Goal: Contribute content: Contribute content

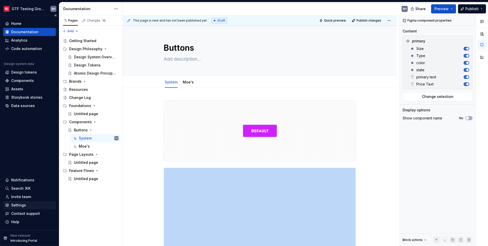
click at [21, 206] on div "Settings" at bounding box center [18, 205] width 15 height 5
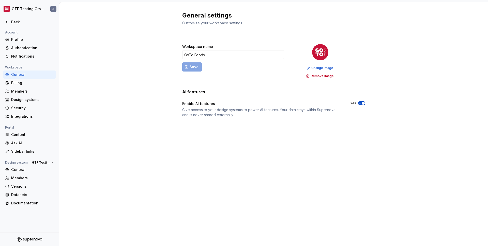
click at [21, 206] on div "Documentation" at bounding box center [29, 203] width 53 height 8
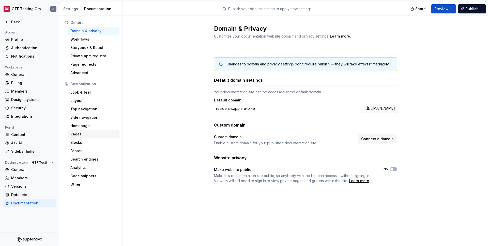
click at [78, 137] on div "Pages" at bounding box center [93, 134] width 51 height 8
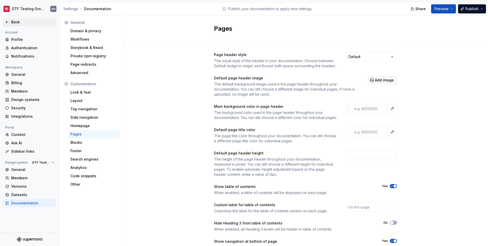
click at [12, 21] on div "Back" at bounding box center [32, 22] width 43 height 5
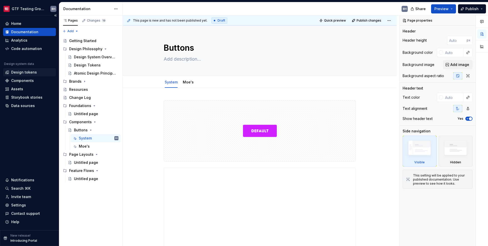
click at [27, 72] on div "Design tokens" at bounding box center [24, 72] width 26 height 5
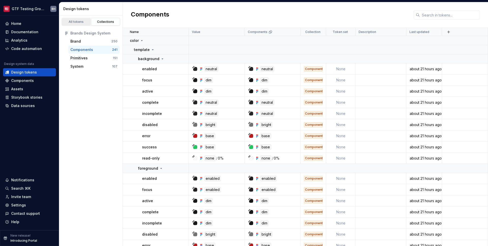
click at [78, 20] on div "All tokens" at bounding box center [75, 22] width 25 height 4
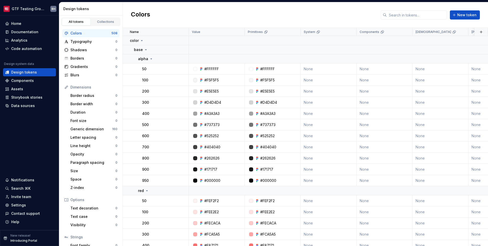
click at [205, 24] on div "Colors New token" at bounding box center [305, 15] width 365 height 26
click at [477, 31] on button "button" at bounding box center [480, 31] width 7 height 7
click at [447, 25] on div "Colors New token" at bounding box center [305, 15] width 365 height 26
click at [36, 80] on div "Components" at bounding box center [29, 80] width 49 height 5
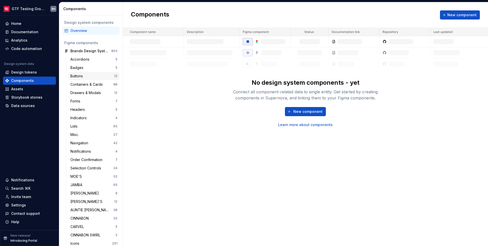
click at [84, 79] on div "Buttons 12" at bounding box center [93, 76] width 51 height 8
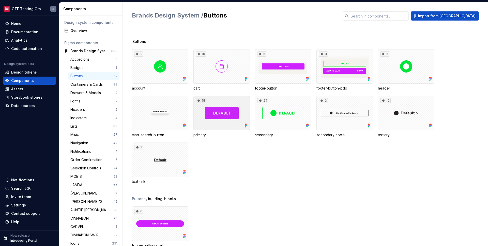
click at [233, 108] on div "15" at bounding box center [221, 113] width 56 height 35
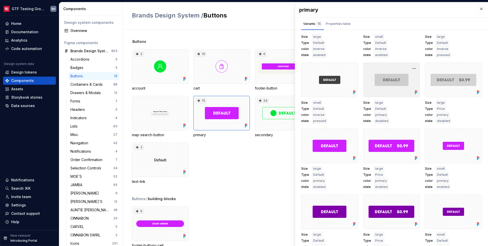
scroll to position [115, 0]
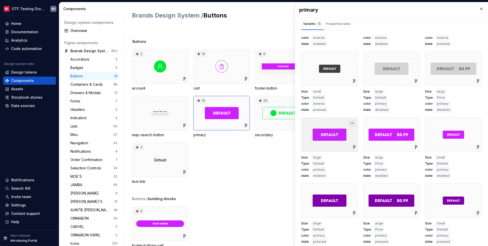
click at [349, 123] on button "button" at bounding box center [351, 123] width 7 height 7
click at [324, 126] on div at bounding box center [329, 135] width 57 height 35
click at [325, 140] on div at bounding box center [329, 135] width 57 height 35
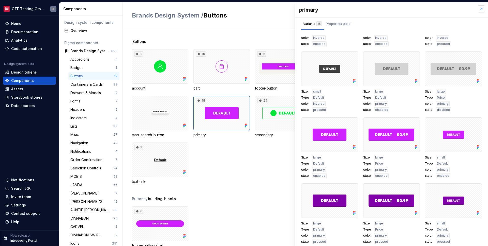
click at [477, 9] on button "button" at bounding box center [480, 8] width 7 height 7
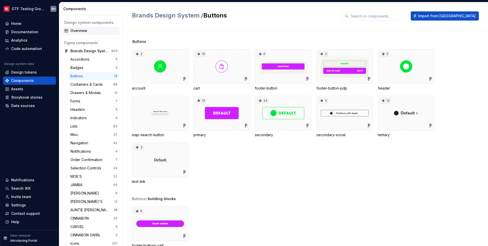
click at [86, 33] on div "Overview" at bounding box center [93, 30] width 47 height 5
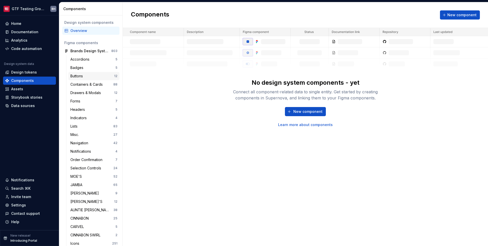
click at [83, 77] on div "Buttons" at bounding box center [77, 76] width 14 height 5
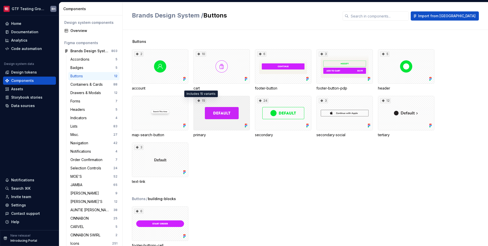
click at [198, 101] on icon at bounding box center [198, 101] width 3 height 3
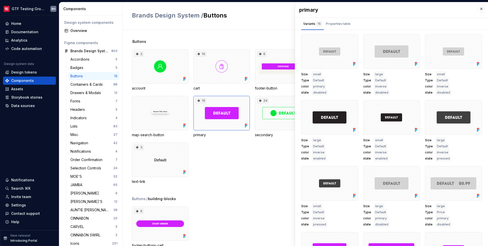
click at [230, 159] on div "2 account 10 cart 6 footer-button 3 footer-button-pdp 5 header map-search-butto…" at bounding box center [310, 116] width 356 height 135
click at [477, 10] on button "button" at bounding box center [480, 8] width 7 height 7
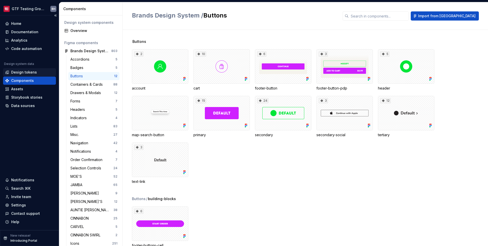
click at [19, 73] on div "Design tokens" at bounding box center [24, 72] width 26 height 5
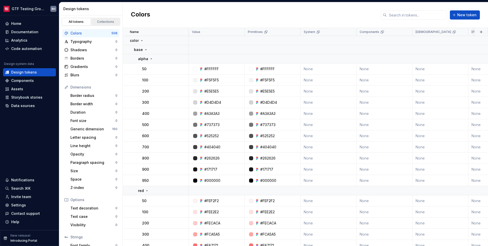
click at [99, 19] on link "Collections" at bounding box center [105, 22] width 29 height 8
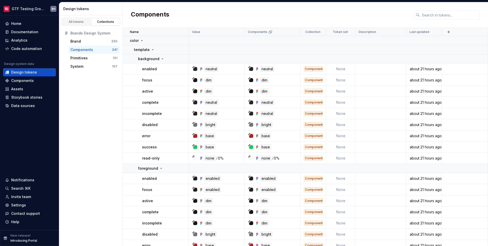
click at [88, 48] on div "Components" at bounding box center [81, 49] width 23 height 5
click at [180, 69] on button "button" at bounding box center [181, 69] width 7 height 7
click at [185, 78] on icon at bounding box center [183, 79] width 3 height 3
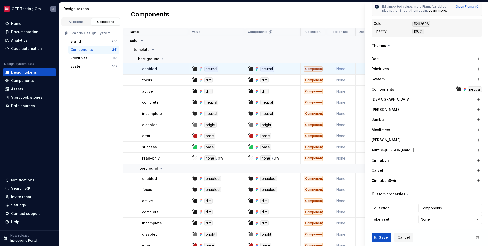
scroll to position [103, 0]
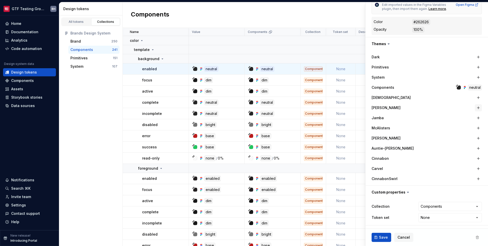
click at [475, 107] on button "button" at bounding box center [477, 107] width 7 height 7
click at [465, 108] on icon "button" at bounding box center [467, 107] width 5 height 5
click at [446, 108] on div "neutral" at bounding box center [453, 108] width 14 height 6
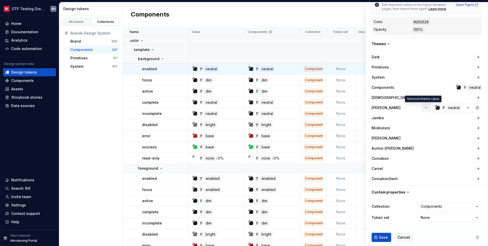
click at [421, 107] on button "button" at bounding box center [425, 107] width 9 height 9
click at [461, 207] on html "GTF Testing Grounds BH Home Documentation Analytics Code automation Design syst…" at bounding box center [244, 123] width 488 height 246
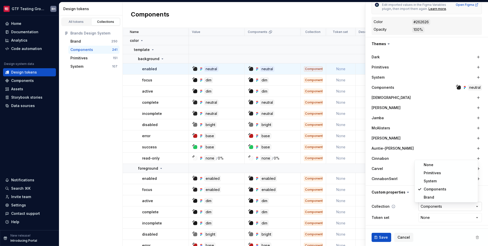
click at [461, 207] on html "GTF Testing Grounds BH Home Documentation Analytics Code automation Design syst…" at bounding box center [244, 123] width 488 height 246
click at [460, 216] on html "GTF Testing Grounds BH Home Documentation Analytics Code automation Design syst…" at bounding box center [244, 123] width 488 height 246
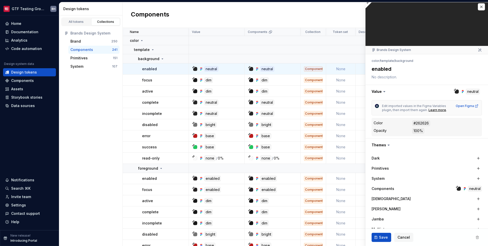
scroll to position [0, 0]
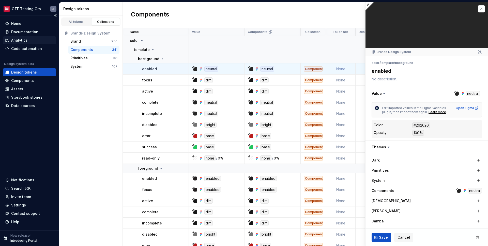
click at [27, 44] on div "Analytics" at bounding box center [29, 40] width 53 height 8
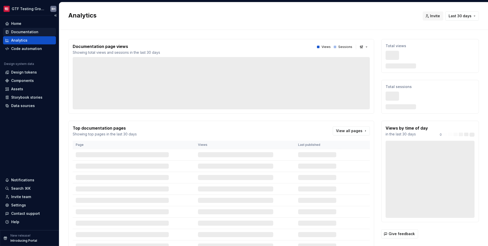
click at [28, 34] on div "Documentation" at bounding box center [24, 31] width 27 height 5
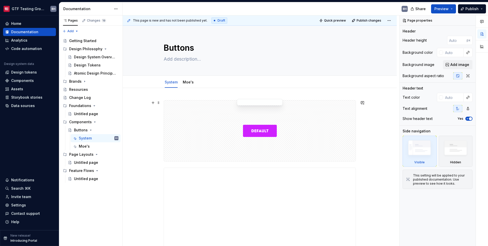
click at [204, 139] on div at bounding box center [259, 131] width 191 height 61
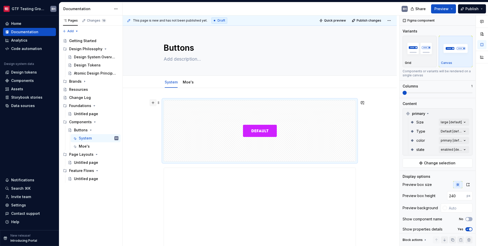
click at [153, 104] on button "button" at bounding box center [152, 102] width 7 height 7
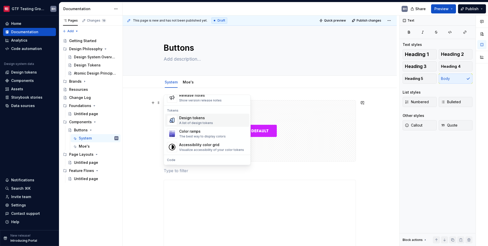
scroll to position [358, 0]
click at [215, 124] on div "Design tokens A list of design tokens" at bounding box center [213, 120] width 68 height 10
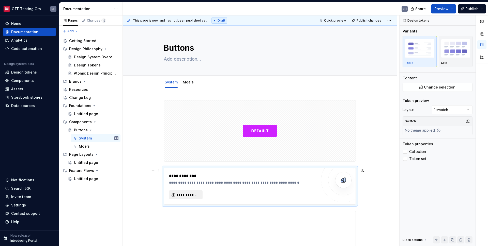
click at [190, 196] on span "**********" at bounding box center [187, 194] width 23 height 5
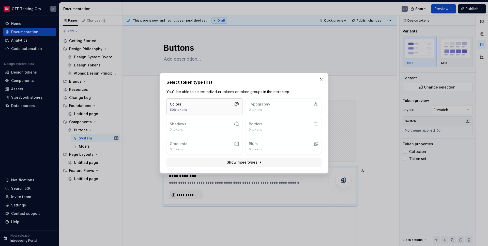
click at [199, 106] on button "Colors 508 tokens" at bounding box center [204, 107] width 76 height 17
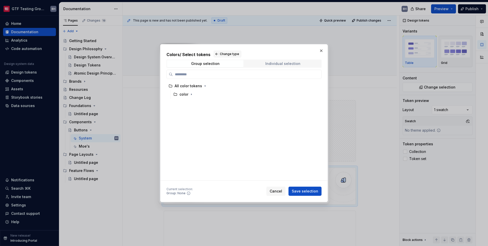
click at [269, 65] on div "Individual selection" at bounding box center [282, 64] width 35 height 4
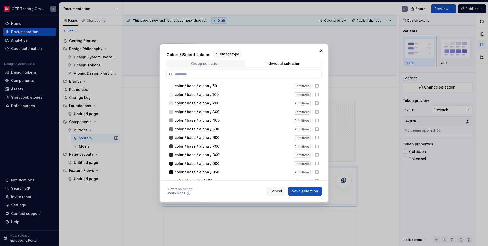
click at [219, 62] on span "Group selection" at bounding box center [205, 63] width 76 height 7
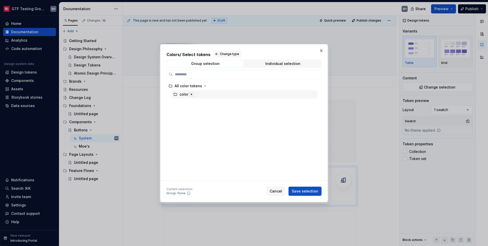
click at [190, 95] on icon "button" at bounding box center [191, 94] width 4 height 4
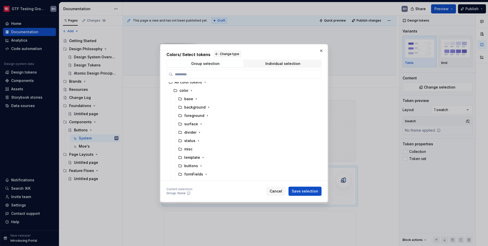
scroll to position [0, 0]
click at [200, 169] on icon "button" at bounding box center [201, 170] width 4 height 4
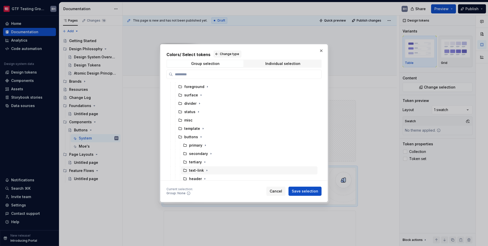
scroll to position [34, 0]
click at [204, 145] on icon "button" at bounding box center [205, 144] width 4 height 4
click at [205, 128] on icon "button" at bounding box center [206, 129] width 4 height 4
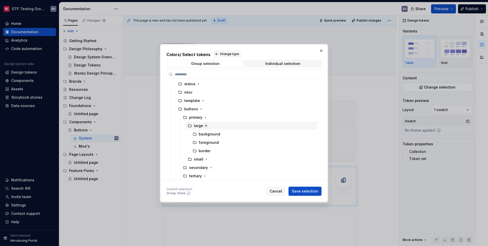
scroll to position [65, 0]
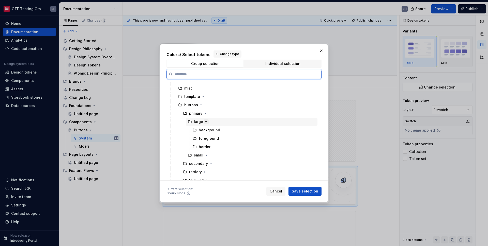
click at [205, 128] on div "background" at bounding box center [209, 130] width 21 height 5
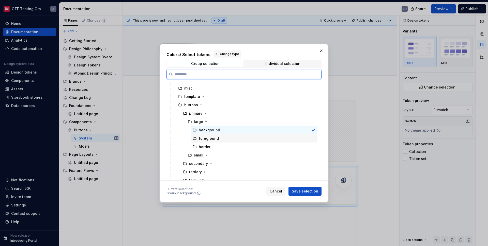
click at [207, 138] on div "foreground" at bounding box center [209, 138] width 20 height 5
click at [212, 131] on div "background" at bounding box center [209, 130] width 21 height 5
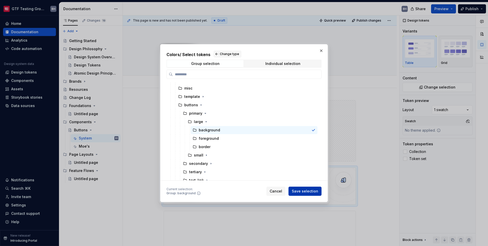
click at [305, 192] on span "Save selection" at bounding box center [304, 191] width 26 height 5
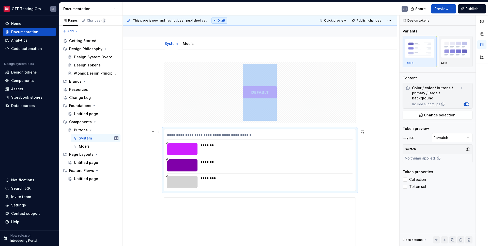
scroll to position [42, 0]
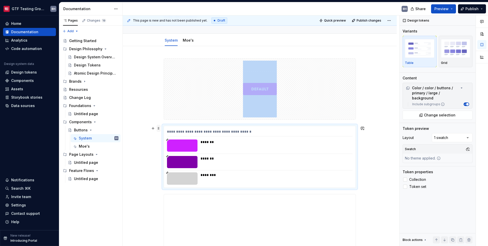
click at [158, 129] on span at bounding box center [158, 128] width 4 height 7
click at [278, 143] on div "*******" at bounding box center [274, 142] width 149 height 5
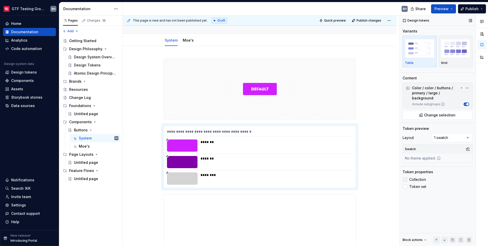
click at [414, 178] on span "Collection" at bounding box center [417, 180] width 17 height 4
click at [415, 186] on span "Token set" at bounding box center [417, 187] width 17 height 4
click at [415, 178] on span "Collection" at bounding box center [417, 180] width 17 height 4
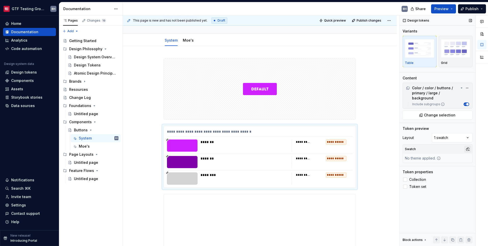
click at [467, 148] on button "button" at bounding box center [467, 149] width 7 height 7
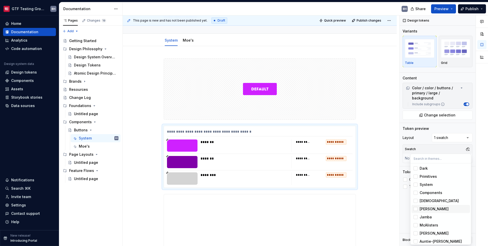
click at [419, 208] on div "[PERSON_NAME]" at bounding box center [433, 209] width 29 height 5
click at [419, 208] on span "[PERSON_NAME]" at bounding box center [440, 209] width 58 height 8
click at [417, 217] on div "Suggestions" at bounding box center [415, 217] width 4 height 4
click at [416, 210] on div "Suggestions" at bounding box center [415, 209] width 4 height 4
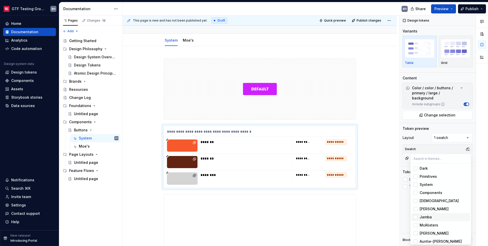
click at [416, 217] on div "Suggestions" at bounding box center [415, 217] width 4 height 4
click at [416, 227] on div "Suggestions" at bounding box center [415, 225] width 4 height 4
click at [417, 235] on span "[PERSON_NAME]" at bounding box center [440, 234] width 58 height 8
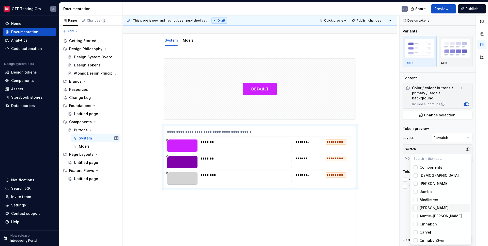
scroll to position [26, 0]
click at [416, 217] on div "Suggestions" at bounding box center [415, 215] width 4 height 4
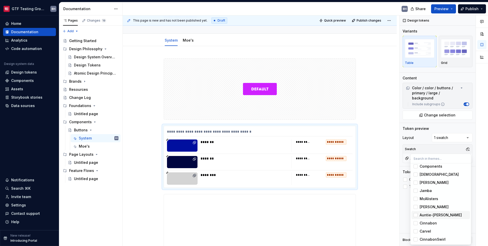
click at [416, 217] on div "Suggestions" at bounding box center [415, 215] width 4 height 4
click at [416, 226] on span "Cinnabon" at bounding box center [440, 223] width 58 height 8
click at [415, 225] on span "Cinnabon" at bounding box center [440, 223] width 58 height 8
click at [415, 234] on span "Carvel" at bounding box center [440, 232] width 58 height 8
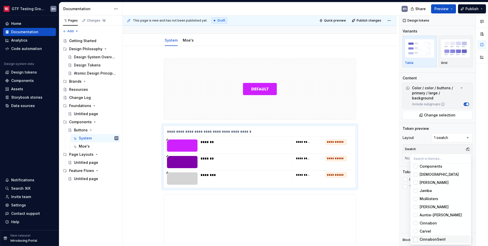
click at [416, 240] on div "Suggestions" at bounding box center [415, 240] width 4 height 4
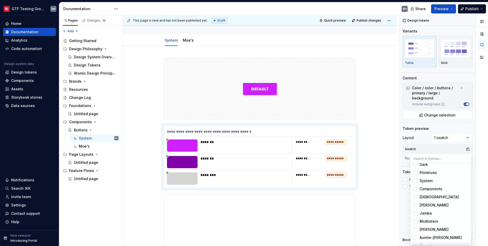
scroll to position [4, 0]
click at [416, 206] on div "Suggestions" at bounding box center [415, 206] width 4 height 4
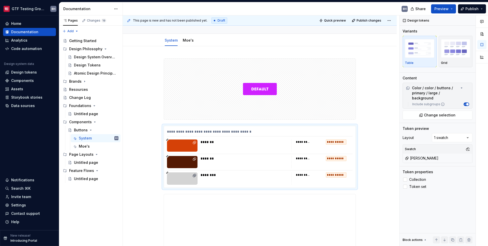
click at [456, 135] on div "Comments Open comments No comments yet Select ‘Comment’ from the block context …" at bounding box center [443, 130] width 88 height 231
click at [455, 137] on div "Comments Open comments No comments yet Select ‘Comment’ from the block context …" at bounding box center [443, 130] width 88 height 231
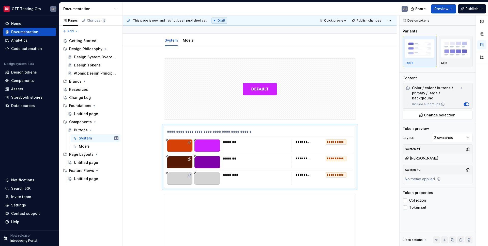
scroll to position [42, 0]
click at [449, 138] on div "Comments Open comments No comments yet Select ‘Comment’ from the block context …" at bounding box center [443, 130] width 88 height 231
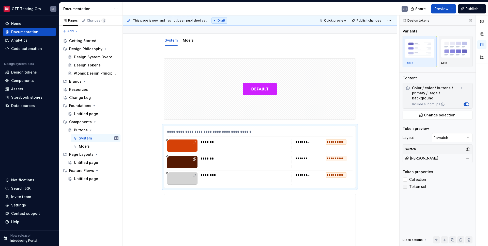
click at [407, 187] on div at bounding box center [405, 187] width 4 height 4
click at [405, 180] on polyline at bounding box center [405, 180] width 0 height 0
click at [312, 100] on div at bounding box center [259, 89] width 191 height 61
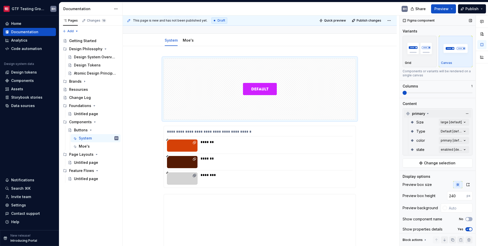
click at [428, 114] on icon at bounding box center [427, 114] width 1 height 1
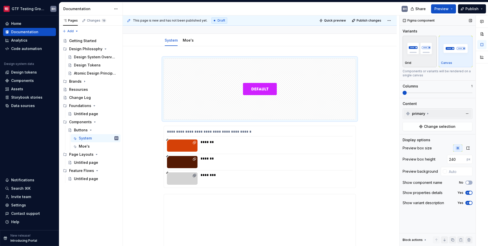
click at [422, 61] on div "Grid" at bounding box center [418, 63] width 29 height 4
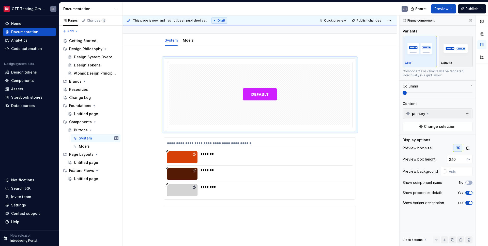
click at [445, 61] on p "Canvas" at bounding box center [446, 63] width 11 height 4
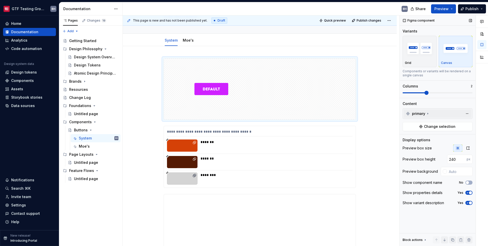
click at [424, 94] on span at bounding box center [426, 93] width 4 height 4
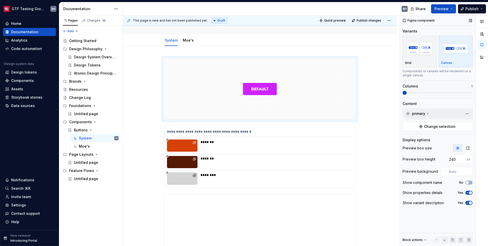
click at [402, 93] on span at bounding box center [402, 92] width 0 height 1
click at [426, 115] on icon at bounding box center [427, 114] width 4 height 4
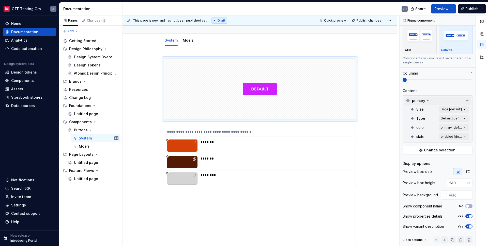
scroll to position [15, 0]
click at [263, 134] on div "**********" at bounding box center [259, 132] width 185 height 7
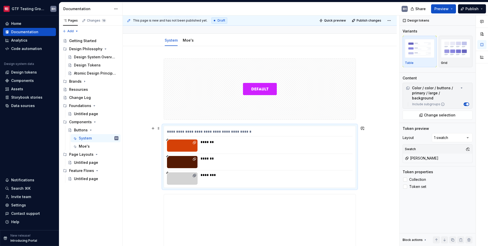
scroll to position [0, 0]
click at [466, 104] on span "button" at bounding box center [467, 104] width 3 height 3
click at [466, 104] on button "Include subgroups" at bounding box center [466, 105] width 6 height 4
click at [460, 87] on icon at bounding box center [461, 88] width 4 height 4
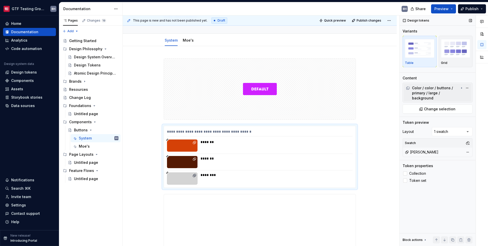
click at [460, 87] on icon at bounding box center [461, 88] width 4 height 4
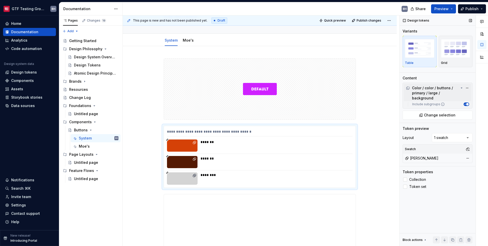
click at [408, 86] on icon at bounding box center [408, 88] width 4 height 4
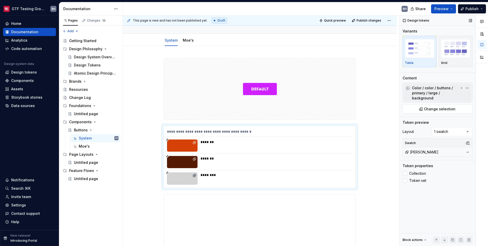
click at [408, 86] on icon at bounding box center [408, 88] width 4 height 4
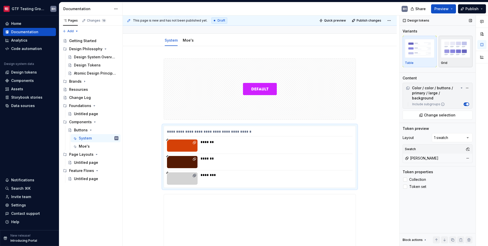
click at [451, 48] on img "button" at bounding box center [455, 48] width 29 height 19
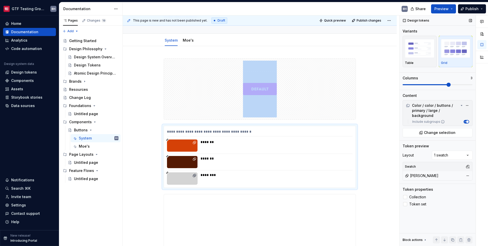
click at [446, 85] on span at bounding box center [448, 85] width 4 height 4
click at [402, 84] on span at bounding box center [402, 84] width 0 height 1
click at [418, 55] on img "button" at bounding box center [418, 48] width 29 height 19
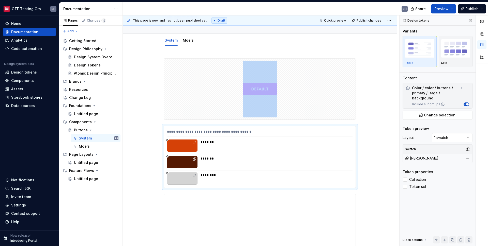
click at [465, 105] on icon "button" at bounding box center [464, 104] width 3 height 3
click at [465, 105] on span "button" at bounding box center [465, 104] width 3 height 3
click at [467, 139] on div "Comments Open comments No comments yet Select ‘Comment’ from the block context …" at bounding box center [443, 130] width 88 height 231
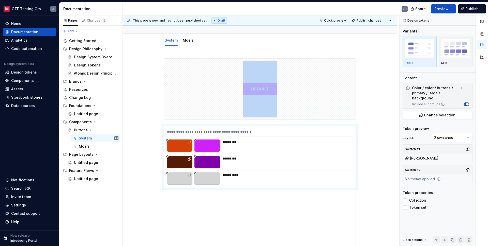
scroll to position [42, 0]
click at [464, 142] on div "Comments Open comments No comments yet Select ‘Comment’ from the block context …" at bounding box center [443, 130] width 88 height 231
click at [464, 139] on div "Comments Open comments No comments yet Select ‘Comment’ from the block context …" at bounding box center [443, 130] width 88 height 231
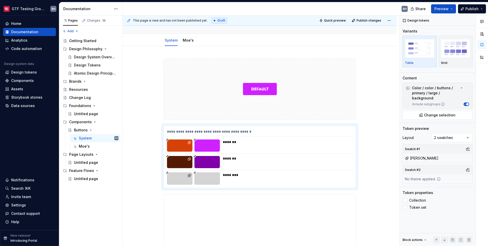
click at [464, 139] on div "Comments Open comments No comments yet Select ‘Comment’ from the block context …" at bounding box center [443, 130] width 88 height 231
drag, startPoint x: 402, startPoint y: 170, endPoint x: 404, endPoint y: 148, distance: 22.2
click at [404, 148] on div "Swatch #2" at bounding box center [412, 149] width 18 height 7
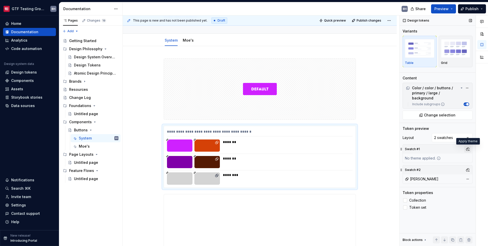
click at [466, 150] on button "button" at bounding box center [467, 149] width 7 height 7
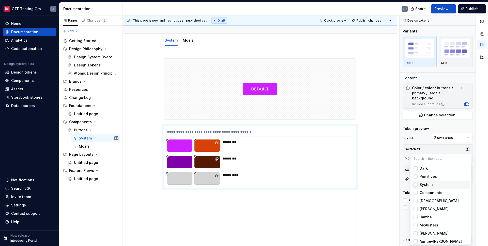
click at [416, 186] on div "Suggestions" at bounding box center [415, 185] width 4 height 4
click at [471, 150] on div "Comments Open comments No comments yet Select ‘Comment’ from the block context …" at bounding box center [443, 130] width 88 height 231
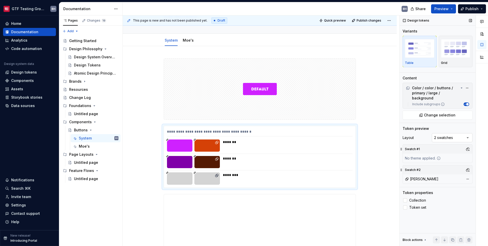
click at [457, 141] on div "Comments Open comments No comments yet Select ‘Comment’ from the block context …" at bounding box center [443, 130] width 88 height 231
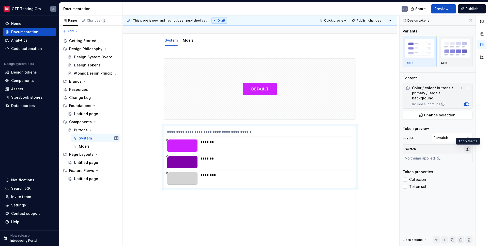
click at [465, 149] on button "button" at bounding box center [467, 149] width 7 height 7
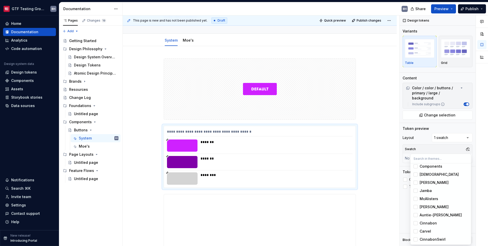
scroll to position [0, 0]
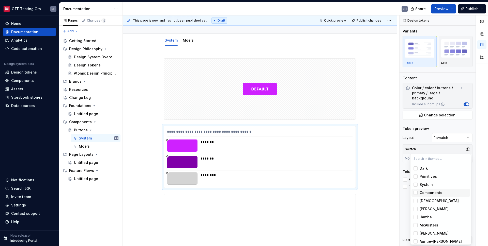
click at [415, 193] on div "Suggestions" at bounding box center [415, 193] width 4 height 4
click at [415, 177] on div "Suggestions" at bounding box center [415, 177] width 4 height 4
click at [415, 169] on div "Suggestions" at bounding box center [415, 169] width 4 height 4
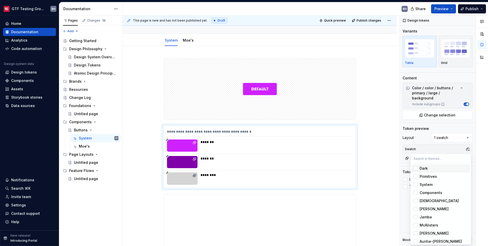
click at [415, 169] on div "Suggestions" at bounding box center [415, 169] width 4 height 4
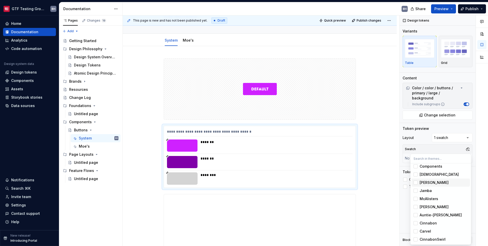
click at [416, 183] on div "Suggestions" at bounding box center [415, 183] width 4 height 4
click at [448, 149] on div "Comments Open comments No comments yet Select ‘Comment’ from the block context …" at bounding box center [443, 130] width 88 height 231
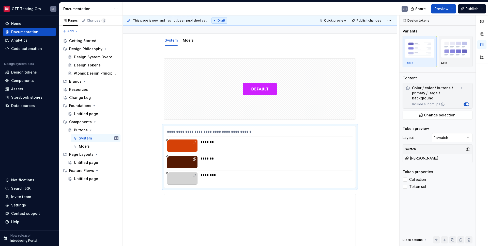
scroll to position [42, 0]
click at [157, 129] on span at bounding box center [158, 128] width 4 height 7
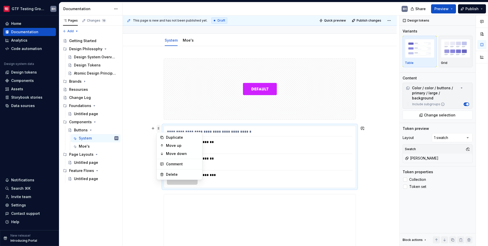
click at [157, 129] on span at bounding box center [158, 128] width 4 height 7
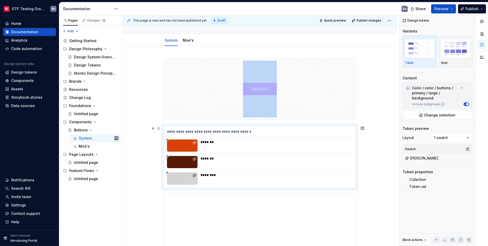
click at [284, 134] on div "**********" at bounding box center [259, 132] width 185 height 7
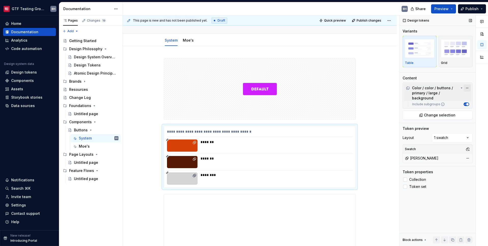
click at [467, 89] on button "button" at bounding box center [466, 88] width 7 height 7
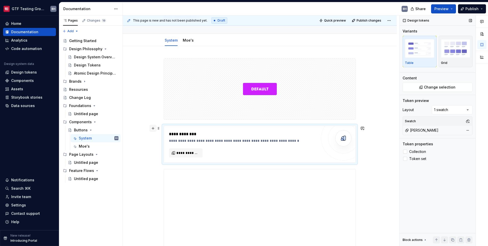
click at [154, 130] on button "button" at bounding box center [152, 128] width 7 height 7
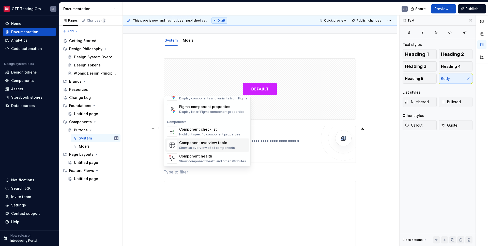
scroll to position [506, 0]
click at [208, 132] on div "Component checklist Highlight specific component properties" at bounding box center [209, 132] width 61 height 10
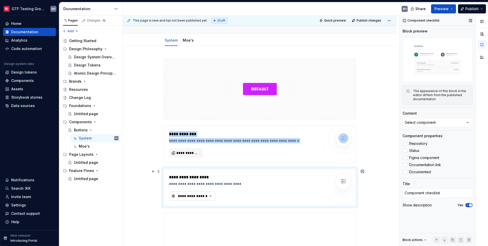
click at [205, 197] on div "**********" at bounding box center [192, 196] width 30 height 5
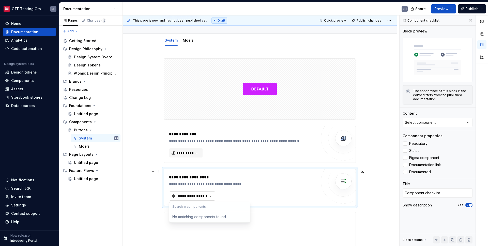
click at [212, 197] on icon "button" at bounding box center [210, 196] width 5 height 5
click at [246, 190] on div "**********" at bounding box center [243, 187] width 148 height 26
click at [406, 159] on div at bounding box center [405, 158] width 4 height 4
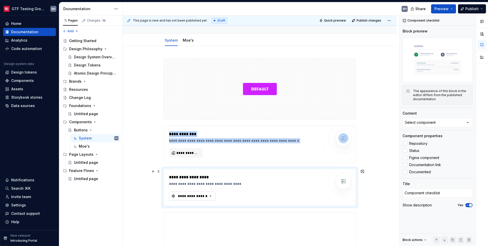
click at [213, 196] on icon "button" at bounding box center [210, 196] width 5 height 5
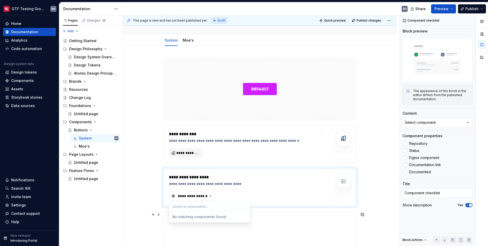
click at [209, 217] on div "No matching components found." at bounding box center [209, 217] width 79 height 9
click at [207, 207] on input "text" at bounding box center [209, 206] width 81 height 9
click at [24, 80] on div "Components" at bounding box center [22, 80] width 23 height 5
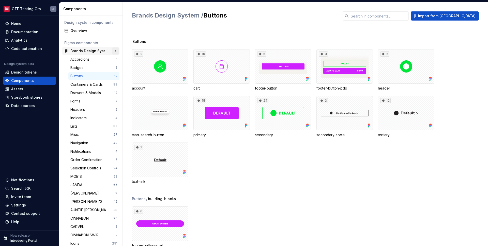
click at [112, 52] on button "button" at bounding box center [115, 50] width 7 height 7
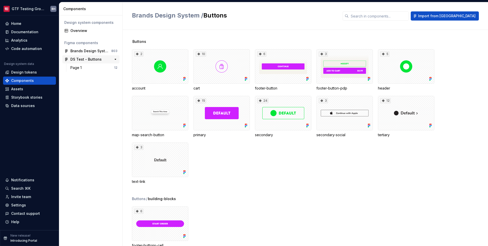
click at [93, 61] on div "DS Test - Buttons" at bounding box center [85, 59] width 31 height 5
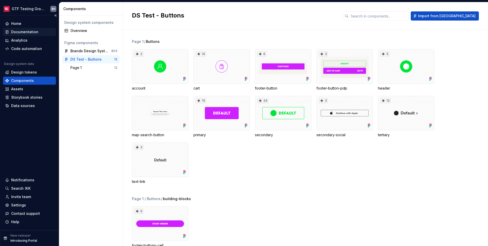
click at [29, 30] on div "Documentation" at bounding box center [24, 31] width 27 height 5
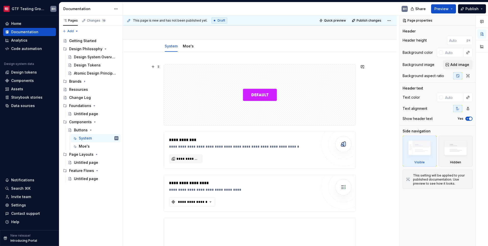
scroll to position [38, 0]
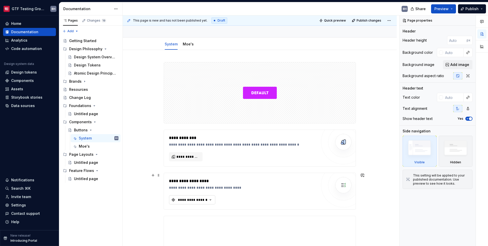
click at [211, 201] on icon "button" at bounding box center [210, 200] width 5 height 5
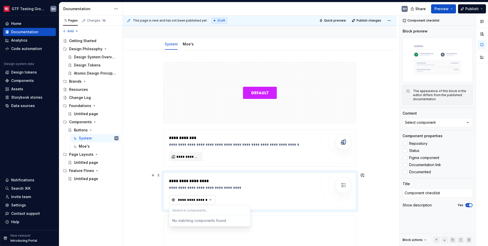
type textarea "*"
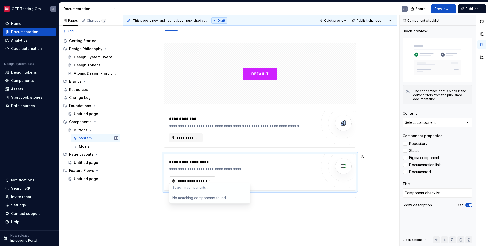
scroll to position [61, 0]
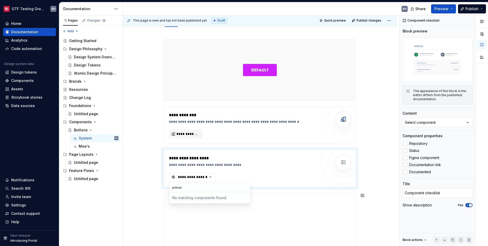
type input "primary"
click at [203, 191] on input "primary" at bounding box center [209, 187] width 81 height 9
click at [254, 162] on div "**********" at bounding box center [243, 161] width 148 height 12
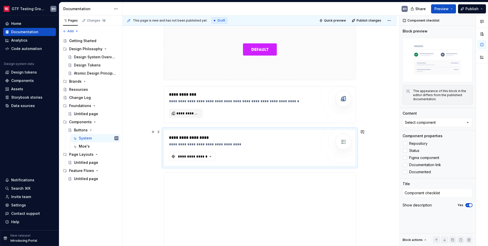
scroll to position [76, 0]
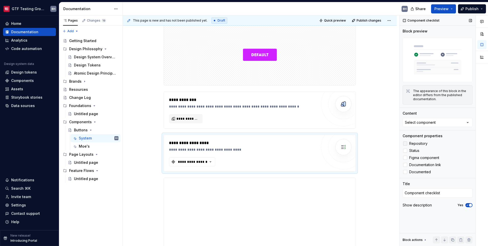
click at [407, 146] on label "Repository" at bounding box center [437, 144] width 70 height 6
click at [427, 122] on div "Select component" at bounding box center [419, 122] width 31 height 5
click at [270, 154] on div "**********" at bounding box center [243, 153] width 148 height 26
click at [158, 137] on span at bounding box center [158, 137] width 4 height 7
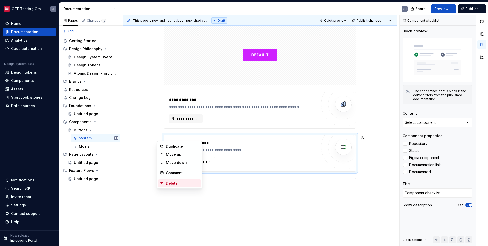
click at [169, 182] on div "Delete" at bounding box center [182, 183] width 33 height 5
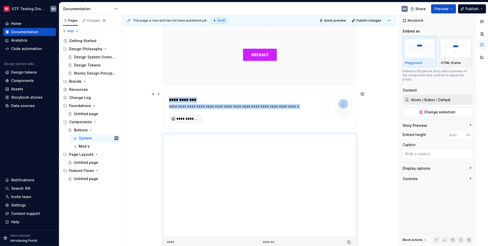
click at [231, 100] on div "**********" at bounding box center [243, 100] width 148 height 6
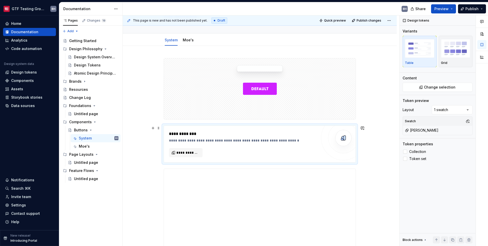
scroll to position [23, 0]
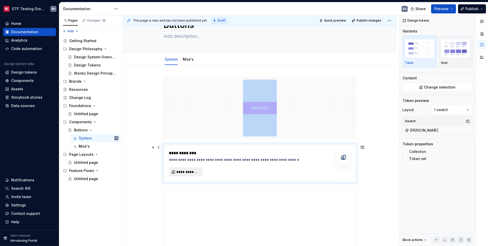
click at [191, 172] on span "**********" at bounding box center [187, 172] width 23 height 5
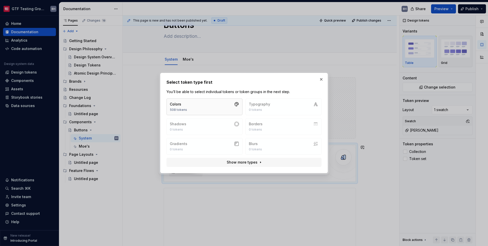
click at [205, 106] on button "Colors 508 tokens" at bounding box center [204, 107] width 76 height 17
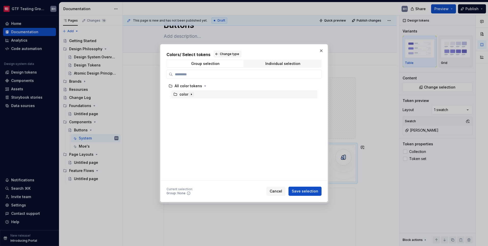
click at [191, 95] on icon "button" at bounding box center [191, 94] width 1 height 1
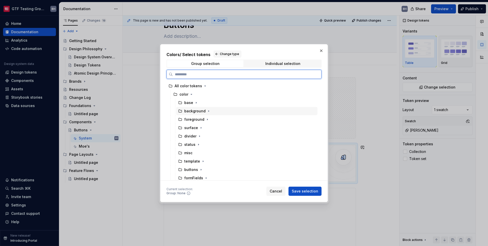
click at [185, 109] on div "background" at bounding box center [194, 111] width 21 height 5
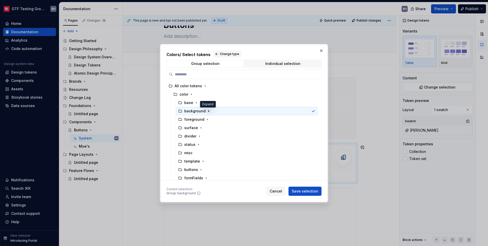
click at [207, 111] on icon "button" at bounding box center [208, 111] width 4 height 4
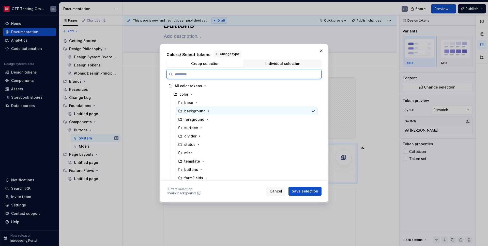
click at [286, 111] on div "background" at bounding box center [246, 111] width 141 height 8
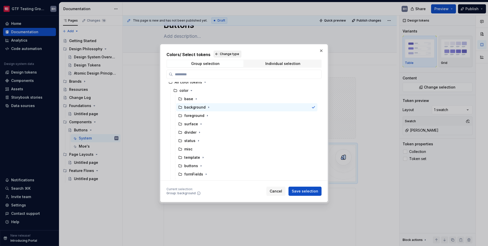
click at [225, 53] on span "Change type" at bounding box center [229, 54] width 19 height 4
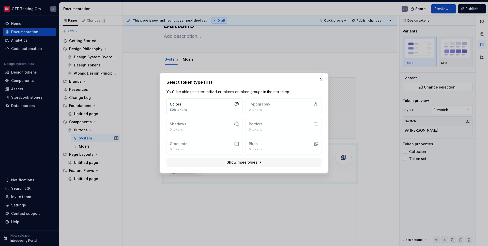
click at [237, 167] on div "Colors 508 tokens Typography 0 tokens Shadows 0 tokens Borders 0 tokens Gradien…" at bounding box center [243, 132] width 159 height 73
click at [237, 164] on span "Show more types" at bounding box center [241, 162] width 31 height 5
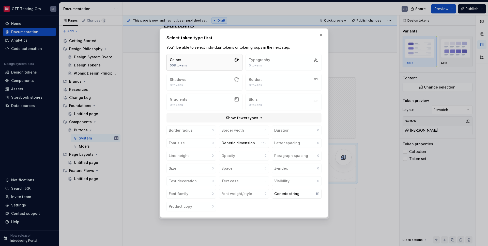
click at [208, 56] on button "Colors 508 tokens" at bounding box center [204, 62] width 76 height 17
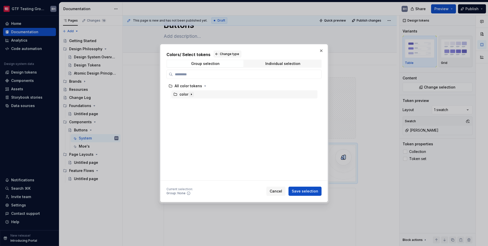
click at [191, 96] on button "button" at bounding box center [191, 94] width 5 height 5
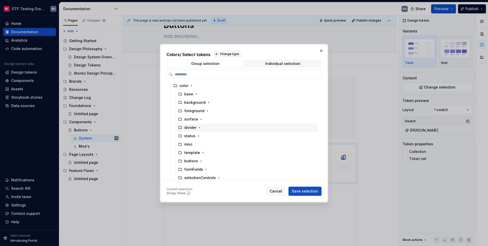
scroll to position [0, 0]
click at [208, 112] on icon "button" at bounding box center [208, 111] width 4 height 4
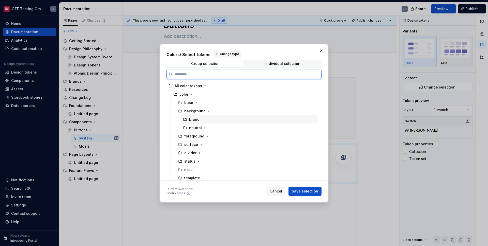
click at [205, 121] on div "brand" at bounding box center [249, 120] width 136 height 8
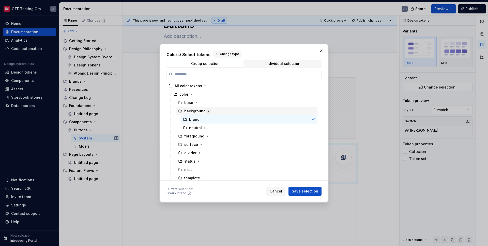
click at [207, 112] on icon "button" at bounding box center [208, 111] width 4 height 4
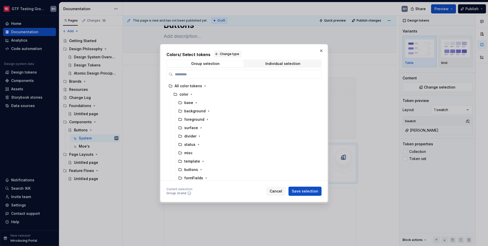
click at [270, 60] on div "Group selection Individual selection" at bounding box center [243, 64] width 155 height 8
click at [270, 62] on div "Individual selection" at bounding box center [282, 64] width 35 height 4
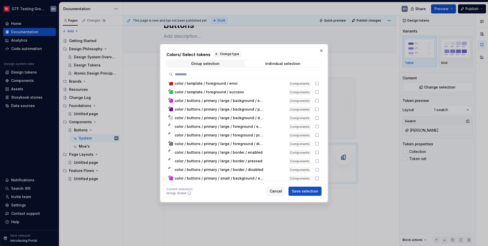
scroll to position [2346, 0]
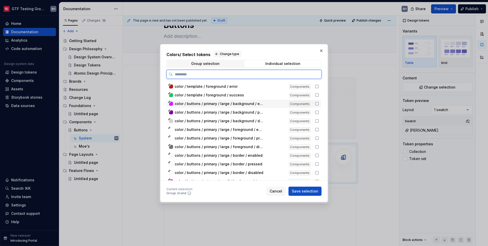
click at [248, 104] on span "color / buttons / primary / large / background / enabled" at bounding box center [218, 103] width 89 height 5
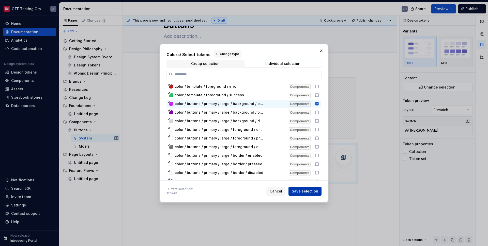
click at [304, 190] on span "Save selection" at bounding box center [304, 191] width 26 height 5
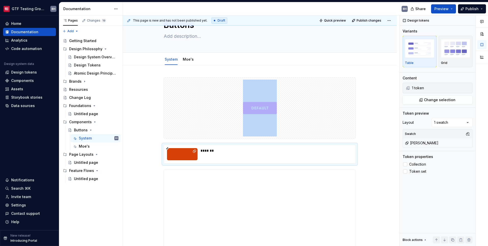
scroll to position [23, 0]
click at [158, 147] on span at bounding box center [158, 147] width 4 height 7
click at [164, 155] on icon at bounding box center [162, 157] width 4 height 4
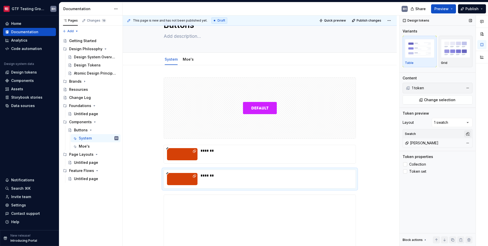
click at [467, 134] on button "button" at bounding box center [467, 134] width 7 height 7
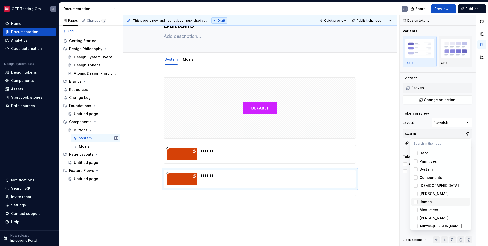
click at [414, 202] on div "Suggestions" at bounding box center [415, 202] width 4 height 4
click at [415, 196] on div "Suggestions" at bounding box center [415, 194] width 4 height 4
click at [452, 132] on div "Comments Open comments No comments yet Select ‘Comment’ from the block context …" at bounding box center [443, 130] width 88 height 231
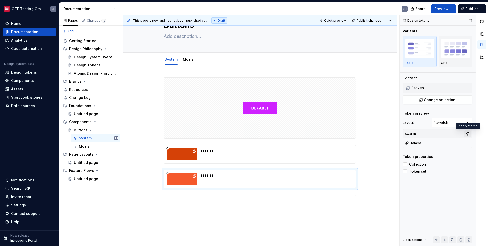
click at [466, 134] on button "button" at bounding box center [467, 134] width 7 height 7
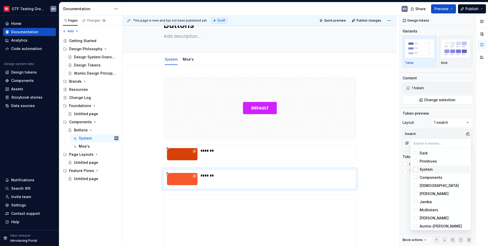
click at [417, 168] on span "System" at bounding box center [440, 170] width 58 height 8
click at [417, 169] on span "System" at bounding box center [440, 170] width 58 height 8
click at [416, 194] on div "Suggestions" at bounding box center [415, 194] width 4 height 4
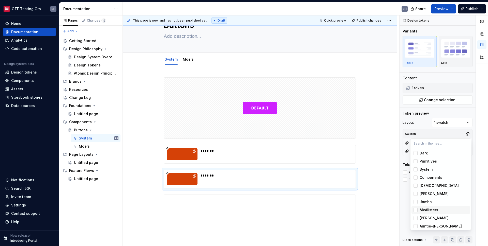
click at [416, 208] on span "McAlisters" at bounding box center [440, 210] width 58 height 8
drag, startPoint x: 416, startPoint y: 208, endPoint x: 415, endPoint y: 200, distance: 8.3
click at [415, 200] on div "Dark Primitives System Components Agnostic [PERSON_NAME] Jamba McAlisters Schlo…" at bounding box center [440, 202] width 58 height 106
click at [416, 203] on div "Suggestions" at bounding box center [415, 202] width 4 height 4
click at [416, 208] on div "Suggestions" at bounding box center [415, 210] width 4 height 4
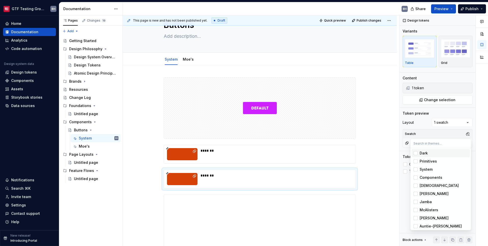
click at [468, 133] on div "Comments Open comments No comments yet Select ‘Comment’ from the block context …" at bounding box center [443, 130] width 88 height 231
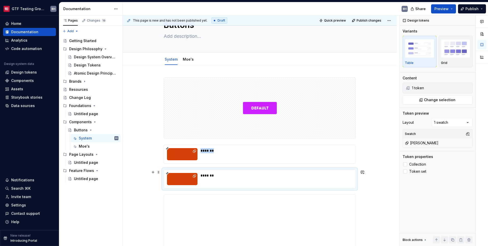
click at [188, 177] on div at bounding box center [182, 179] width 30 height 12
click at [223, 156] on div "*******" at bounding box center [274, 154] width 149 height 12
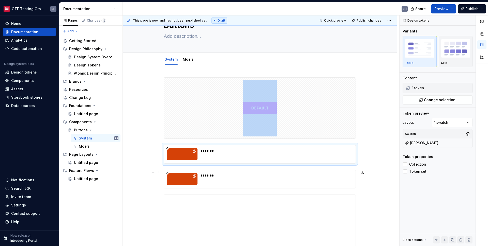
click at [229, 176] on div "*******" at bounding box center [274, 175] width 149 height 5
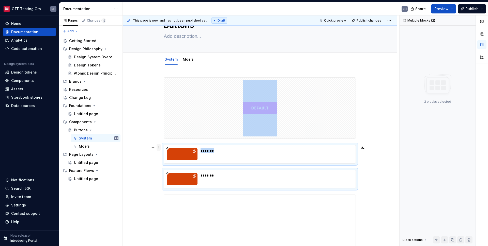
click at [159, 148] on span at bounding box center [158, 147] width 4 height 7
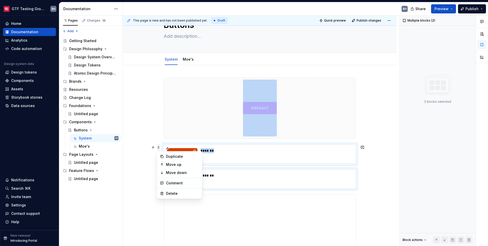
click at [159, 148] on span at bounding box center [158, 147] width 4 height 7
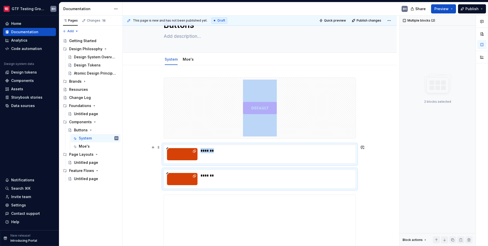
click at [277, 158] on div "*******" at bounding box center [274, 154] width 149 height 12
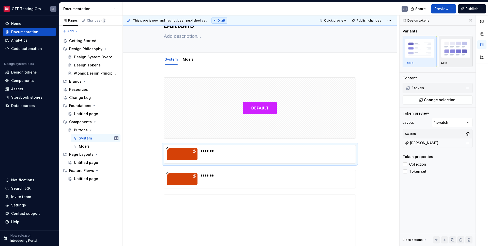
click at [462, 57] on img "button" at bounding box center [455, 48] width 29 height 19
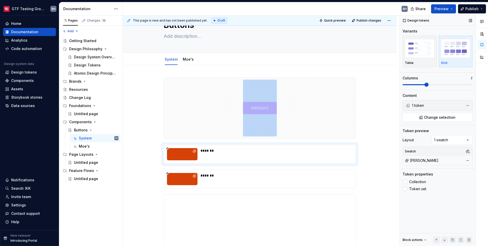
click at [424, 85] on span at bounding box center [426, 85] width 4 height 4
click at [446, 87] on span at bounding box center [448, 85] width 4 height 4
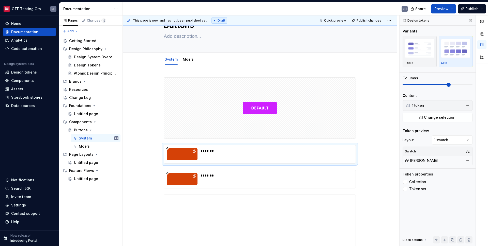
click at [434, 106] on div "1 token" at bounding box center [437, 105] width 50 height 5
click at [468, 105] on button "button" at bounding box center [467, 105] width 7 height 7
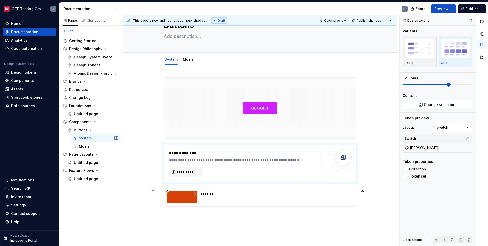
click at [279, 198] on div "*******" at bounding box center [274, 197] width 149 height 12
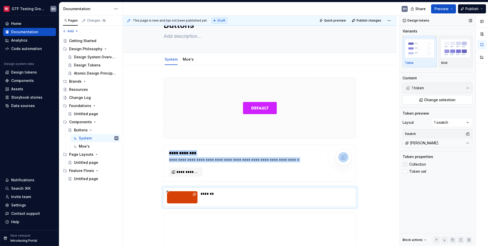
click at [407, 165] on div at bounding box center [405, 165] width 4 height 4
click at [405, 165] on icon at bounding box center [405, 165] width 0 height 0
click at [405, 174] on label "Token set" at bounding box center [437, 172] width 70 height 6
click at [405, 173] on div at bounding box center [405, 172] width 4 height 4
click at [465, 144] on button "button" at bounding box center [467, 143] width 7 height 7
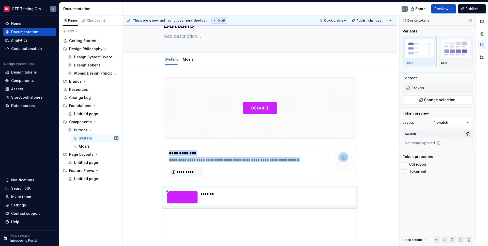
click at [466, 135] on button "button" at bounding box center [467, 134] width 7 height 7
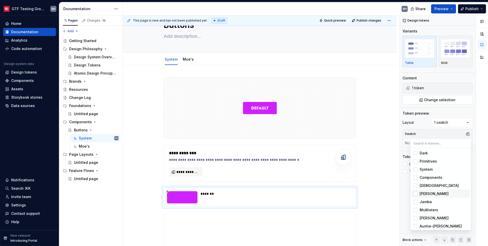
click at [422, 197] on span "[PERSON_NAME]" at bounding box center [440, 194] width 58 height 8
click at [255, 167] on html "GTF Testing Grounds BH Home Documentation Analytics Code automation Design syst…" at bounding box center [244, 123] width 488 height 246
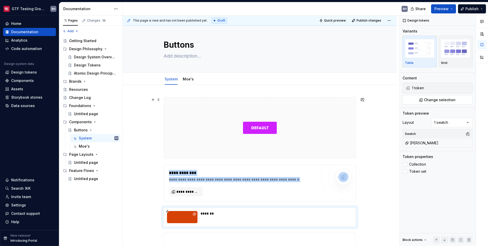
scroll to position [0, 0]
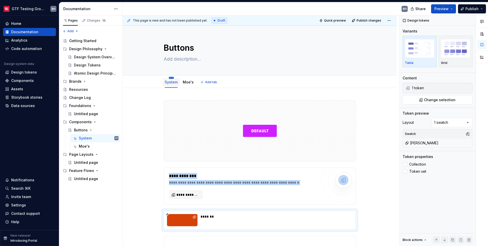
click at [171, 78] on html "GTF Testing Grounds BH Home Documentation Analytics Code automation Design syst…" at bounding box center [244, 123] width 488 height 246
click at [166, 83] on html "GTF Testing Grounds BH Home Documentation Analytics Code automation Design syst…" at bounding box center [244, 123] width 488 height 246
click at [183, 82] on link "Moe's" at bounding box center [188, 82] width 11 height 4
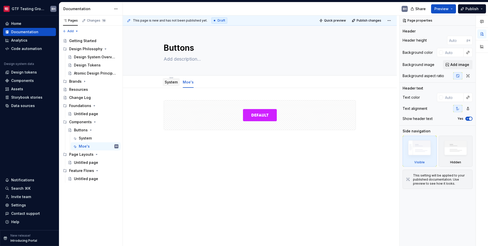
click at [173, 83] on link "System" at bounding box center [171, 82] width 13 height 4
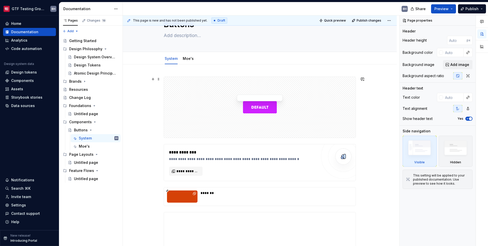
scroll to position [42, 0]
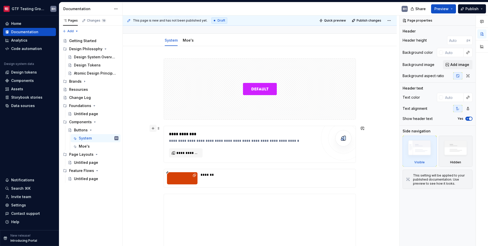
click at [154, 130] on button "button" at bounding box center [152, 128] width 7 height 7
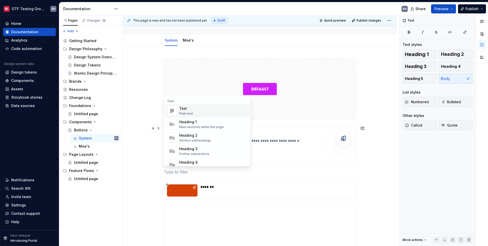
click at [145, 145] on div "**********" at bounding box center [261, 130] width 276 height 231
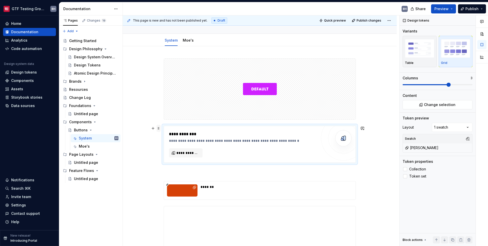
click at [158, 129] on span at bounding box center [158, 128] width 4 height 7
click at [168, 174] on div "Delete" at bounding box center [182, 174] width 33 height 5
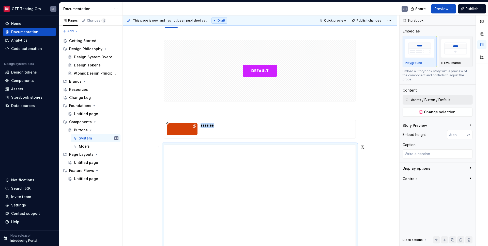
scroll to position [60, 0]
click at [158, 112] on span at bounding box center [158, 110] width 4 height 7
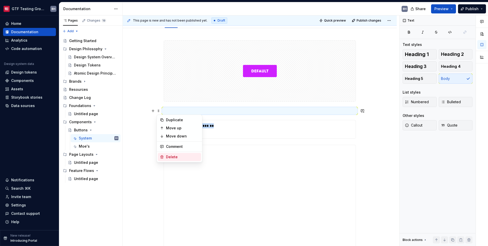
click at [173, 157] on div "Delete" at bounding box center [182, 157] width 33 height 5
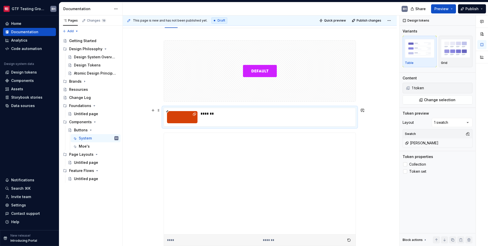
click at [211, 118] on div "*******" at bounding box center [274, 117] width 149 height 12
click at [437, 101] on span "Change selection" at bounding box center [439, 100] width 31 height 5
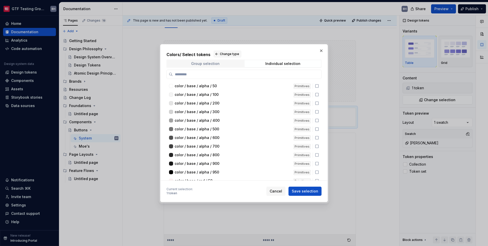
click at [212, 64] on div "Group selection" at bounding box center [205, 64] width 28 height 4
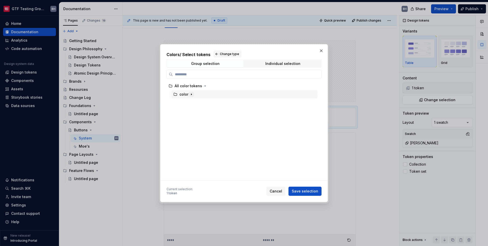
click at [192, 96] on icon "button" at bounding box center [191, 94] width 4 height 4
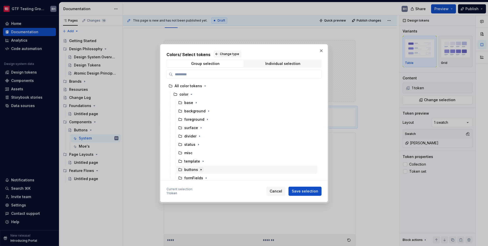
click at [200, 171] on icon "button" at bounding box center [201, 170] width 4 height 4
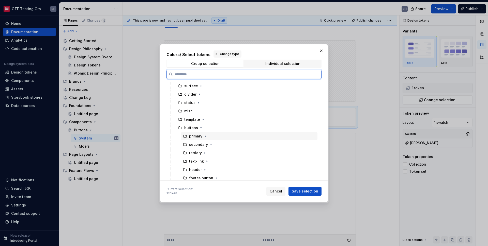
click at [196, 138] on div "primary" at bounding box center [195, 136] width 13 height 5
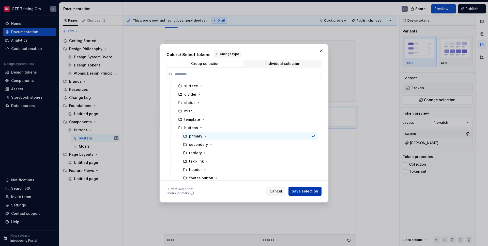
click at [299, 191] on span "Save selection" at bounding box center [304, 191] width 26 height 5
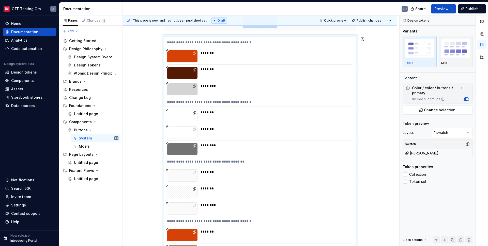
scroll to position [103, 0]
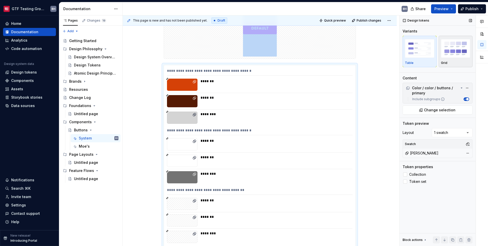
click at [455, 53] on img "button" at bounding box center [455, 48] width 29 height 19
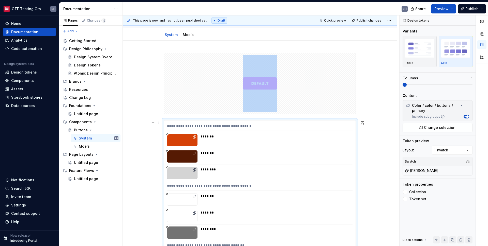
scroll to position [42, 0]
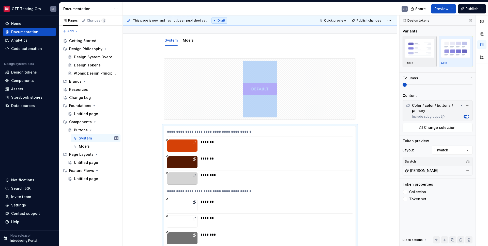
click at [422, 51] on img "button" at bounding box center [418, 48] width 29 height 19
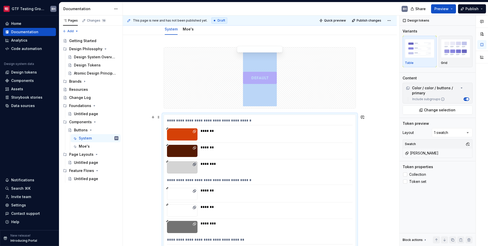
scroll to position [53, 0]
click at [461, 53] on img "button" at bounding box center [455, 48] width 29 height 19
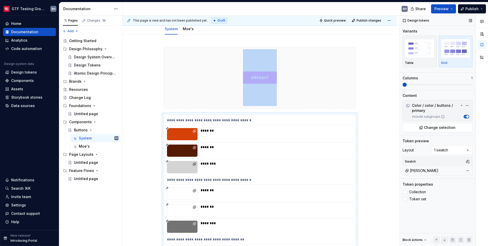
scroll to position [152, 0]
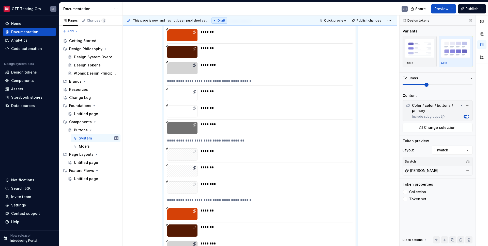
click at [424, 86] on span at bounding box center [426, 85] width 4 height 4
click at [472, 86] on span at bounding box center [470, 85] width 4 height 4
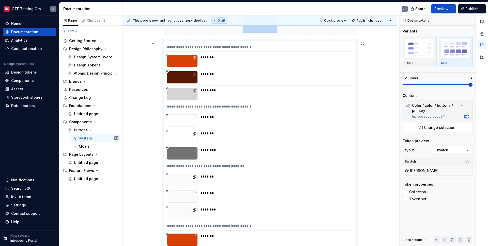
scroll to position [137, 0]
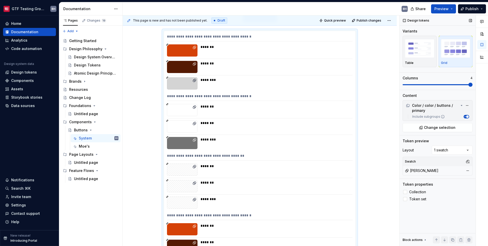
click at [448, 84] on span at bounding box center [437, 85] width 70 height 4
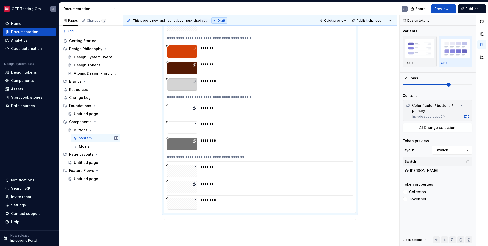
scroll to position [316, 0]
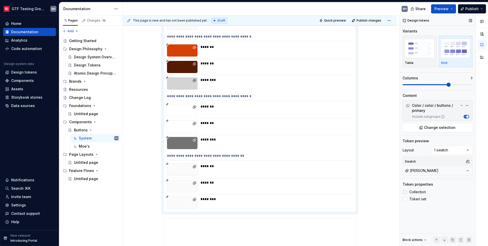
click at [407, 191] on div at bounding box center [405, 192] width 4 height 4
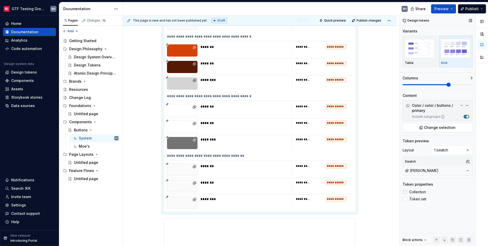
click at [407, 191] on div at bounding box center [405, 192] width 4 height 4
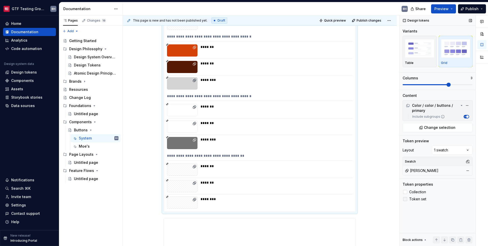
click at [407, 200] on div at bounding box center [405, 199] width 4 height 4
click at [457, 149] on div "Comments Open comments No comments yet Select ‘Comment’ from the block context …" at bounding box center [443, 130] width 88 height 231
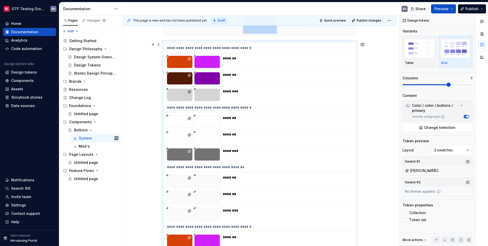
scroll to position [53, 0]
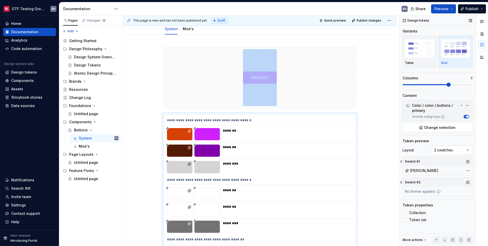
click at [448, 151] on div "Comments Open comments No comments yet Select ‘Comment’ from the block context …" at bounding box center [443, 130] width 88 height 231
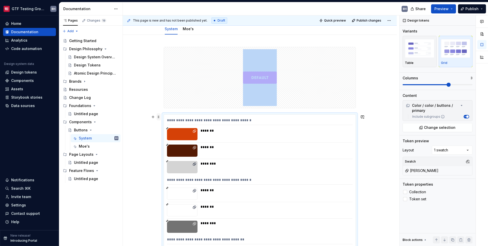
click at [159, 119] on span at bounding box center [158, 117] width 4 height 7
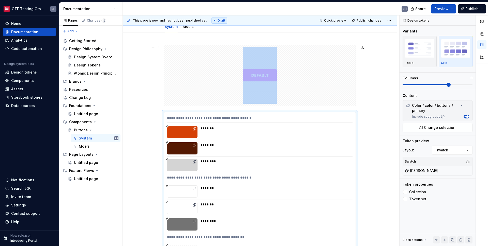
scroll to position [57, 0]
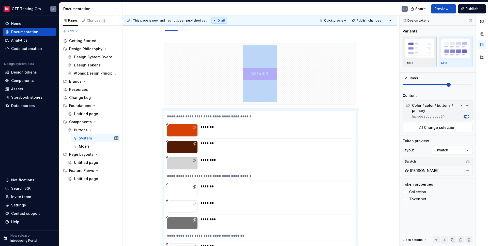
click at [426, 54] on img "button" at bounding box center [418, 48] width 29 height 19
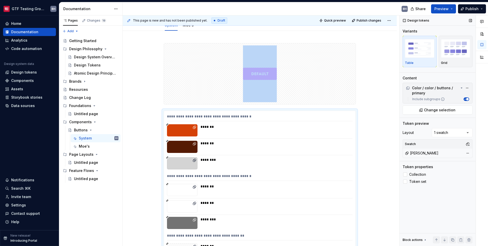
scroll to position [152, 0]
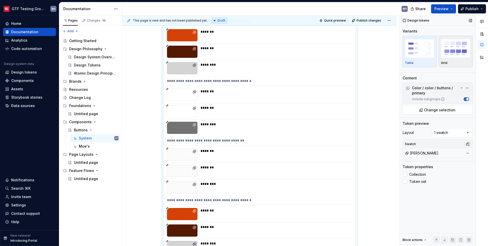
click at [449, 56] on img "button" at bounding box center [455, 48] width 29 height 19
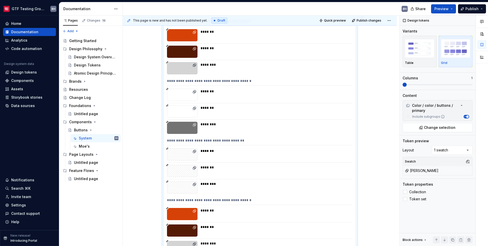
scroll to position [84, 0]
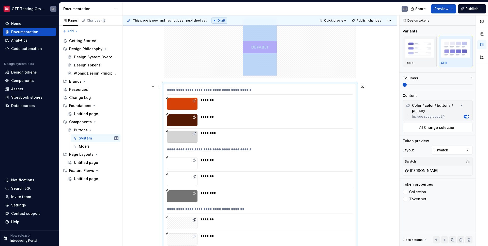
click at [169, 100] on div at bounding box center [182, 104] width 30 height 12
click at [166, 97] on icon at bounding box center [167, 98] width 3 height 3
click at [243, 106] on div "*******" at bounding box center [274, 104] width 149 height 12
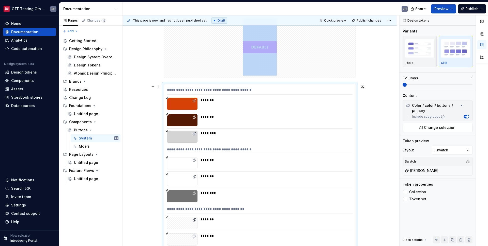
click at [207, 100] on div "*******" at bounding box center [274, 100] width 149 height 5
click at [185, 102] on div at bounding box center [182, 104] width 30 height 12
click at [193, 100] on icon at bounding box center [194, 100] width 2 height 2
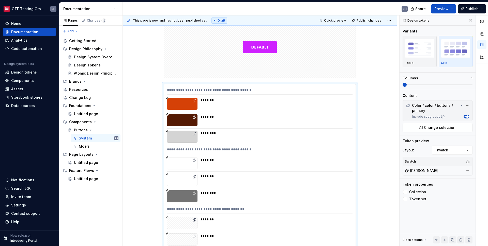
click at [416, 171] on div "[PERSON_NAME]" at bounding box center [421, 170] width 34 height 5
click at [446, 169] on div "[PERSON_NAME]" at bounding box center [436, 170] width 67 height 7
click at [467, 160] on button "button" at bounding box center [467, 161] width 7 height 7
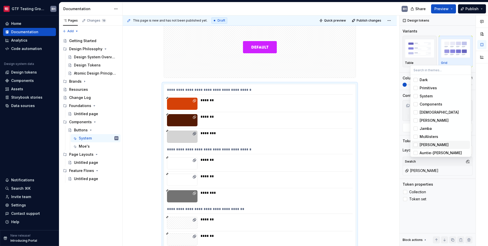
click at [416, 146] on div "Suggestions" at bounding box center [415, 145] width 4 height 4
click at [414, 121] on div "Suggestions" at bounding box center [415, 121] width 4 height 4
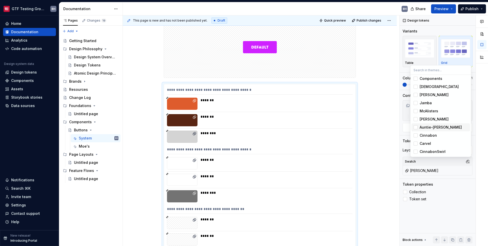
click at [414, 127] on div "Suggestions" at bounding box center [415, 127] width 4 height 4
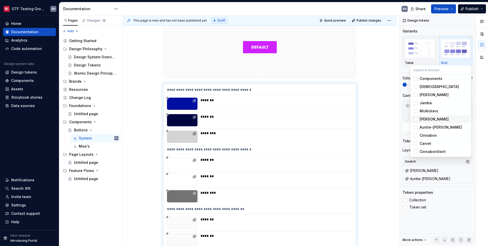
click at [415, 119] on div "Suggestions" at bounding box center [415, 119] width 4 height 4
click at [446, 126] on div "Auntie-[PERSON_NAME]" at bounding box center [443, 127] width 48 height 5
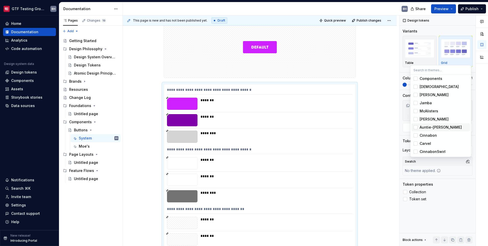
click at [446, 126] on div "Auntie-[PERSON_NAME]" at bounding box center [443, 127] width 48 height 5
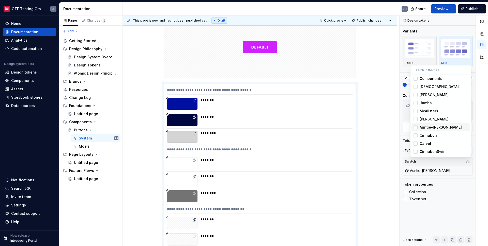
click at [446, 127] on div "Auntie-[PERSON_NAME]" at bounding box center [443, 127] width 48 height 5
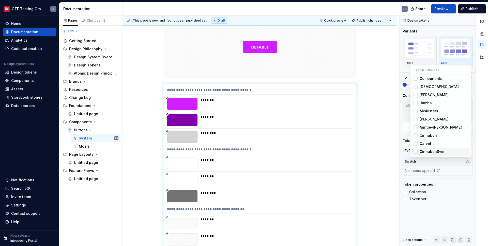
click at [390, 175] on html "GTF Testing Grounds BH Home Documentation Analytics Code automation Design syst…" at bounding box center [244, 123] width 488 height 246
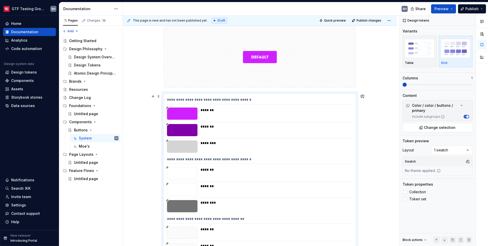
scroll to position [72, 0]
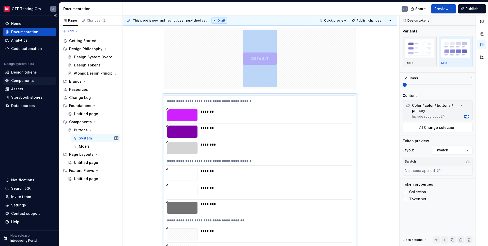
click at [19, 81] on div "Components" at bounding box center [22, 80] width 23 height 5
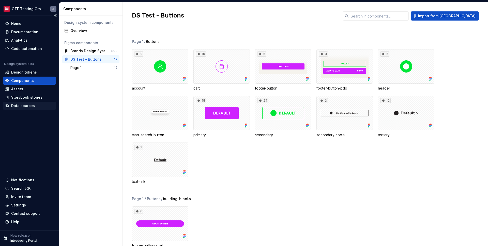
click at [28, 105] on div "Data sources" at bounding box center [23, 105] width 24 height 5
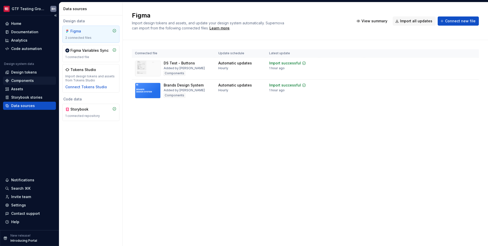
click at [16, 82] on div "Components" at bounding box center [22, 80] width 23 height 5
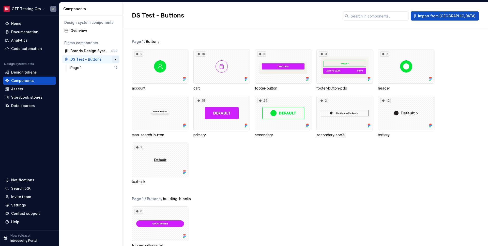
click at [115, 59] on button "button" at bounding box center [115, 59] width 7 height 7
click at [95, 52] on div "Brands Design System" at bounding box center [89, 50] width 38 height 5
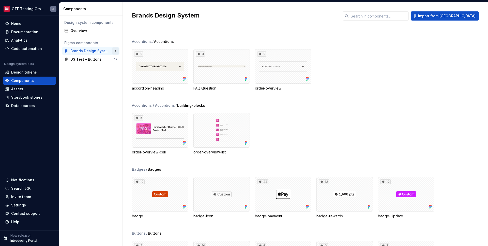
click at [113, 51] on button "button" at bounding box center [115, 50] width 7 height 7
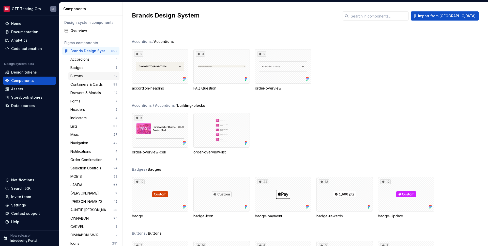
click at [84, 76] on div "Buttons" at bounding box center [77, 76] width 14 height 5
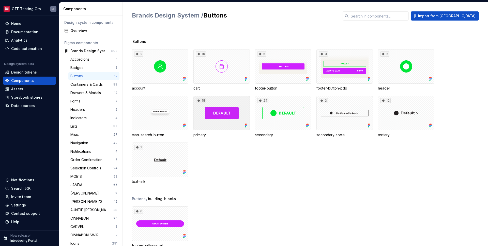
click at [223, 111] on div "15" at bounding box center [221, 113] width 56 height 35
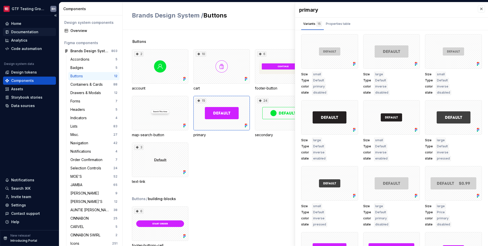
click at [20, 34] on div "Documentation" at bounding box center [24, 31] width 27 height 5
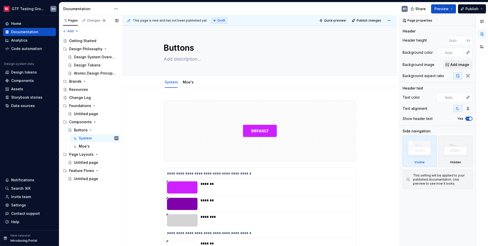
type textarea "*"
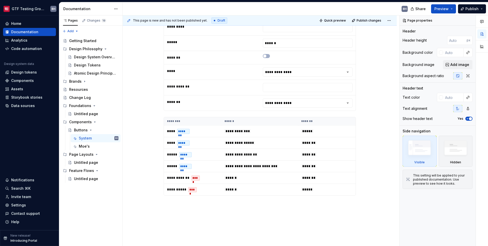
scroll to position [699, 0]
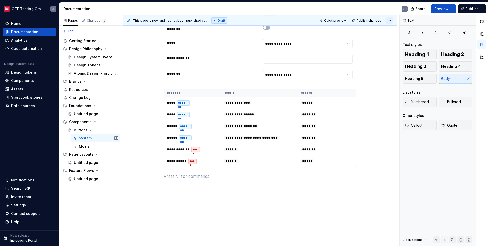
click at [390, 22] on html "GTF Testing Grounds BH Home Documentation Analytics Code automation Design syst…" at bounding box center [244, 123] width 488 height 246
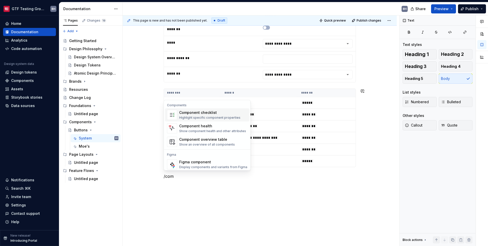
click at [184, 118] on div "Highlight specific component properties" at bounding box center [209, 118] width 61 height 4
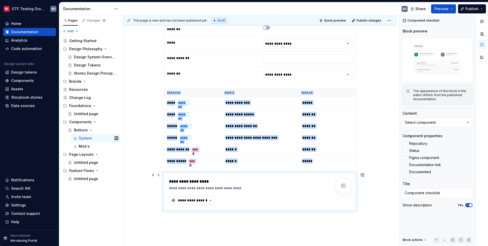
click at [213, 200] on button "**********" at bounding box center [192, 200] width 46 height 9
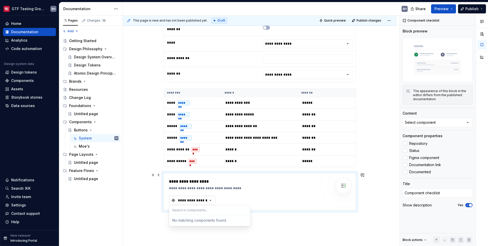
click at [213, 200] on button "**********" at bounding box center [192, 200] width 46 height 9
click at [420, 156] on span "Figma component" at bounding box center [424, 158] width 30 height 4
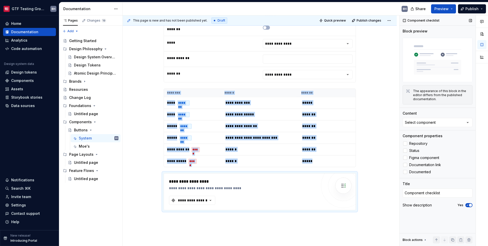
click at [416, 67] on img at bounding box center [437, 60] width 70 height 44
click at [441, 123] on button "Select component" at bounding box center [437, 122] width 70 height 9
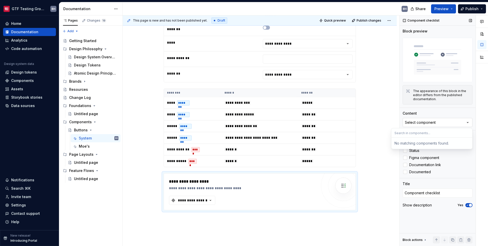
click at [441, 123] on button "Select component" at bounding box center [437, 122] width 70 height 9
click at [17, 78] on div "Components" at bounding box center [22, 80] width 23 height 5
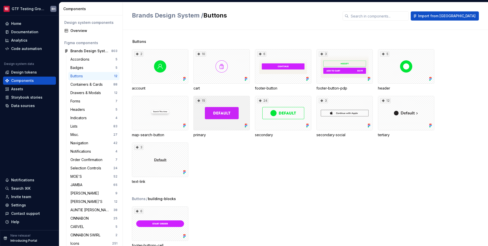
drag, startPoint x: 229, startPoint y: 124, endPoint x: 224, endPoint y: 109, distance: 15.7
click at [224, 109] on div "15" at bounding box center [221, 113] width 56 height 35
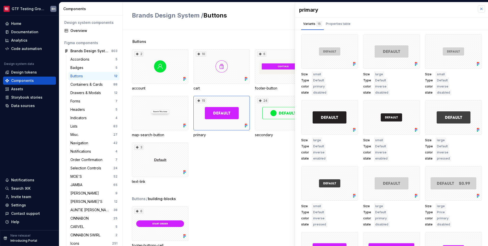
click at [477, 8] on button "button" at bounding box center [480, 8] width 7 height 7
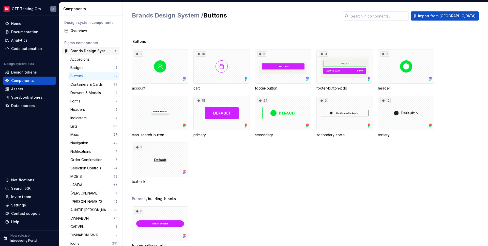
click at [83, 51] on div "Brands Design System" at bounding box center [89, 50] width 38 height 5
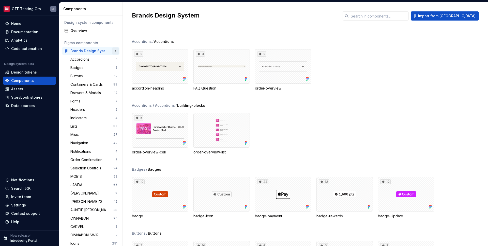
click at [112, 51] on button "button" at bounding box center [115, 50] width 7 height 7
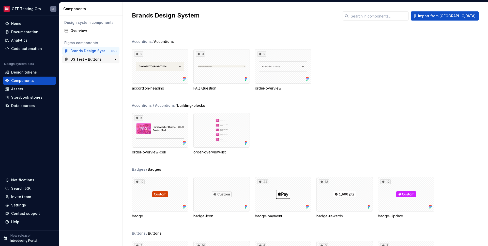
click at [99, 58] on div "DS Test - Buttons" at bounding box center [85, 59] width 31 height 5
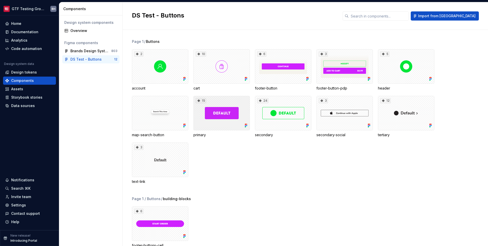
click at [219, 126] on div "15" at bounding box center [221, 113] width 56 height 35
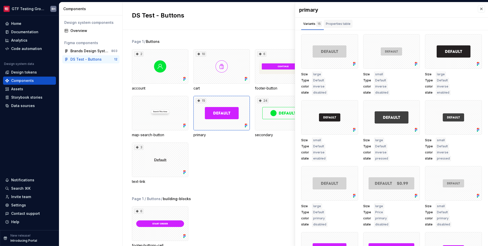
click at [333, 22] on div "Properties table" at bounding box center [338, 23] width 25 height 5
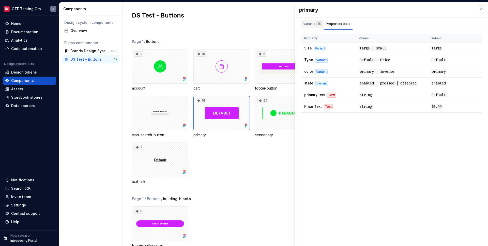
click at [312, 25] on div "Variants 15" at bounding box center [312, 23] width 19 height 5
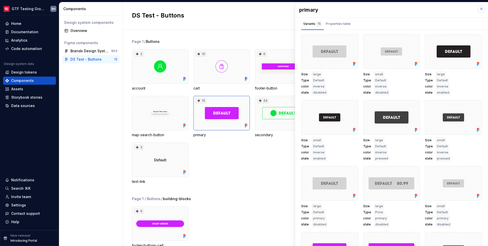
click at [477, 10] on button "button" at bounding box center [480, 8] width 7 height 7
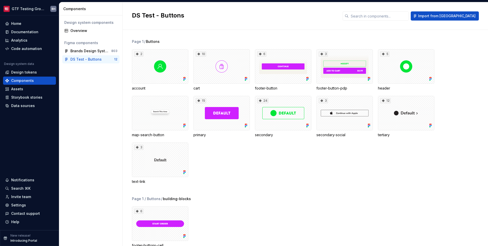
click at [94, 88] on div "Design system components Overview Figma components Brands Design System 803 DS …" at bounding box center [90, 130] width 63 height 231
drag, startPoint x: 86, startPoint y: 89, endPoint x: 78, endPoint y: 88, distance: 7.9
click at [86, 89] on div "Design system components Overview Figma components Brands Design System 803 DS …" at bounding box center [90, 130] width 63 height 231
click at [39, 82] on div "Components" at bounding box center [29, 80] width 49 height 5
click at [279, 170] on div "2 account 10 cart 6 footer-button 3 footer-button-pdp 5 header map-search-butto…" at bounding box center [310, 116] width 356 height 135
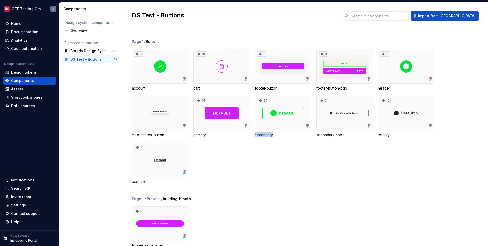
click at [279, 170] on div "2 account 10 cart 6 footer-button 3 footer-button-pdp 5 header map-search-butto…" at bounding box center [310, 116] width 356 height 135
click at [205, 41] on div "Page 1 / Buttons" at bounding box center [310, 41] width 356 height 5
click at [82, 32] on div "Overview" at bounding box center [93, 30] width 47 height 5
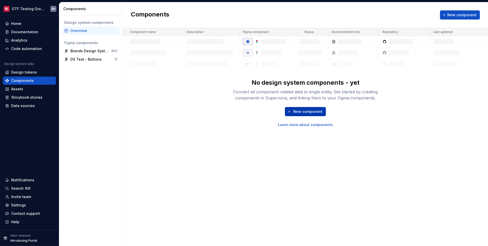
click at [313, 110] on span "New component" at bounding box center [307, 111] width 29 height 5
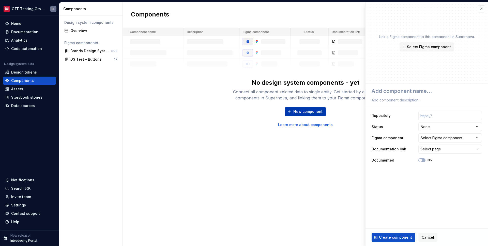
type textarea "*"
click at [472, 141] on button "Select Figma component" at bounding box center [449, 138] width 63 height 9
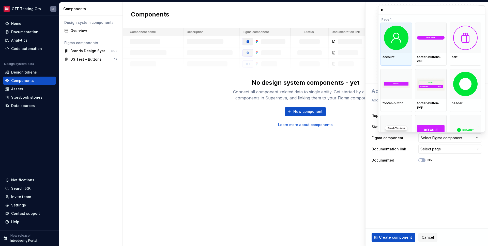
type input "***"
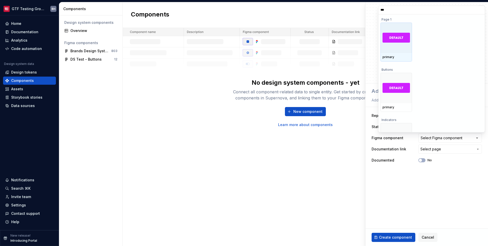
click at [398, 47] on div at bounding box center [395, 38] width 31 height 30
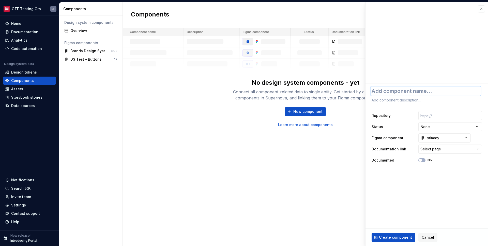
click at [399, 92] on textarea at bounding box center [425, 91] width 110 height 9
type textarea "*"
type textarea "B"
type textarea "*"
type textarea "Bu"
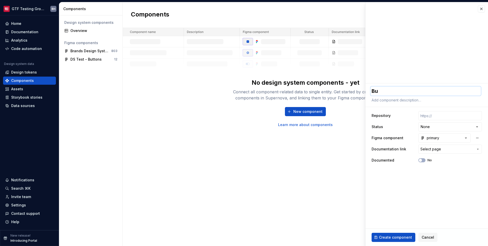
type textarea "*"
type textarea "But"
type textarea "*"
type textarea "Butt"
type textarea "*"
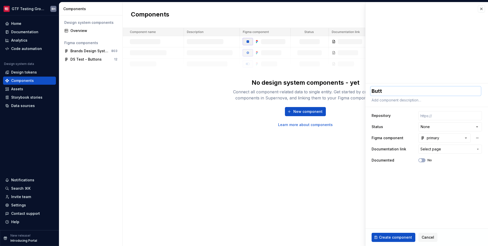
type textarea "Butto"
type textarea "*"
type textarea "Button"
type textarea "*"
type textarea "Button"
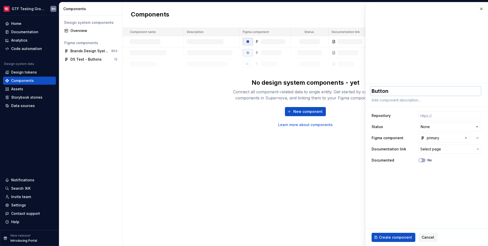
type textarea "*"
type textarea "Button -"
type textarea "*"
type textarea "Button -"
type textarea "*"
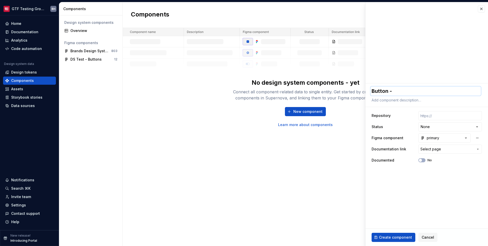
type textarea "Button - P"
type textarea "*"
type textarea "Button - Pr"
type textarea "*"
type textarea "Button - Pri"
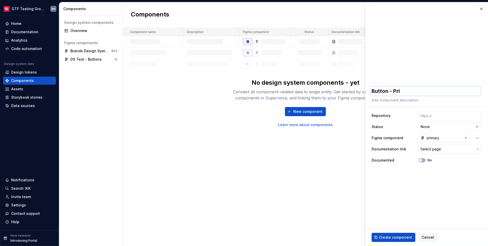
type textarea "*"
type textarea "Button - Prim"
type textarea "*"
type textarea "Button - Prima"
type textarea "*"
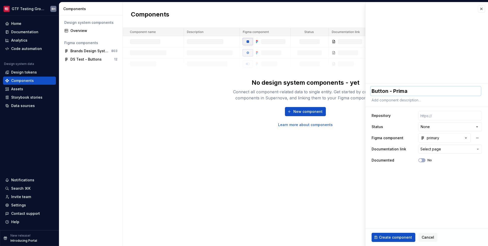
type textarea "Button - Primar"
type textarea "*"
type textarea "Button - Primary"
click at [439, 127] on html "**********" at bounding box center [244, 123] width 488 height 246
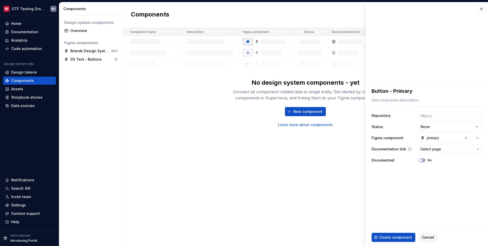
click at [452, 152] on button "Select page" at bounding box center [449, 149] width 63 height 9
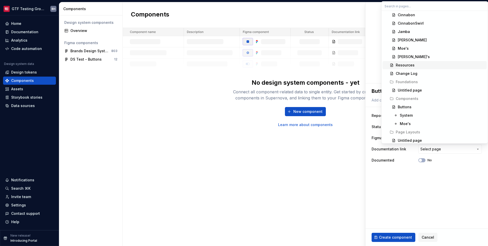
scroll to position [95, 0]
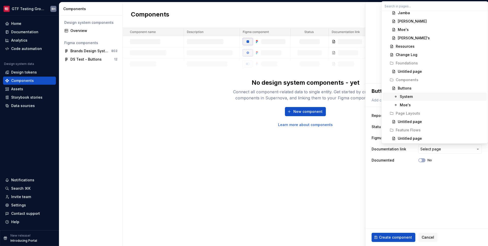
click at [415, 96] on div "System" at bounding box center [441, 96] width 85 height 5
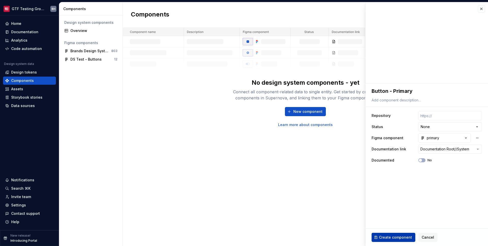
click at [402, 238] on span "Create component" at bounding box center [395, 237] width 33 height 5
type textarea "*"
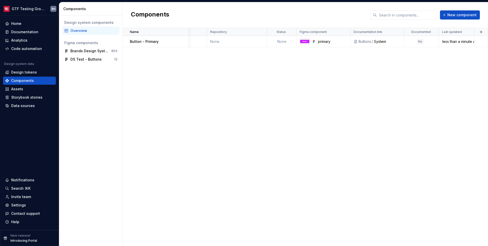
scroll to position [0, 33]
click at [419, 41] on div "No" at bounding box center [420, 41] width 6 height 5
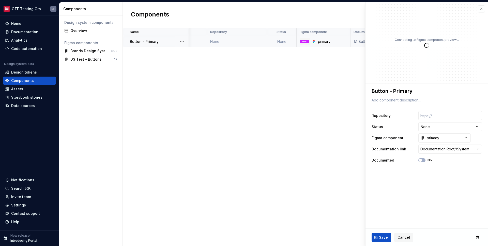
click at [419, 41] on p "Connecting to Figma component preview..." at bounding box center [426, 40] width 64 height 4
type textarea "*"
click at [314, 104] on div "Name Description Repository Status Figma component Documentation link Documente…" at bounding box center [305, 137] width 365 height 218
click at [479, 8] on button "button" at bounding box center [480, 8] width 7 height 7
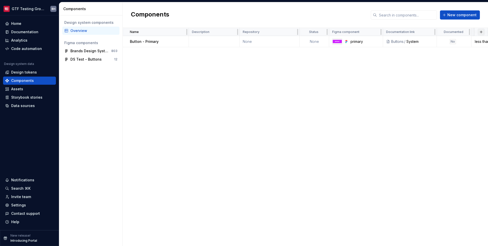
click at [479, 33] on button "button" at bounding box center [480, 31] width 7 height 7
click at [232, 33] on html "GTF Testing Grounds BH Home Documentation Analytics Code automation Design syst…" at bounding box center [244, 123] width 488 height 246
click at [291, 33] on html "GTF Testing Grounds BH Home Documentation Analytics Code automation Design syst…" at bounding box center [244, 123] width 488 height 246
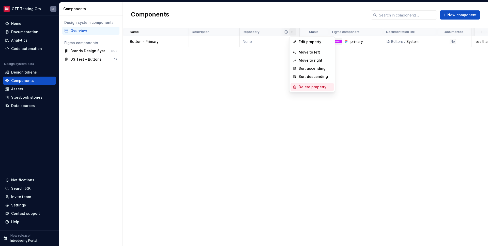
click at [298, 86] on div "Delete property" at bounding box center [311, 87] width 43 height 8
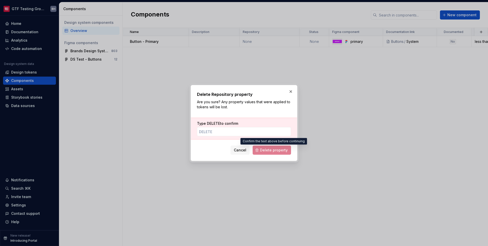
click at [279, 152] on span "Delete property" at bounding box center [271, 150] width 38 height 9
click at [217, 130] on input "Type DELETE to confirm" at bounding box center [244, 131] width 94 height 9
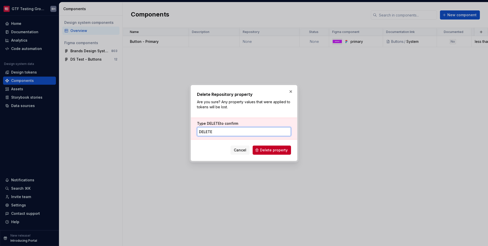
type input "DELETE"
click at [267, 151] on span "Delete property" at bounding box center [274, 150] width 28 height 5
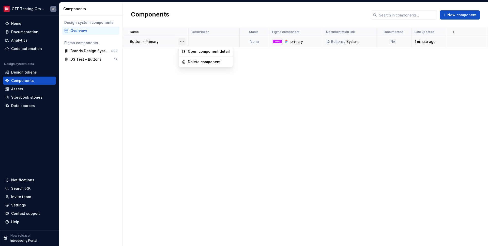
click at [182, 41] on button "button" at bounding box center [181, 41] width 7 height 7
click at [192, 51] on div "Open component detail" at bounding box center [209, 51] width 42 height 5
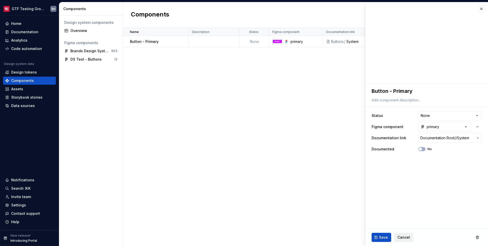
click at [403, 238] on span "Cancel" at bounding box center [403, 237] width 12 height 5
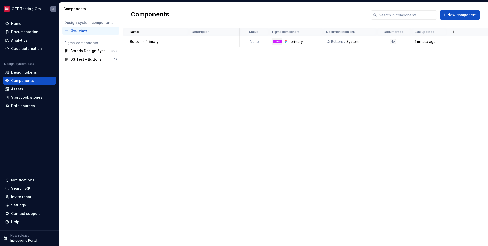
click at [324, 150] on div "Name Description Status Figma component Documentation link Documented Last upda…" at bounding box center [305, 137] width 365 height 218
click at [26, 31] on div "Documentation" at bounding box center [24, 31] width 27 height 5
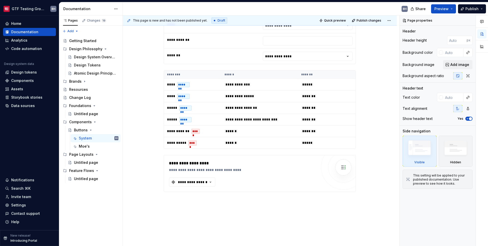
scroll to position [742, 0]
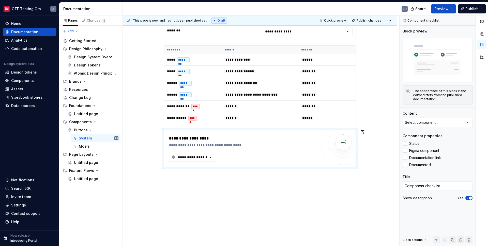
click at [209, 158] on icon "button" at bounding box center [210, 157] width 5 height 5
click at [211, 178] on div "Button - Primary" at bounding box center [197, 176] width 29 height 5
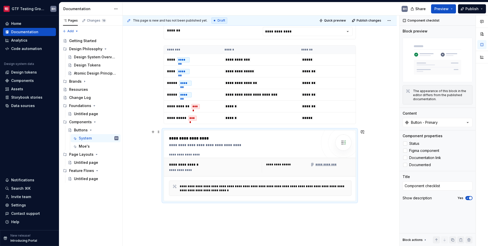
click at [207, 189] on div "**********" at bounding box center [264, 189] width 168 height 8
click at [440, 7] on span "Preview" at bounding box center [441, 8] width 14 height 5
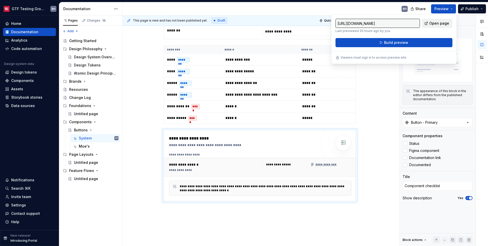
click at [437, 24] on span "Open page" at bounding box center [439, 23] width 20 height 5
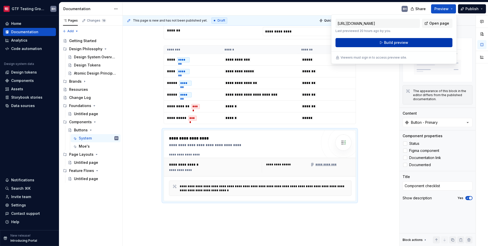
click at [409, 41] on button "Build preview" at bounding box center [393, 42] width 117 height 9
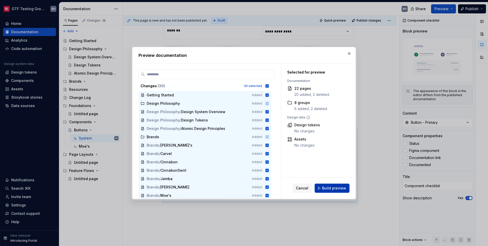
click at [348, 189] on button "Build preview" at bounding box center [331, 188] width 35 height 9
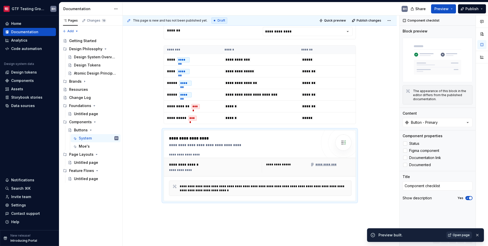
click at [466, 237] on span "Open page" at bounding box center [460, 235] width 17 height 4
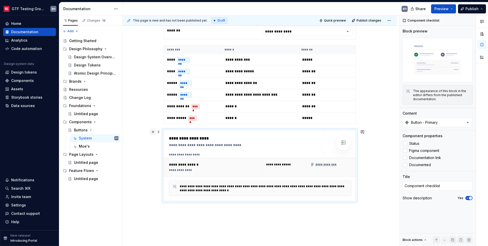
click at [154, 133] on button "button" at bounding box center [152, 131] width 7 height 7
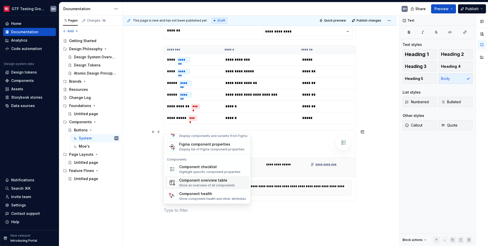
scroll to position [506, 0]
click at [219, 184] on div "Show an overview of all components" at bounding box center [207, 186] width 56 height 4
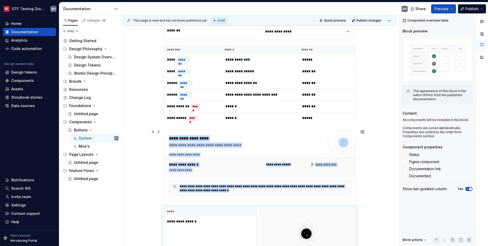
scroll to position [803, 0]
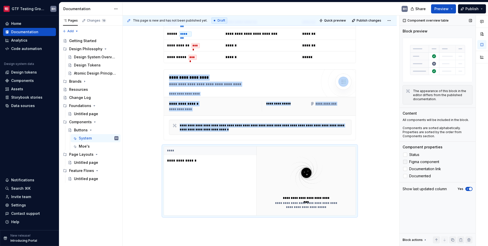
click at [429, 163] on span "Figma component" at bounding box center [424, 162] width 30 height 4
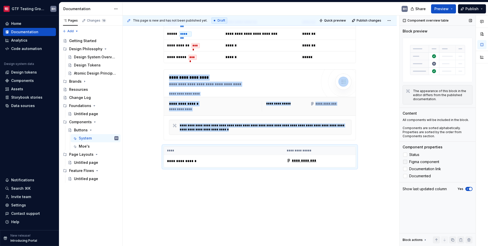
click at [429, 163] on span "Figma component" at bounding box center [424, 162] width 30 height 4
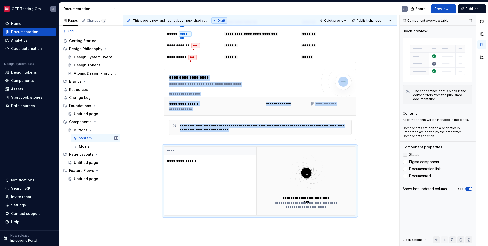
click at [413, 155] on span "Status" at bounding box center [414, 155] width 10 height 4
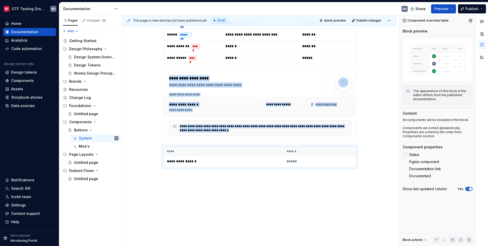
click at [413, 155] on span "Status" at bounding box center [414, 155] width 10 height 4
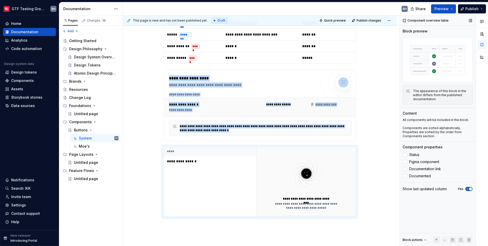
click at [470, 188] on span "button" at bounding box center [469, 189] width 3 height 3
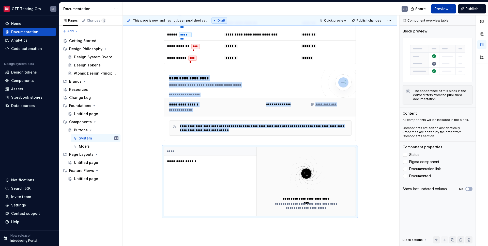
click at [451, 9] on button "Preview" at bounding box center [443, 8] width 25 height 9
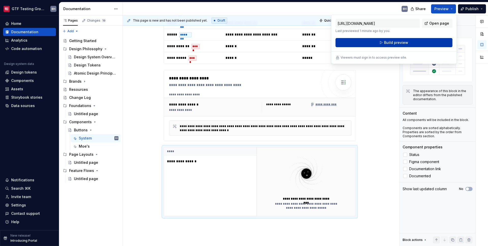
click at [405, 42] on span "Build preview" at bounding box center [396, 42] width 24 height 5
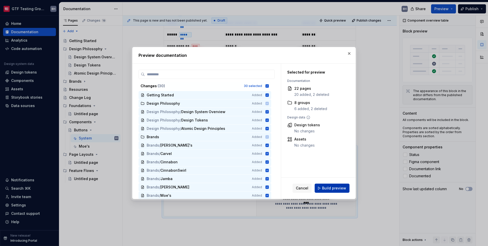
click at [338, 189] on span "Build preview" at bounding box center [334, 188] width 24 height 5
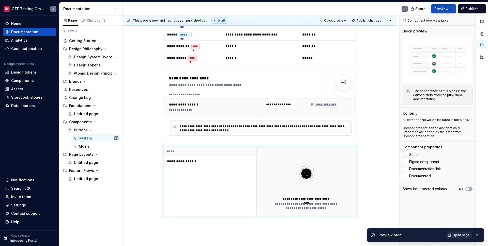
click at [457, 236] on span "Open page" at bounding box center [460, 235] width 17 height 4
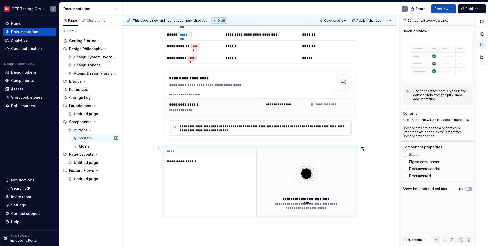
click at [158, 150] on span at bounding box center [158, 148] width 4 height 7
click at [173, 198] on div "Delete" at bounding box center [179, 195] width 43 height 8
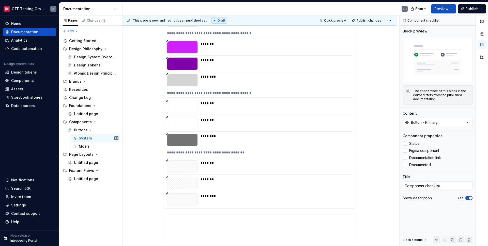
scroll to position [304, 0]
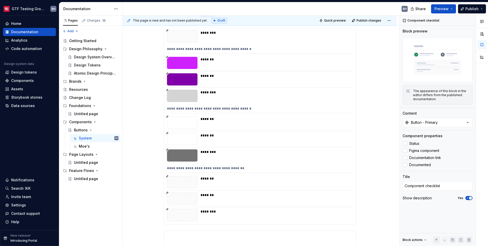
click at [260, 156] on div "********" at bounding box center [274, 156] width 149 height 12
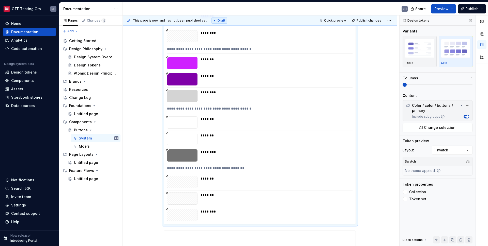
scroll to position [282, 0]
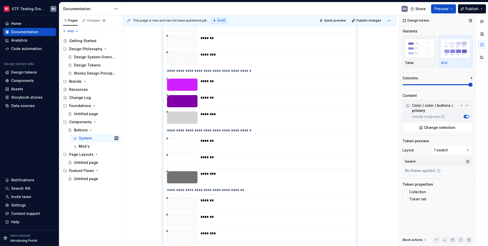
click at [472, 87] on span at bounding box center [470, 85] width 4 height 4
click at [448, 9] on span "Preview" at bounding box center [441, 8] width 14 height 5
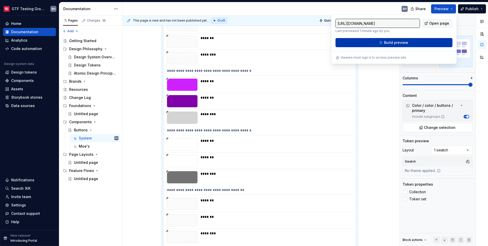
click at [417, 41] on button "Build preview" at bounding box center [393, 42] width 117 height 9
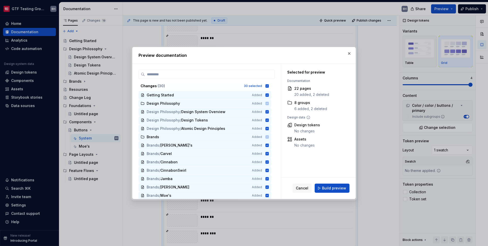
click at [330, 189] on span "Build preview" at bounding box center [334, 188] width 24 height 5
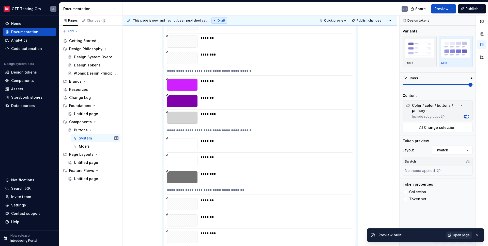
click at [458, 236] on span "Open page" at bounding box center [460, 235] width 17 height 4
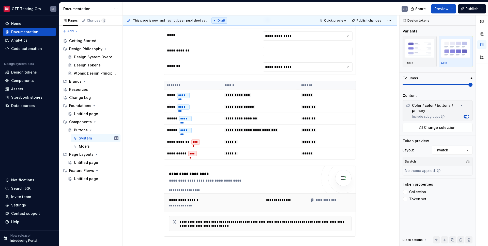
scroll to position [747, 0]
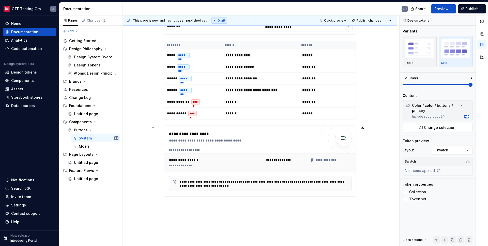
click at [241, 134] on div "**********" at bounding box center [243, 134] width 148 height 6
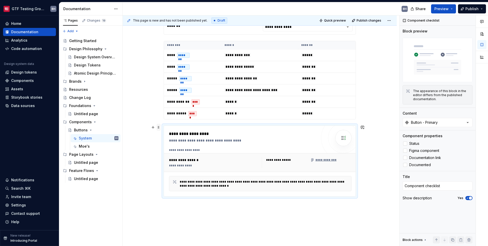
click at [159, 128] on span at bounding box center [158, 127] width 4 height 7
click at [176, 175] on div "Delete" at bounding box center [182, 173] width 33 height 5
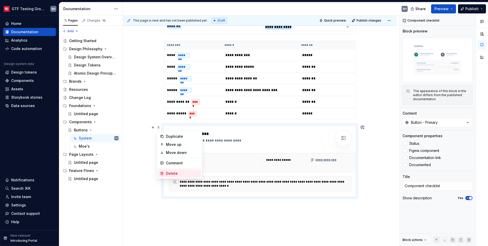
scroll to position [699, 0]
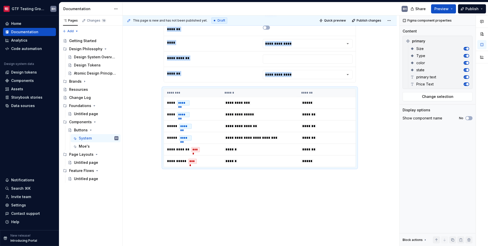
type textarea "*"
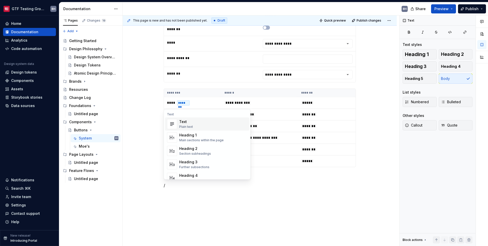
click at [196, 123] on div "Text Plain text" at bounding box center [213, 124] width 68 height 10
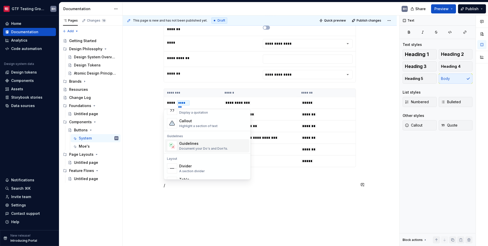
scroll to position [122, 0]
click at [198, 147] on div "Guidelines Document your Do's and Don'ts." at bounding box center [203, 146] width 49 height 10
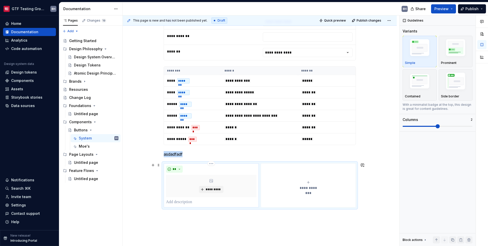
scroll to position [722, 0]
click at [310, 189] on span "**********" at bounding box center [307, 187] width 23 height 5
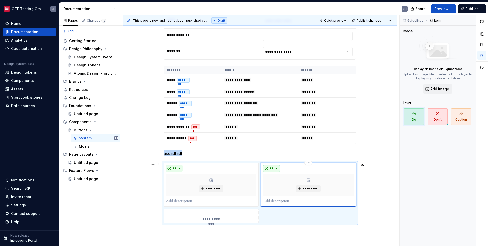
click at [279, 169] on button "**" at bounding box center [271, 168] width 17 height 7
click at [280, 186] on div "Don't" at bounding box center [282, 185] width 9 height 5
click at [159, 166] on span at bounding box center [158, 164] width 4 height 7
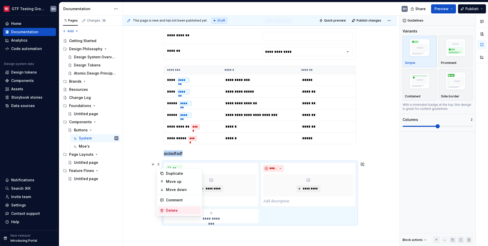
click at [171, 209] on div "Delete" at bounding box center [182, 210] width 33 height 5
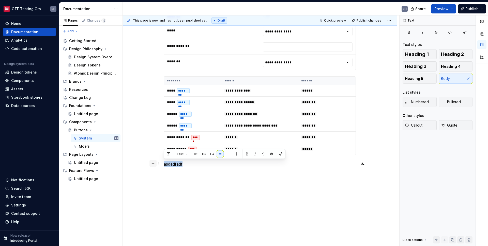
drag, startPoint x: 185, startPoint y: 166, endPoint x: 150, endPoint y: 163, distance: 34.4
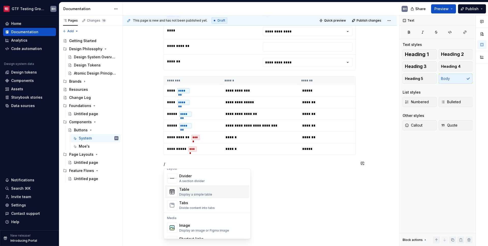
scroll to position [171, 0]
click at [190, 206] on div "Tabs Divide content into tabs" at bounding box center [197, 206] width 36 height 10
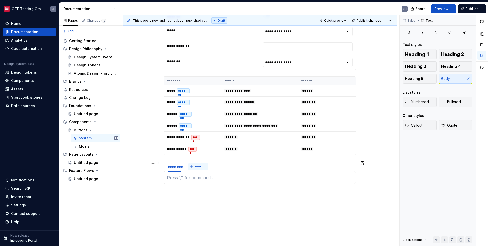
click at [199, 166] on span "*******" at bounding box center [199, 167] width 11 height 4
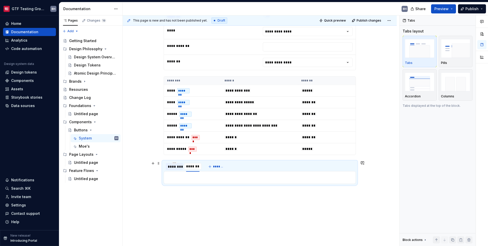
click at [177, 167] on div "********" at bounding box center [174, 166] width 13 height 5
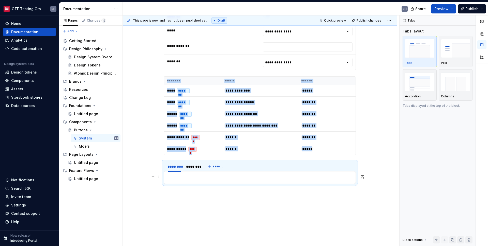
click at [183, 179] on p at bounding box center [259, 178] width 185 height 6
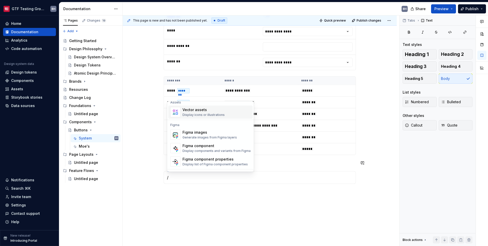
scroll to position [449, 0]
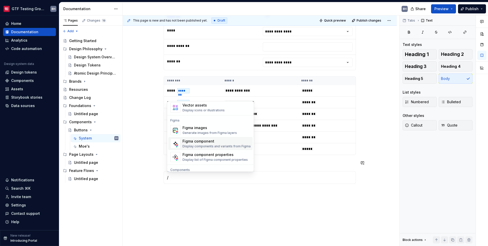
click at [194, 141] on div "Figma component" at bounding box center [216, 141] width 68 height 5
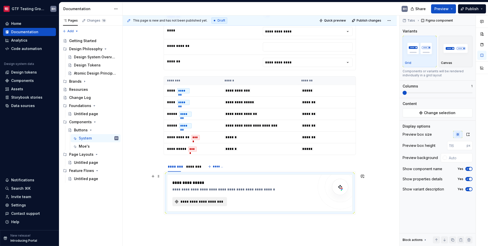
click at [215, 198] on button "**********" at bounding box center [199, 201] width 55 height 9
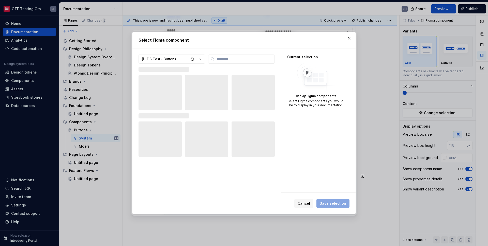
scroll to position [711, 0]
type textarea "*"
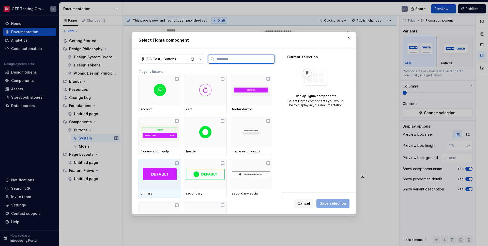
click at [161, 186] on div at bounding box center [159, 174] width 42 height 30
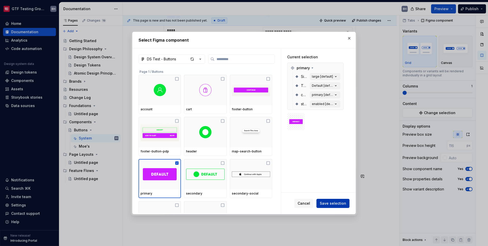
click at [323, 201] on button "Save selection" at bounding box center [332, 203] width 33 height 9
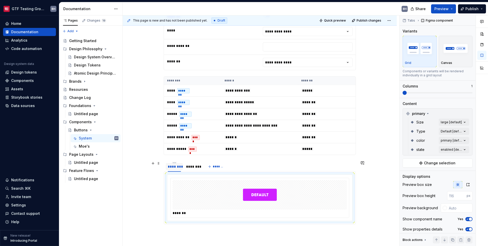
click at [171, 166] on div "********" at bounding box center [174, 166] width 13 height 5
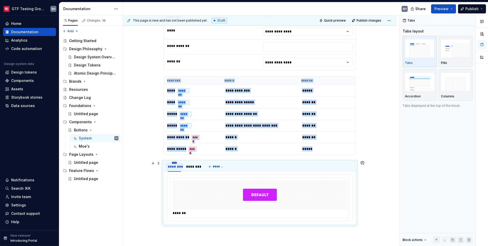
click at [173, 163] on html "GTF Testing Grounds BH Home Documentation Analytics Code automation Design syst…" at bounding box center [244, 123] width 488 height 246
click at [181, 171] on div "Edit name" at bounding box center [194, 170] width 43 height 8
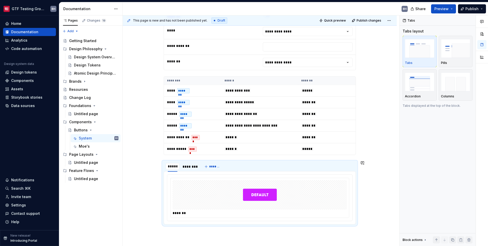
type input "******"
click at [190, 167] on div "********" at bounding box center [191, 166] width 13 height 5
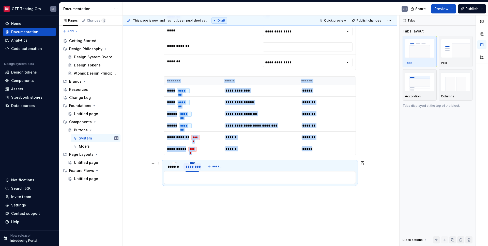
click at [193, 163] on html "GTF Testing Grounds BH Home Documentation Analytics Code automation Design syst…" at bounding box center [244, 123] width 488 height 246
click at [197, 170] on div "Edit name" at bounding box center [212, 170] width 43 height 8
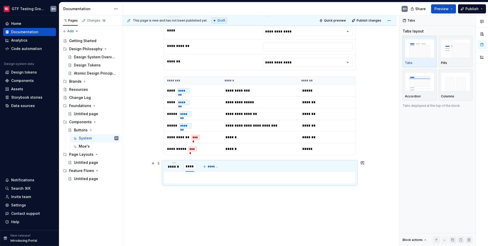
type input "*****"
click at [203, 179] on p at bounding box center [259, 178] width 185 height 6
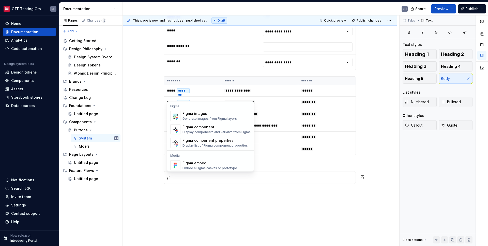
scroll to position [0, 0]
click at [199, 128] on div "Figma component" at bounding box center [216, 127] width 68 height 5
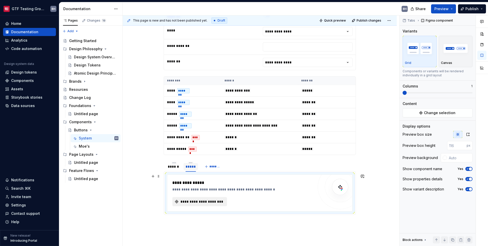
click at [209, 202] on span "**********" at bounding box center [202, 201] width 44 height 5
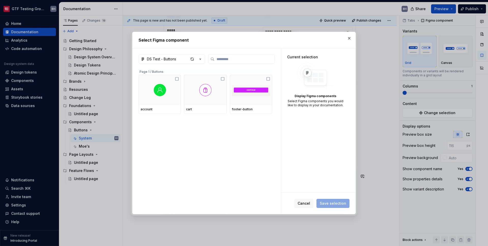
scroll to position [711, 0]
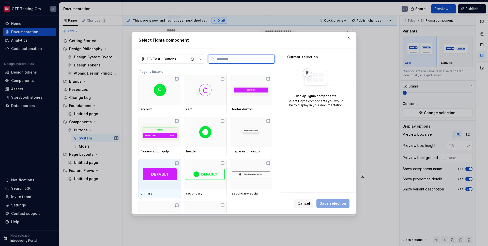
click at [177, 164] on icon at bounding box center [177, 163] width 4 height 4
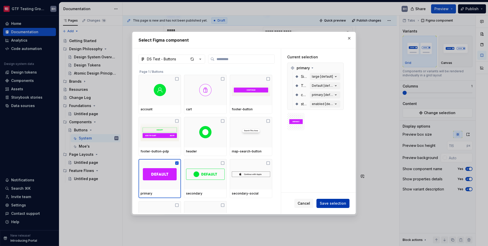
click at [330, 202] on span "Save selection" at bounding box center [332, 203] width 26 height 5
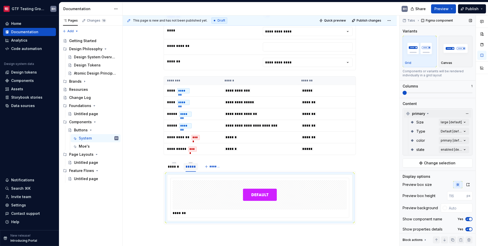
click at [426, 114] on icon at bounding box center [427, 114] width 4 height 4
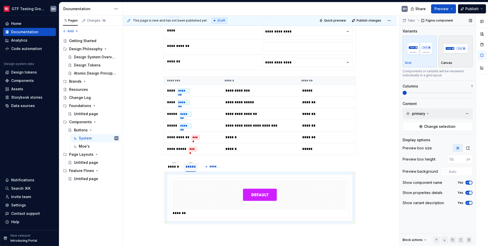
click at [449, 53] on img "button" at bounding box center [455, 48] width 29 height 19
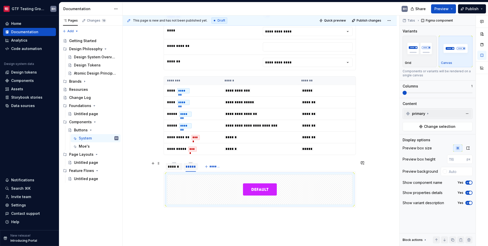
click at [173, 167] on div "******" at bounding box center [174, 166] width 13 height 5
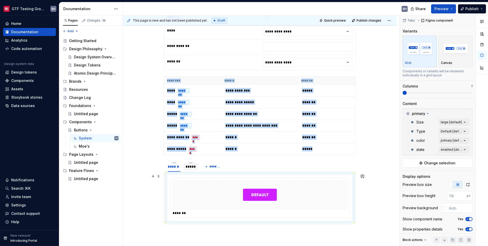
click at [208, 185] on div at bounding box center [259, 194] width 174 height 29
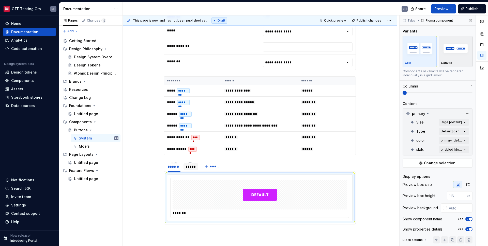
click at [450, 53] on img "button" at bounding box center [455, 48] width 29 height 19
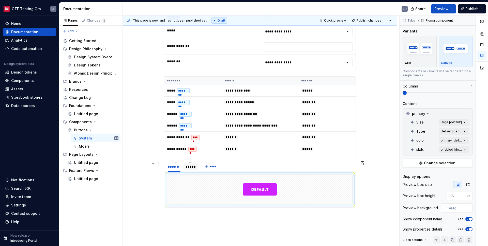
click at [193, 167] on div "*****" at bounding box center [190, 166] width 10 height 5
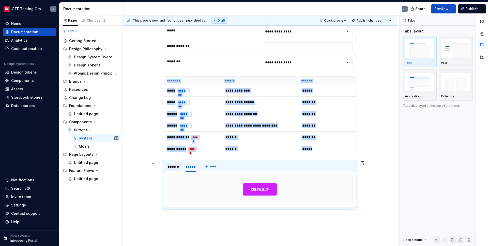
click at [170, 168] on div "******" at bounding box center [174, 166] width 13 height 5
click at [189, 169] on div "*****" at bounding box center [190, 166] width 14 height 7
click at [171, 168] on div "******" at bounding box center [174, 166] width 13 height 5
click at [446, 12] on button "Preview" at bounding box center [443, 8] width 25 height 9
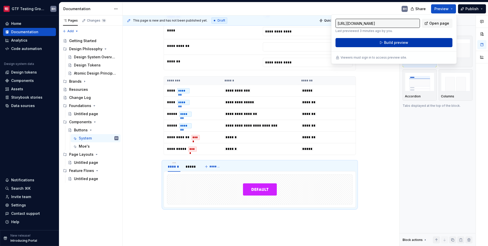
click at [401, 41] on span "Build preview" at bounding box center [396, 42] width 24 height 5
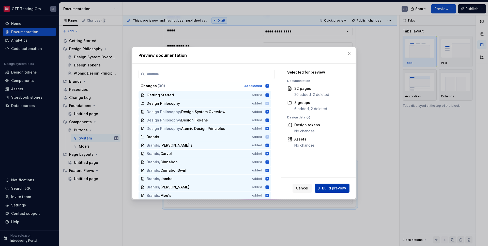
click at [338, 189] on span "Build preview" at bounding box center [334, 188] width 24 height 5
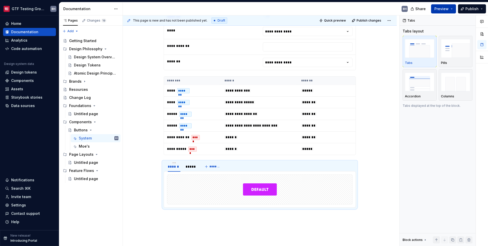
click at [439, 10] on span "Preview" at bounding box center [441, 8] width 14 height 5
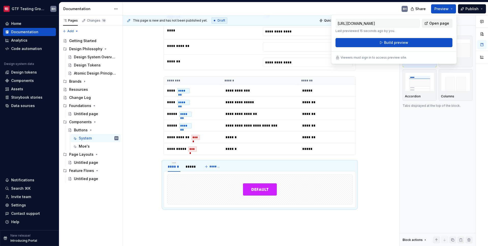
click at [436, 25] on span "Open page" at bounding box center [439, 23] width 20 height 5
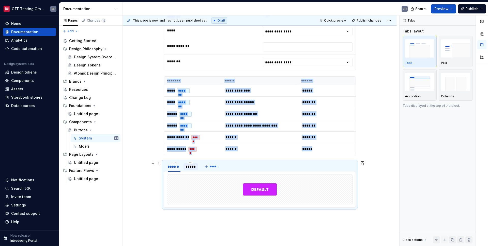
click at [187, 165] on div "*****" at bounding box center [190, 166] width 10 height 5
click at [271, 190] on img at bounding box center [260, 189] width 34 height 25
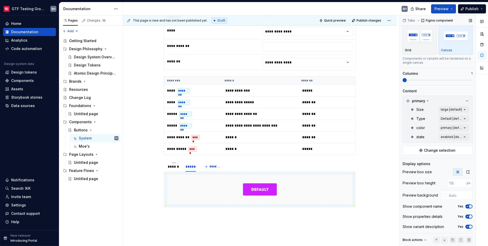
scroll to position [14, 0]
click at [451, 194] on input "text" at bounding box center [459, 195] width 26 height 9
click at [430, 194] on div "Preview background" at bounding box center [419, 195] width 35 height 5
click at [468, 228] on button "Yes" at bounding box center [468, 227] width 7 height 4
click at [465, 227] on span "button" at bounding box center [466, 226] width 3 height 3
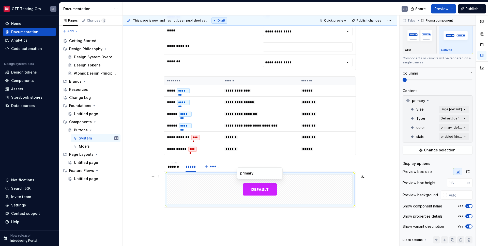
click at [273, 189] on img at bounding box center [260, 189] width 34 height 25
click at [28, 81] on div "Components" at bounding box center [22, 80] width 23 height 5
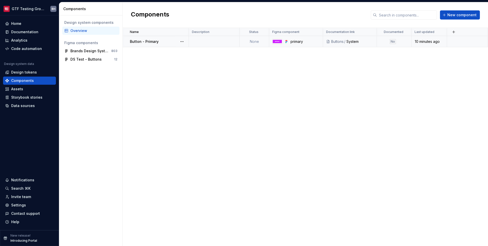
click at [152, 42] on p "Button - Primary" at bounding box center [144, 41] width 29 height 5
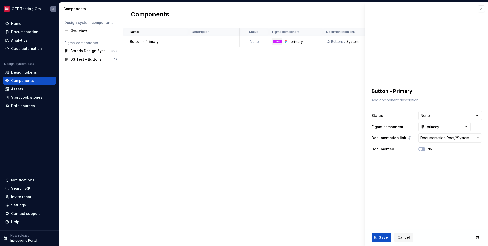
click at [474, 140] on button "Documentation Root / / System" at bounding box center [449, 138] width 63 height 9
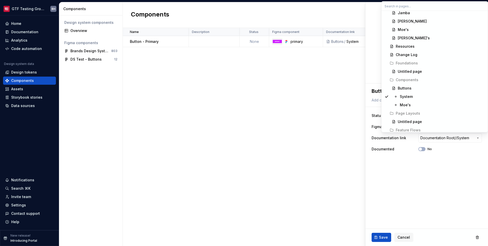
scroll to position [99, 0]
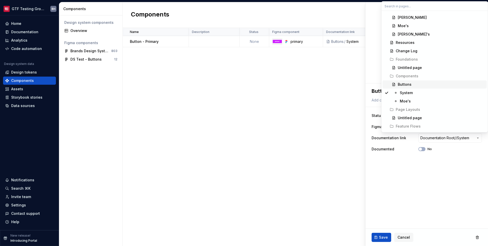
click at [412, 83] on div "Buttons" at bounding box center [440, 84] width 87 height 5
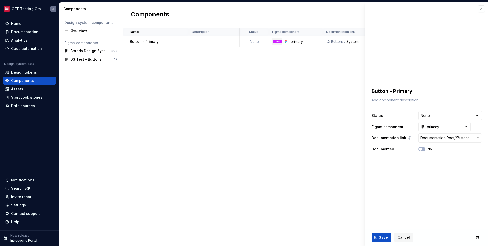
click at [455, 139] on span "Documentation Root /" at bounding box center [437, 138] width 35 height 5
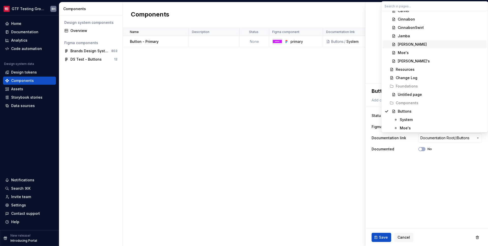
scroll to position [76, 0]
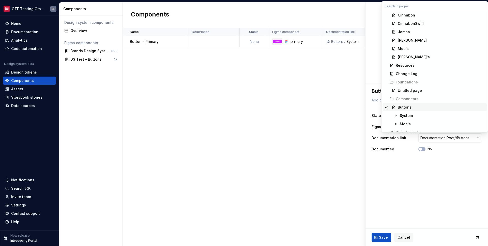
click at [404, 107] on div "Buttons" at bounding box center [404, 107] width 14 height 5
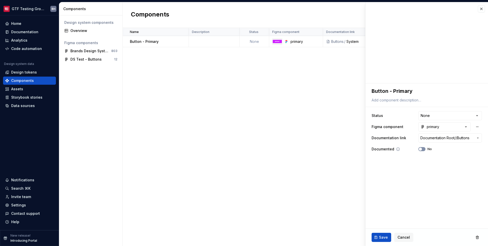
click at [422, 150] on icon "button" at bounding box center [420, 149] width 4 height 3
click at [423, 150] on span "button" at bounding box center [423, 149] width 3 height 3
click at [449, 128] on button "primary" at bounding box center [444, 126] width 52 height 9
click at [449, 128] on html "**********" at bounding box center [244, 123] width 488 height 246
click at [374, 238] on button "Save" at bounding box center [381, 237] width 20 height 9
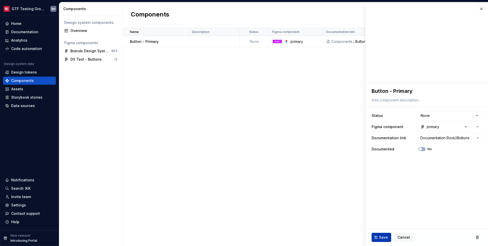
type textarea "*"
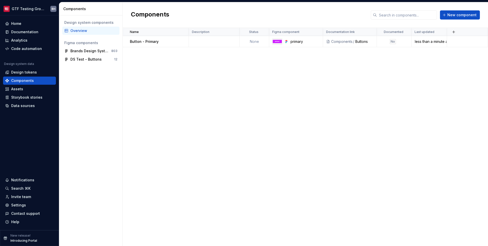
click at [74, 31] on div "Overview" at bounding box center [93, 30] width 47 height 5
click at [113, 31] on div "Overview" at bounding box center [93, 30] width 47 height 5
click at [179, 31] on html "GTF Testing Grounds BH Home Documentation Analytics Code automation Design syst…" at bounding box center [244, 123] width 488 height 246
click at [180, 31] on html "GTF Testing Grounds BH Home Documentation Analytics Code automation Design syst…" at bounding box center [244, 123] width 488 height 246
click at [182, 40] on button "button" at bounding box center [181, 41] width 7 height 7
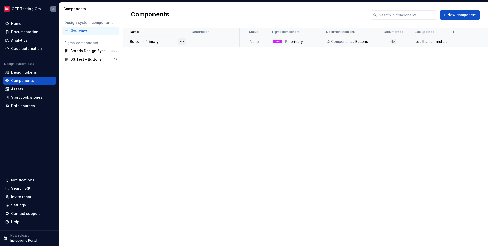
click at [182, 40] on button "button" at bounding box center [181, 41] width 7 height 7
click at [454, 33] on button "button" at bounding box center [453, 31] width 7 height 7
click at [443, 41] on div "New custom property" at bounding box center [429, 41] width 48 height 5
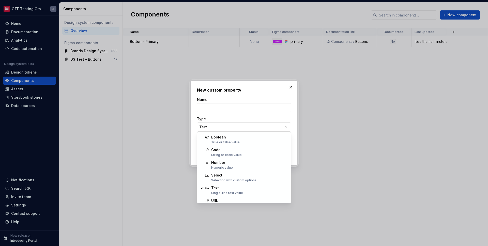
click at [287, 127] on div "**********" at bounding box center [244, 123] width 488 height 246
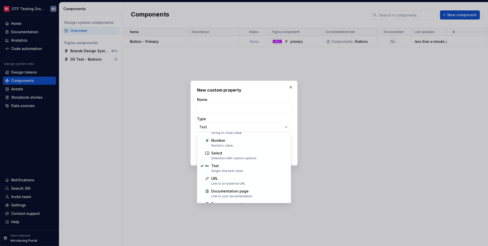
scroll to position [23, 0]
select select "******"
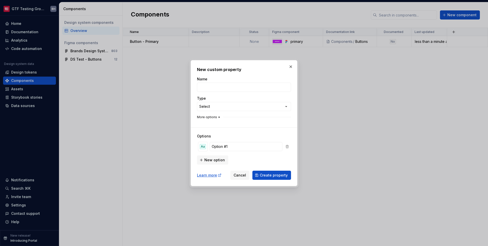
click at [217, 117] on icon "button" at bounding box center [219, 117] width 4 height 4
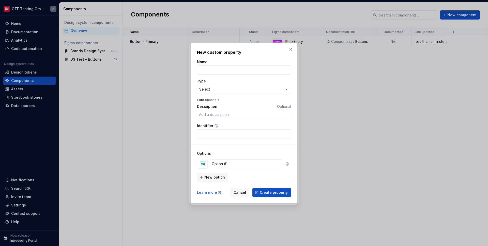
click at [216, 100] on icon "button" at bounding box center [218, 100] width 4 height 4
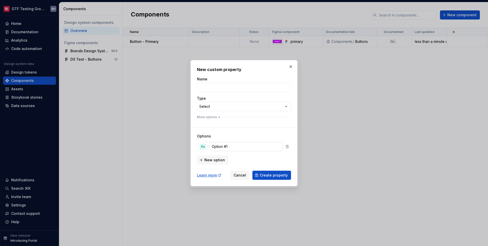
click at [240, 146] on input "Option #1" at bounding box center [245, 146] width 73 height 9
click at [204, 147] on div "Aa" at bounding box center [203, 146] width 6 height 5
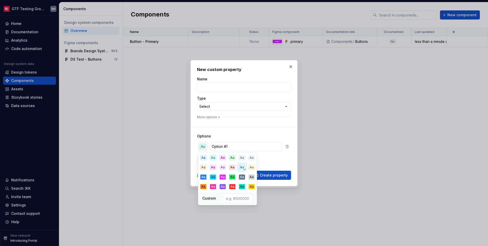
click at [204, 147] on div "Aa" at bounding box center [203, 146] width 6 height 5
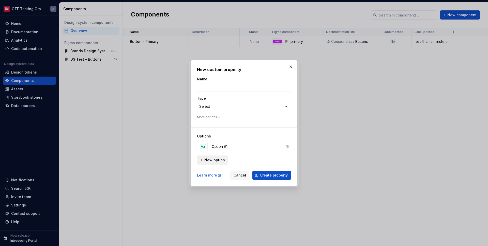
click at [215, 158] on span "New option" at bounding box center [214, 160] width 21 height 5
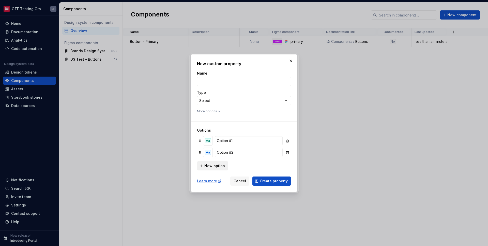
click at [216, 166] on span "New option" at bounding box center [214, 166] width 21 height 5
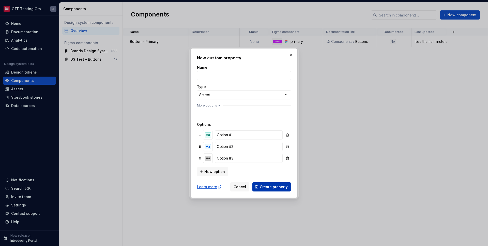
click at [284, 190] on button "Create property" at bounding box center [271, 187] width 39 height 9
type input "Brand Theme"
click at [252, 183] on button "Create property" at bounding box center [271, 187] width 39 height 9
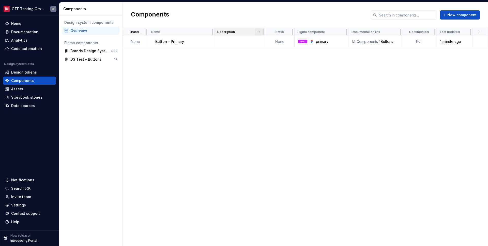
click at [260, 33] on html "GTF Testing Grounds BH Home Documentation Analytics Code automation Design syst…" at bounding box center [244, 123] width 488 height 246
click at [259, 33] on html "GTF Testing Grounds BH Home Documentation Analytics Code automation Design syst…" at bounding box center [244, 123] width 488 height 246
click at [288, 33] on html "GTF Testing Grounds BH Home Documentation Analytics Code automation Design syst…" at bounding box center [244, 123] width 488 height 246
click at [143, 33] on html "GTF Testing Grounds BH Home Documentation Analytics Code automation Design syst…" at bounding box center [244, 123] width 488 height 246
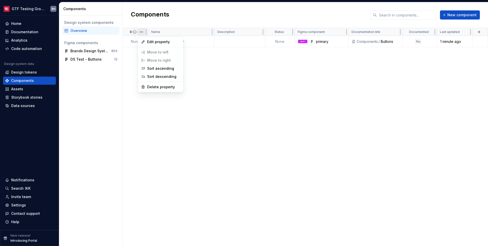
click at [143, 33] on html "GTF Testing Grounds BH Home Documentation Analytics Code automation Design syst…" at bounding box center [244, 123] width 488 height 246
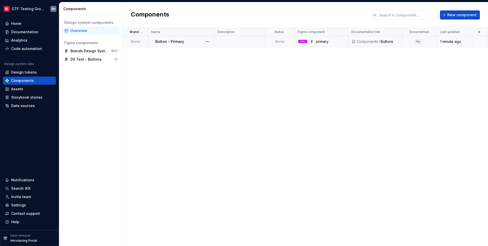
click at [134, 42] on td "None" at bounding box center [135, 41] width 25 height 11
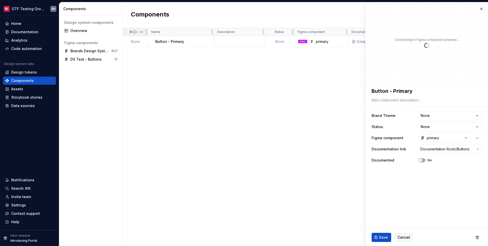
click at [131, 31] on span at bounding box center [138, 32] width 18 height 8
click at [133, 41] on td "None" at bounding box center [135, 41] width 25 height 11
type textarea "*"
click at [475, 118] on html "**********" at bounding box center [244, 123] width 488 height 246
select select "**********"
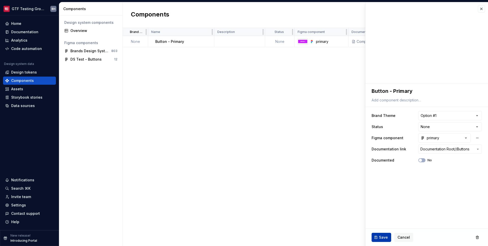
click at [380, 239] on span "Save" at bounding box center [383, 237] width 9 height 5
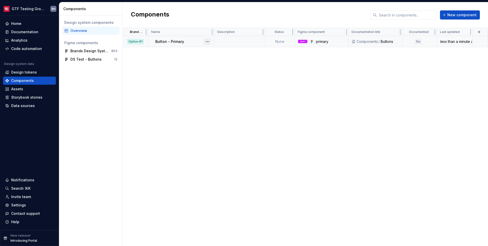
click at [207, 42] on button "button" at bounding box center [207, 41] width 7 height 7
click at [217, 62] on div "Delete component" at bounding box center [234, 61] width 42 height 5
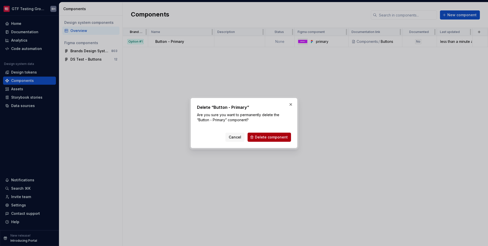
click at [268, 140] on button "Delete component" at bounding box center [268, 137] width 43 height 9
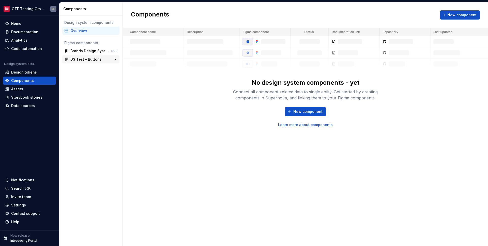
click at [100, 60] on div "DS Test - Buttons" at bounding box center [89, 59] width 38 height 5
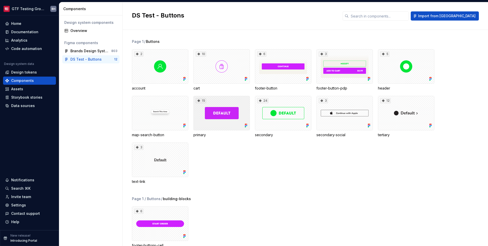
click at [200, 112] on div "15" at bounding box center [221, 113] width 56 height 35
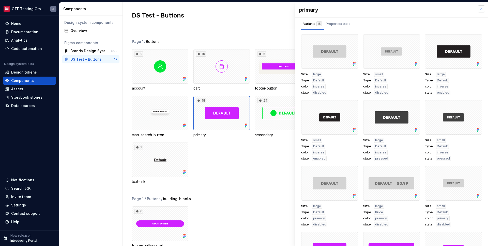
click at [477, 10] on button "button" at bounding box center [480, 8] width 7 height 7
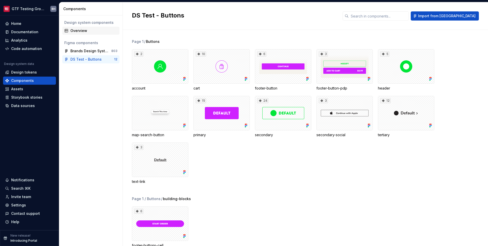
click at [76, 32] on div "Overview" at bounding box center [93, 30] width 47 height 5
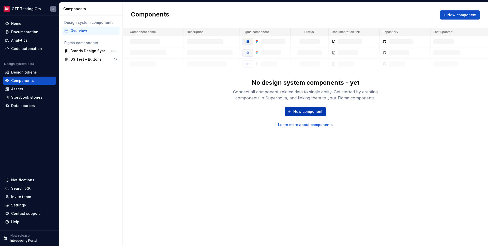
click at [297, 112] on span "New component" at bounding box center [307, 111] width 29 height 5
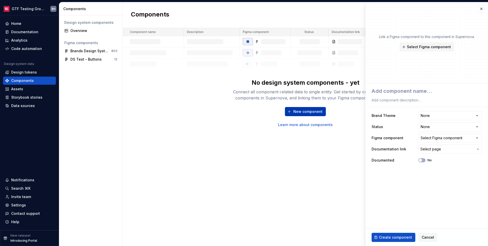
type textarea "*"
click at [446, 138] on div "Select Figma component" at bounding box center [441, 138] width 42 height 5
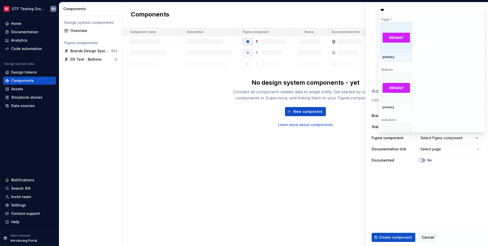
type input "****"
click at [394, 51] on div at bounding box center [395, 38] width 31 height 30
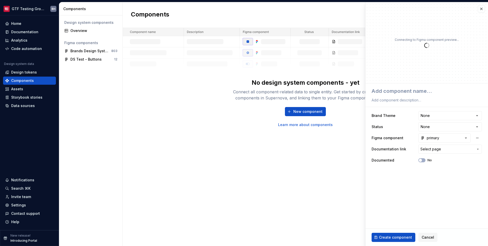
type textarea "*"
click at [443, 128] on html "**********" at bounding box center [244, 123] width 488 height 246
select select "**********"
click at [444, 149] on span "Select page" at bounding box center [446, 149] width 53 height 5
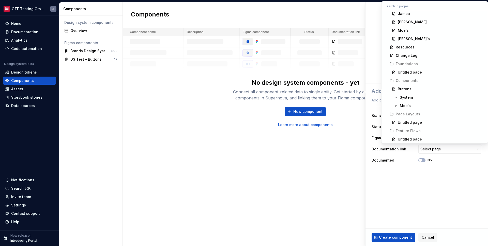
scroll to position [95, 0]
click at [407, 89] on div "Buttons" at bounding box center [404, 88] width 14 height 5
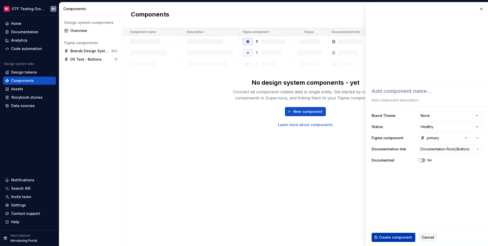
click at [399, 239] on span "Create component" at bounding box center [395, 237] width 33 height 5
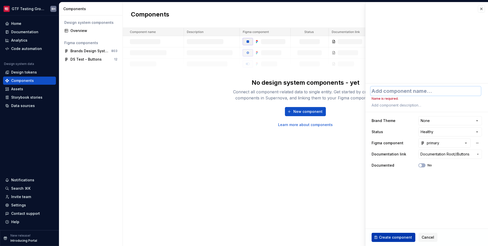
type textarea "*"
type textarea "B"
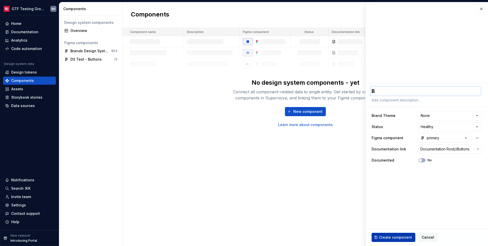
type textarea "*"
type textarea "Bu"
type textarea "*"
type textarea "But"
type textarea "*"
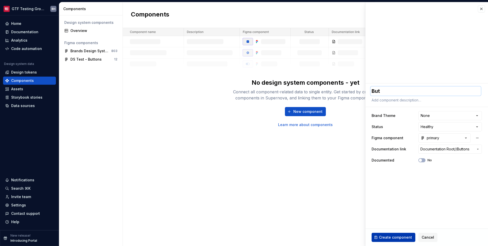
type textarea "Butt"
type textarea "*"
type textarea "Butto"
type textarea "*"
type textarea "Button"
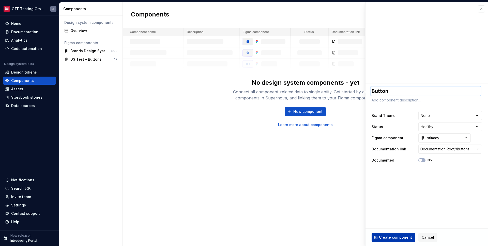
type textarea "*"
type textarea "Buttons"
type textarea "*"
type textarea "Buttons"
type textarea "*"
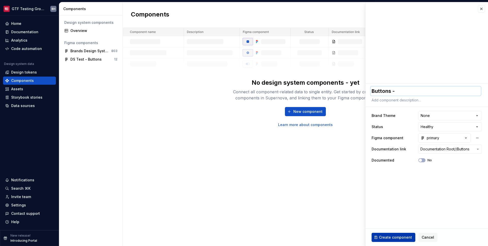
type textarea "Buttons -"
type textarea "*"
type textarea "Buttons - P"
type textarea "*"
type textarea "Buttons - Pr"
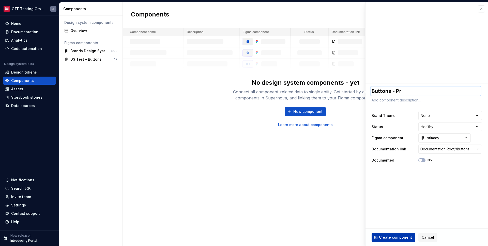
type textarea "*"
type textarea "Buttons - Pri"
type textarea "*"
type textarea "Buttons - Prim"
type textarea "*"
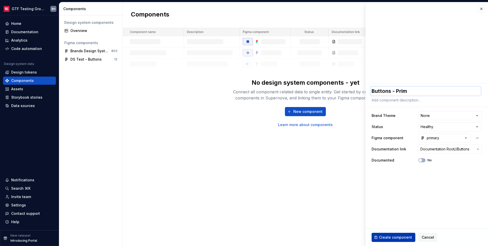
type textarea "Buttons - Prima"
type textarea "*"
type textarea "Buttons - Primar"
type textarea "*"
type textarea "Buttons - Primary"
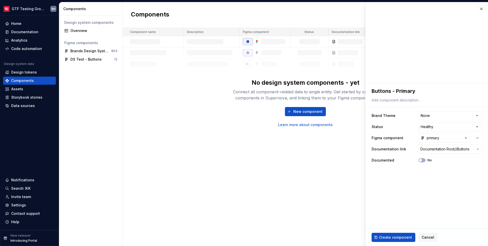
click at [390, 179] on fieldset "**********" at bounding box center [426, 165] width 122 height 163
click at [391, 234] on button "Create component" at bounding box center [393, 237] width 44 height 9
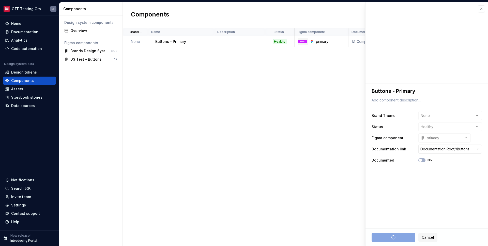
type textarea "*"
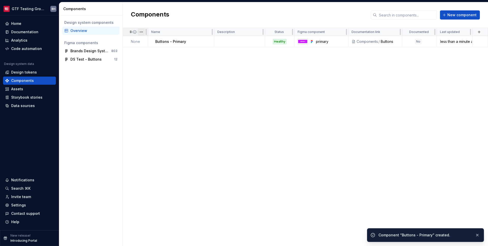
click at [142, 32] on html "GTF Testing Grounds BH Home Documentation Analytics Code automation Design syst…" at bounding box center [244, 123] width 488 height 246
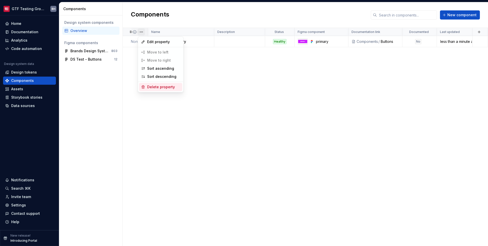
click at [151, 86] on div "Delete property" at bounding box center [163, 87] width 33 height 5
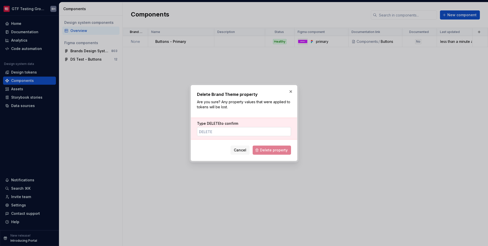
click at [221, 130] on input "Type DELETE to confirm" at bounding box center [244, 131] width 94 height 9
type input "delete"
click at [279, 152] on span "Delete property" at bounding box center [274, 150] width 28 height 5
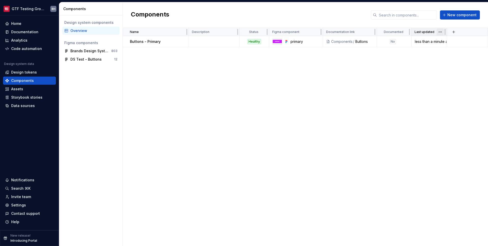
click at [440, 33] on html "GTF Testing Grounds BH Home Documentation Analytics Code automation Design syst…" at bounding box center [244, 123] width 488 height 246
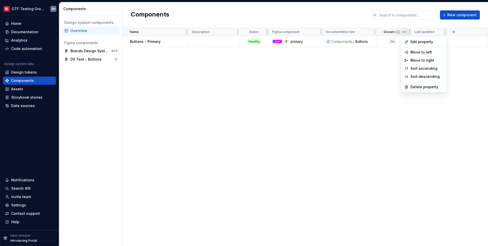
click at [404, 33] on html "GTF Testing Grounds BH Home Documentation Analytics Code automation Design syst…" at bounding box center [244, 123] width 488 height 246
click at [394, 33] on span at bounding box center [402, 32] width 18 height 8
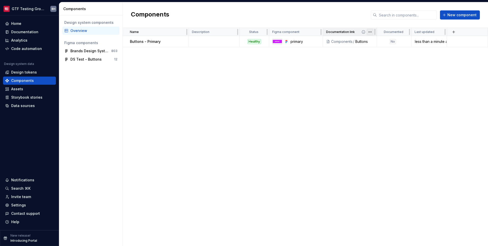
click at [369, 33] on html "GTF Testing Grounds BH Home Documentation Analytics Code automation Design syst…" at bounding box center [244, 123] width 488 height 246
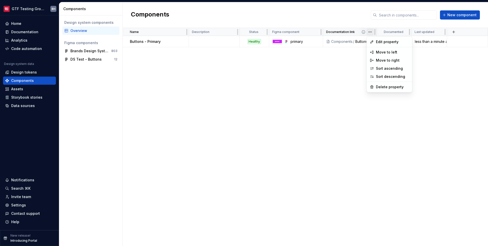
click at [369, 33] on html "GTF Testing Grounds BH Home Documentation Analytics Code automation Design syst…" at bounding box center [244, 123] width 488 height 246
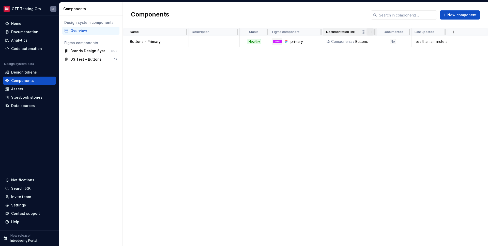
click at [369, 33] on html "GTF Testing Grounds BH Home Documentation Analytics Code automation Design syst…" at bounding box center [244, 123] width 488 height 246
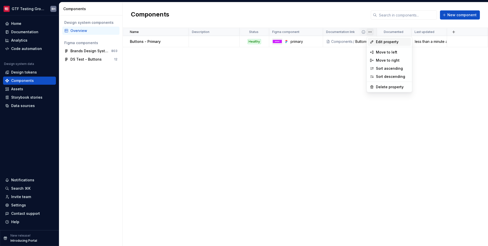
click at [380, 39] on div "Edit property" at bounding box center [388, 42] width 43 height 8
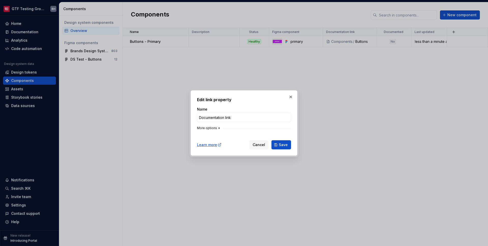
click at [218, 129] on icon "button" at bounding box center [219, 128] width 4 height 4
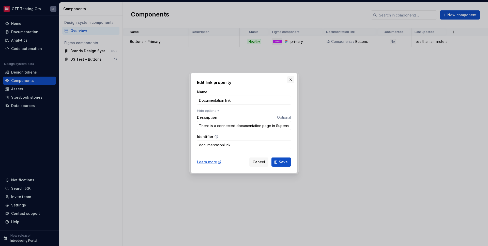
click at [290, 78] on button "button" at bounding box center [290, 79] width 7 height 7
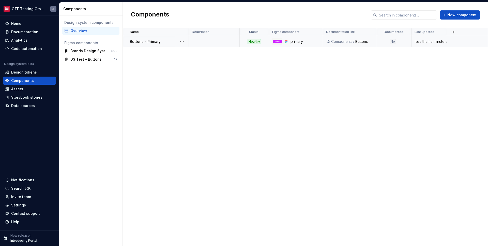
click at [345, 41] on div "Components" at bounding box center [341, 41] width 21 height 5
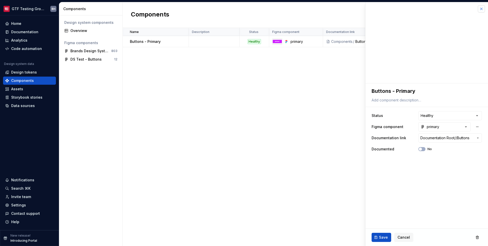
click at [479, 11] on button "button" at bounding box center [480, 8] width 7 height 7
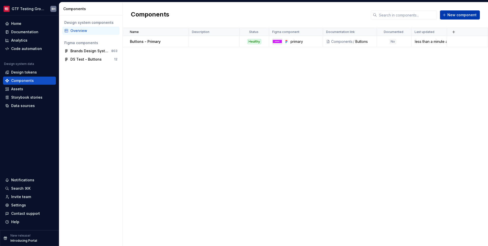
click at [454, 17] on span "New component" at bounding box center [461, 14] width 29 height 5
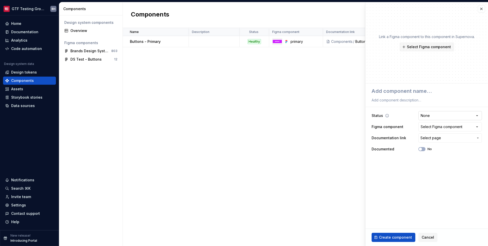
type textarea "*"
click at [438, 125] on div "Select Figma component" at bounding box center [441, 126] width 42 height 5
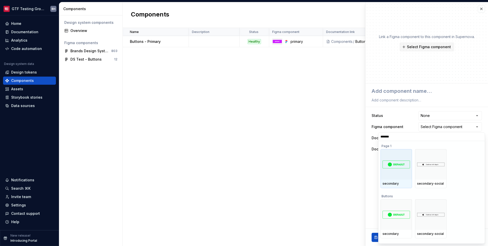
type input "********"
click at [395, 167] on img at bounding box center [395, 165] width 27 height 8
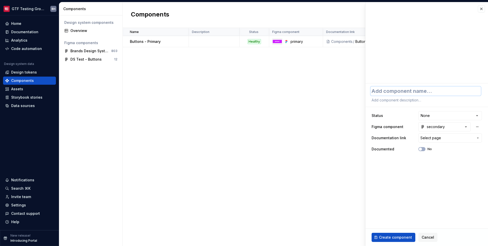
click at [386, 93] on textarea at bounding box center [425, 91] width 110 height 9
type textarea "*"
type textarea "B"
type textarea "*"
type textarea "Bu"
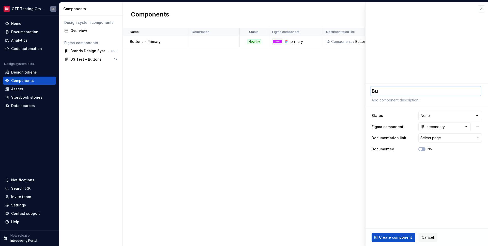
type textarea "*"
type textarea "But"
type textarea "*"
type textarea "Butt"
type textarea "*"
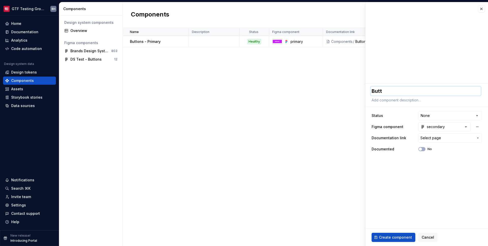
type textarea "Butto"
type textarea "*"
type textarea "Button"
type textarea "*"
type textarea "Button"
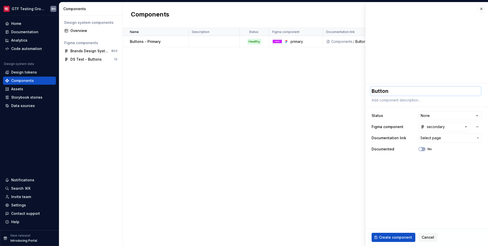
type textarea "*"
type textarea "Button -"
type textarea "*"
type textarea "Button - S"
type textarea "*"
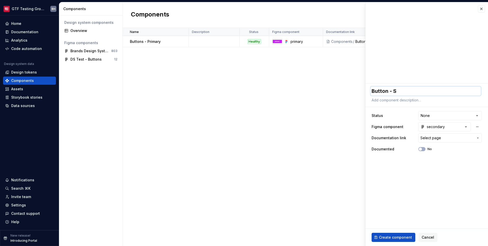
type textarea "Button - Se"
type textarea "*"
type textarea "Button - Sec"
type textarea "*"
type textarea "Button - Seco"
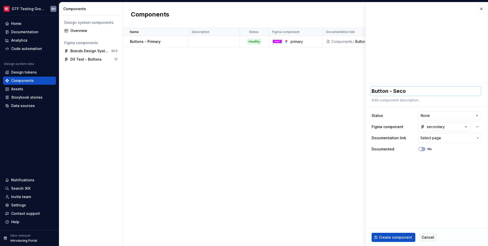
type textarea "*"
type textarea "Button - Secon"
type textarea "*"
type textarea "Button - Second"
type textarea "*"
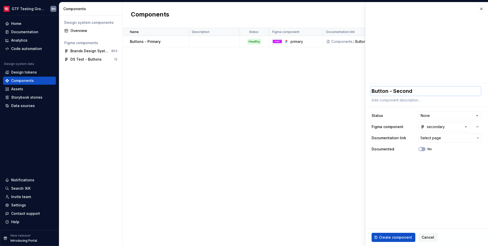
type textarea "Button - Seconda"
type textarea "*"
type textarea "Button - Secondar"
type textarea "*"
type textarea "Button - Secondary"
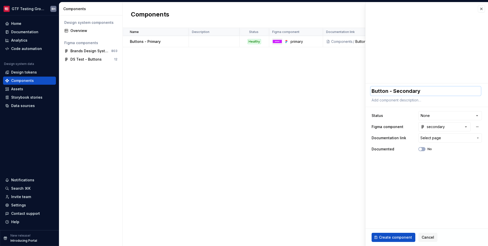
drag, startPoint x: 387, startPoint y: 91, endPoint x: 388, endPoint y: 95, distance: 4.1
click at [387, 91] on textarea "Button - Secondary" at bounding box center [425, 91] width 110 height 9
type textarea "*"
type textarea "Buttons - Secondary"
click at [449, 137] on span "Select page" at bounding box center [446, 138] width 53 height 5
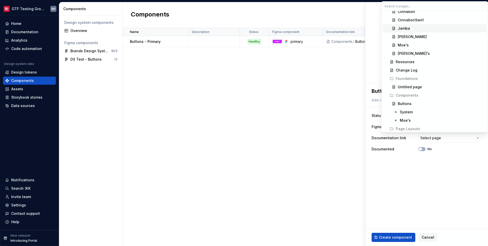
scroll to position [103, 0]
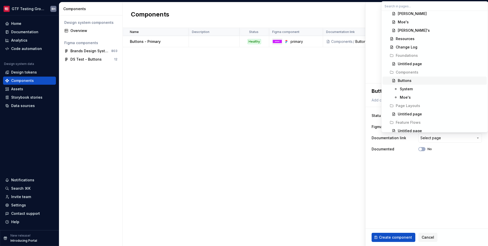
click at [406, 80] on div "Buttons" at bounding box center [404, 80] width 14 height 5
type textarea "*"
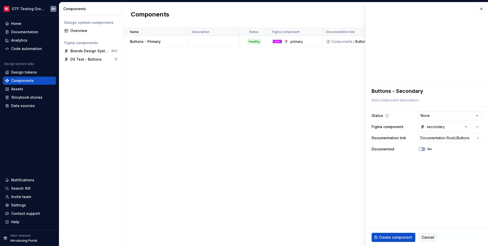
click at [434, 117] on html "**********" at bounding box center [244, 123] width 488 height 246
select select "**********"
click at [407, 236] on span "Create component" at bounding box center [395, 237] width 33 height 5
type textarea "*"
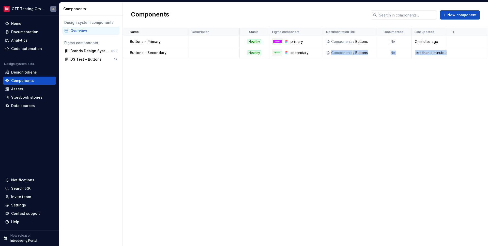
drag, startPoint x: 126, startPoint y: 42, endPoint x: 127, endPoint y: 60, distance: 18.0
click at [127, 60] on div "Name Description Status Figma component Documentation link Documented Last upda…" at bounding box center [305, 137] width 365 height 218
click at [128, 61] on div "Name Description Status Figma component Documentation link Documented Last upda…" at bounding box center [305, 137] width 365 height 218
click at [183, 42] on button "button" at bounding box center [181, 41] width 7 height 7
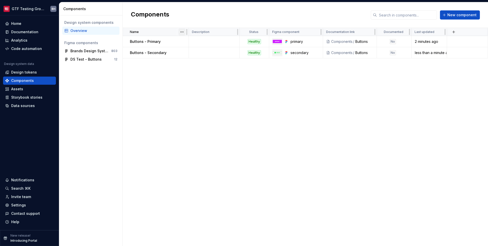
click at [180, 32] on html "GTF Testing Grounds BH Home Documentation Analytics Code automation Design syst…" at bounding box center [244, 123] width 488 height 246
click at [231, 33] on html "GTF Testing Grounds BH Home Documentation Analytics Code automation Design syst…" at bounding box center [244, 123] width 488 height 246
click at [455, 33] on button "button" at bounding box center [453, 31] width 7 height 7
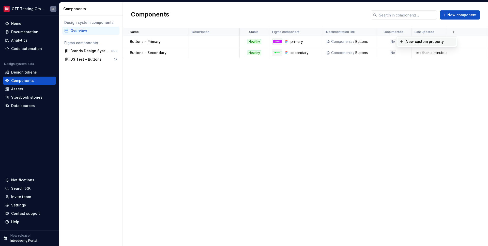
click at [452, 84] on div "Name Description Status Figma component Documentation link Documented Last upda…" at bounding box center [305, 137] width 365 height 218
click at [115, 59] on button "button" at bounding box center [115, 59] width 7 height 7
click at [115, 68] on div "12" at bounding box center [115, 68] width 3 height 4
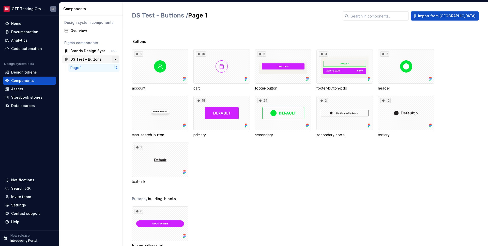
click at [114, 59] on button "button" at bounding box center [115, 59] width 7 height 7
click at [29, 105] on div "Data sources" at bounding box center [23, 105] width 24 height 5
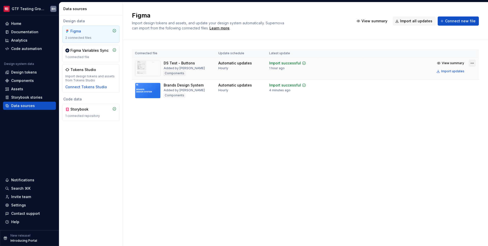
click at [471, 63] on html "GTF Testing Grounds BH Home Documentation Analytics Code automation Design syst…" at bounding box center [244, 123] width 488 height 246
click at [99, 53] on div "Figma Variables Sync" at bounding box center [89, 50] width 38 height 5
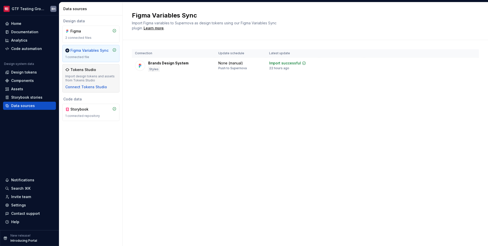
click at [93, 72] on div "Tokens Studio" at bounding box center [83, 69] width 26 height 5
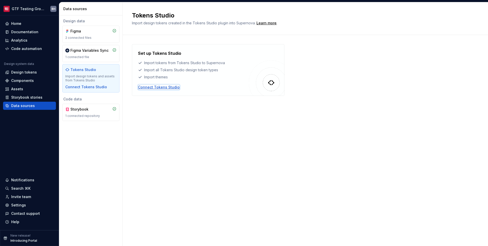
click at [156, 87] on div "Connect Tokens Studio" at bounding box center [159, 87] width 42 height 5
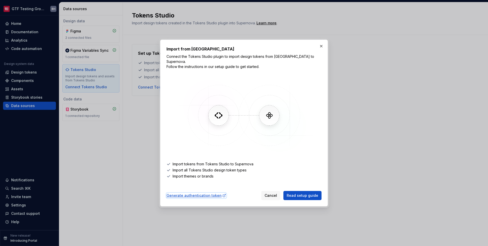
click at [189, 193] on div "Generate authentication token" at bounding box center [196, 195] width 60 height 5
click at [275, 193] on span "Cancel" at bounding box center [270, 195] width 12 height 5
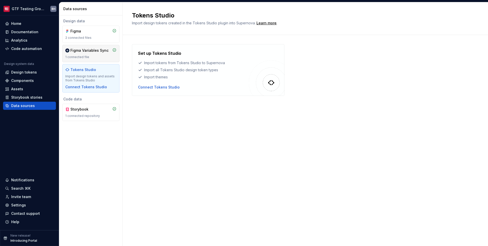
click at [86, 56] on div "1 connected file" at bounding box center [90, 57] width 51 height 4
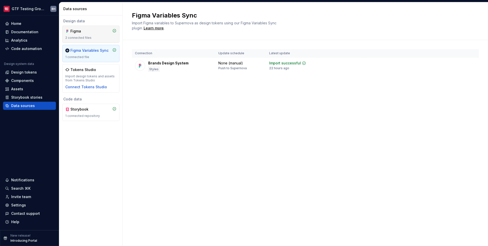
click at [93, 35] on div "Figma 2 connected files" at bounding box center [90, 34] width 51 height 11
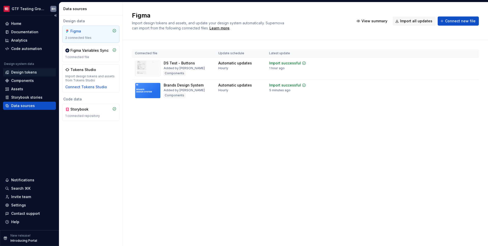
click at [35, 73] on div "Design tokens" at bounding box center [24, 72] width 26 height 5
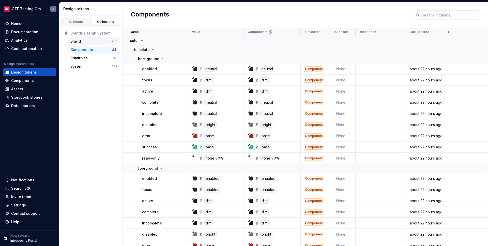
click at [94, 42] on div "Brand" at bounding box center [90, 41] width 41 height 5
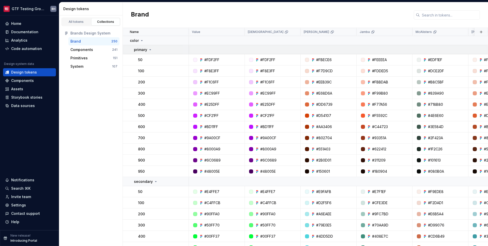
click at [151, 50] on icon at bounding box center [150, 50] width 1 height 1
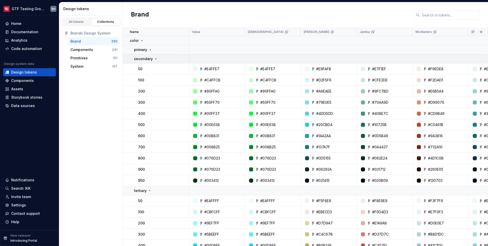
click at [155, 59] on icon at bounding box center [156, 59] width 4 height 4
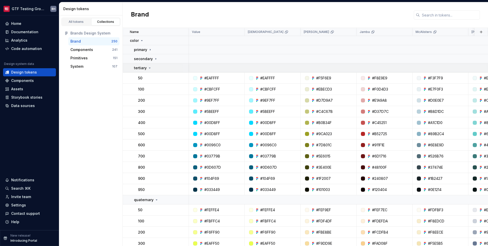
click at [149, 69] on icon at bounding box center [150, 68] width 4 height 4
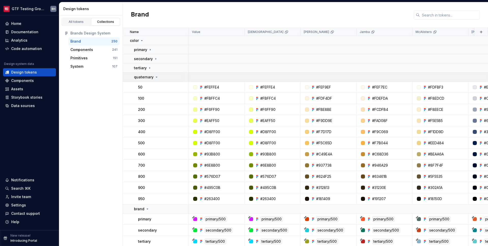
click at [155, 77] on icon at bounding box center [156, 77] width 4 height 4
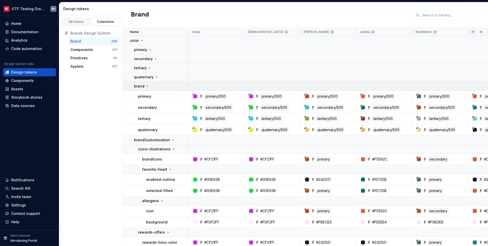
click at [148, 85] on icon at bounding box center [147, 86] width 4 height 4
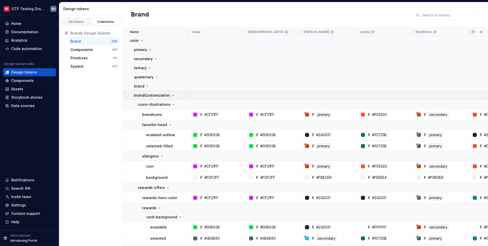
click at [171, 97] on icon at bounding box center [173, 95] width 4 height 4
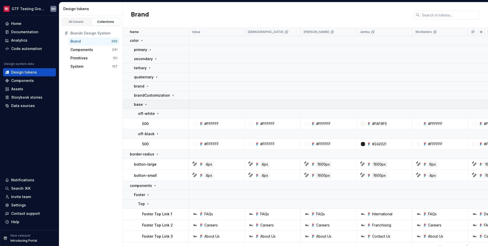
click at [146, 105] on icon at bounding box center [146, 105] width 4 height 4
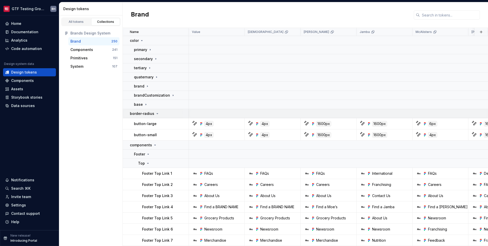
click at [157, 114] on icon at bounding box center [157, 114] width 1 height 1
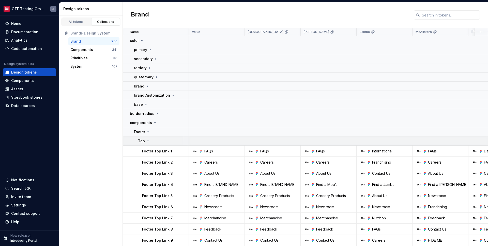
click at [147, 141] on icon at bounding box center [148, 141] width 4 height 4
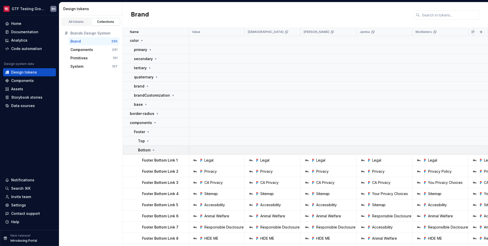
click at [153, 151] on icon at bounding box center [153, 150] width 4 height 4
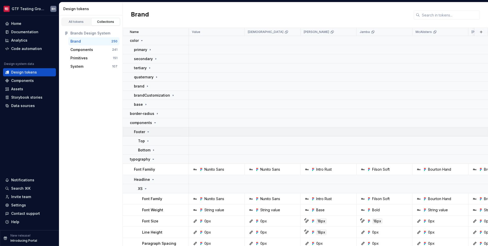
click at [183, 134] on div at bounding box center [185, 131] width 6 height 9
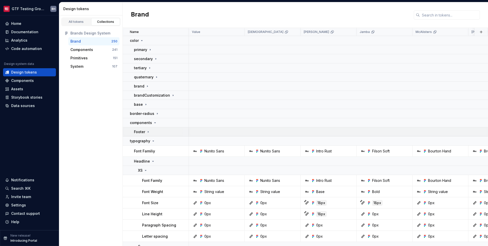
click at [183, 134] on div at bounding box center [185, 131] width 6 height 9
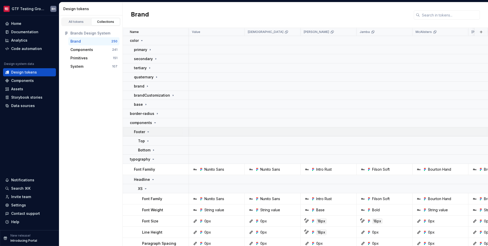
click at [183, 134] on div at bounding box center [185, 131] width 6 height 9
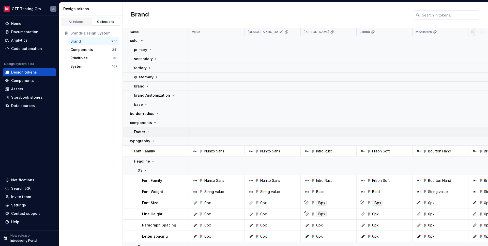
click at [183, 134] on div at bounding box center [185, 131] width 6 height 9
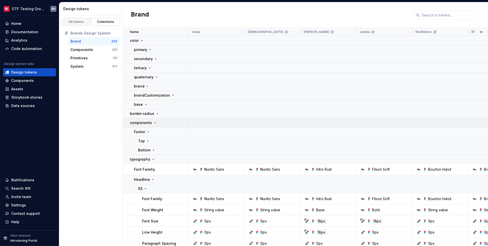
click at [159, 123] on div "components" at bounding box center [159, 122] width 58 height 5
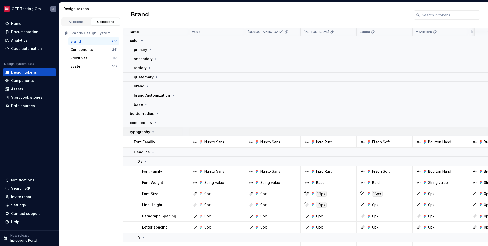
click at [162, 133] on div "typography" at bounding box center [159, 131] width 58 height 5
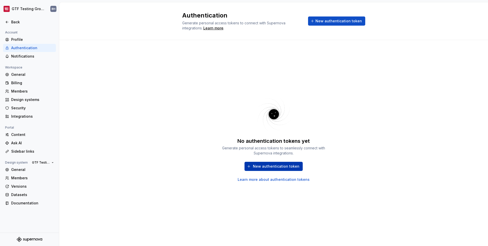
click at [270, 165] on span "New authentication token" at bounding box center [276, 166] width 46 height 5
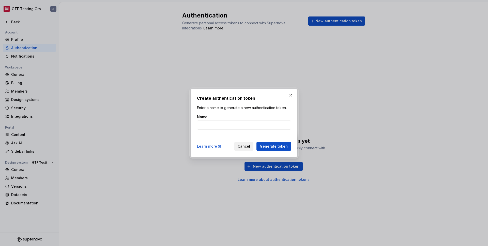
click at [247, 146] on span "Cancel" at bounding box center [243, 146] width 12 height 5
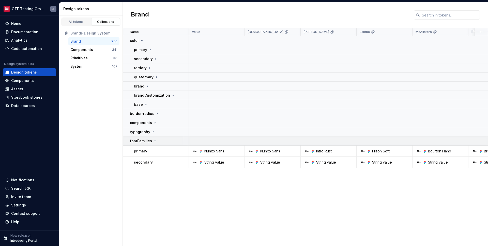
click at [163, 143] on div "fontFamilies" at bounding box center [159, 141] width 58 height 5
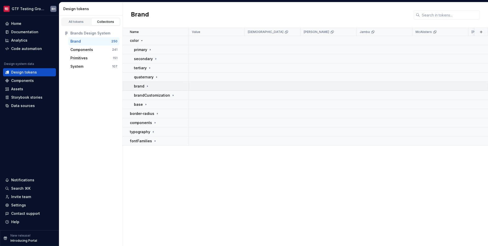
click at [158, 85] on div "brand" at bounding box center [161, 86] width 54 height 5
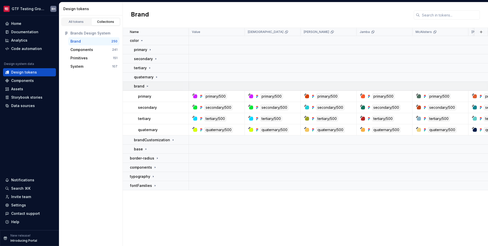
click at [158, 85] on div "brand" at bounding box center [161, 86] width 54 height 5
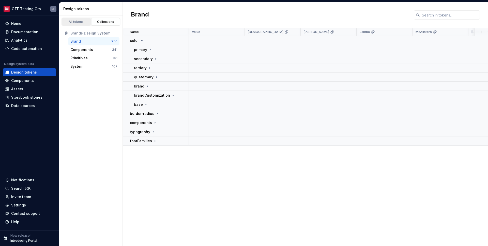
click at [81, 23] on div "All tokens" at bounding box center [75, 22] width 25 height 4
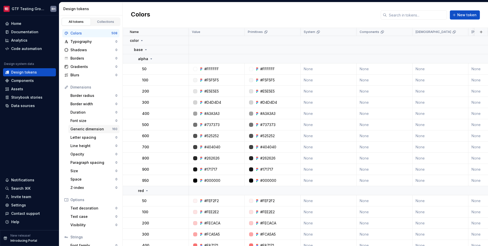
click at [91, 126] on div "Generic dimension 160" at bounding box center [93, 129] width 51 height 8
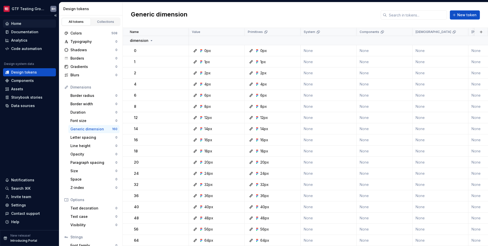
click at [28, 25] on div "Home" at bounding box center [29, 23] width 49 height 5
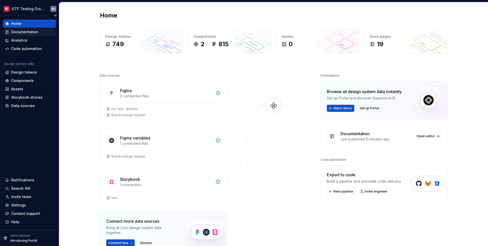
click at [30, 34] on div "Documentation" at bounding box center [24, 31] width 27 height 5
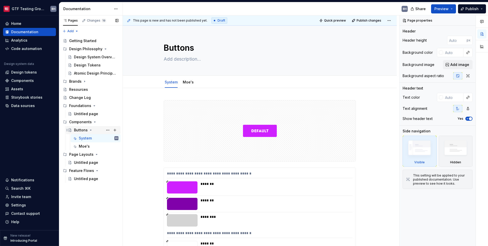
click at [80, 129] on div "Buttons" at bounding box center [81, 130] width 14 height 5
click at [107, 130] on button "Page tree" at bounding box center [107, 130] width 7 height 7
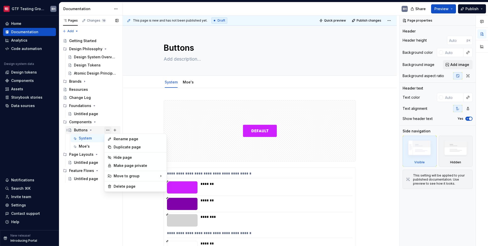
click at [107, 130] on div "Pages Changes 19 Add Accessibility guide for tree Page tree. Navigate the tree …" at bounding box center [90, 130] width 63 height 231
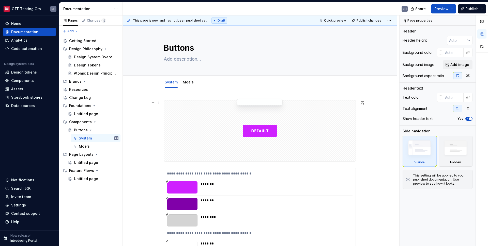
click at [182, 123] on div at bounding box center [259, 131] width 191 height 61
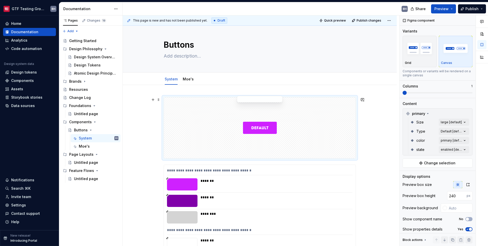
scroll to position [4, 0]
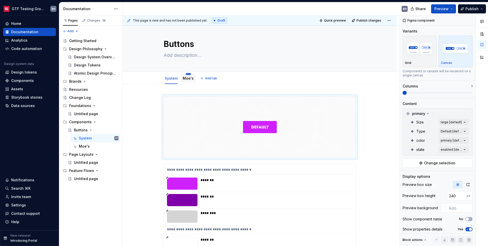
click at [188, 75] on html "GTF Testing Grounds BH Home Documentation Analytics Code automation Design syst…" at bounding box center [244, 123] width 488 height 246
click at [199, 130] on div "Delete tab" at bounding box center [210, 128] width 33 height 5
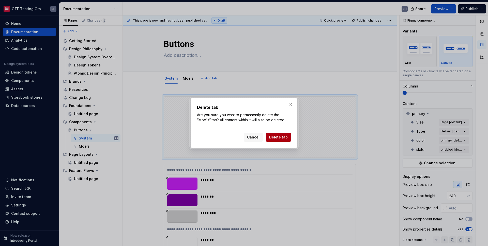
click at [275, 136] on span "Delete tab" at bounding box center [278, 137] width 19 height 5
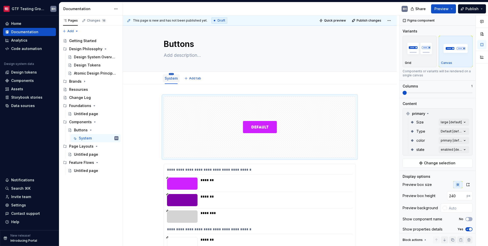
click at [171, 74] on html "GTF Testing Grounds BH Home Documentation Analytics Code automation Design syst…" at bounding box center [244, 123] width 488 height 246
click at [186, 120] on div "Convert to page layout" at bounding box center [197, 118] width 41 height 5
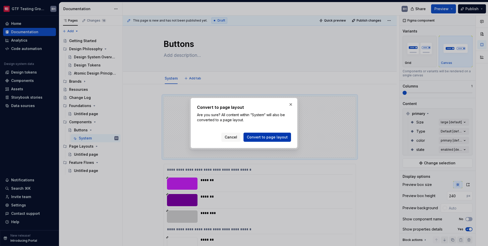
click at [257, 137] on span "Convert to page layout" at bounding box center [267, 137] width 41 height 5
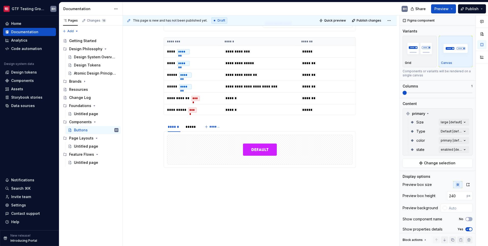
scroll to position [754, 0]
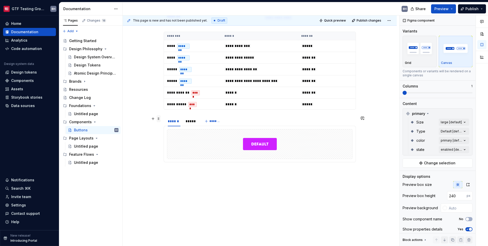
click at [158, 119] on span at bounding box center [158, 118] width 4 height 7
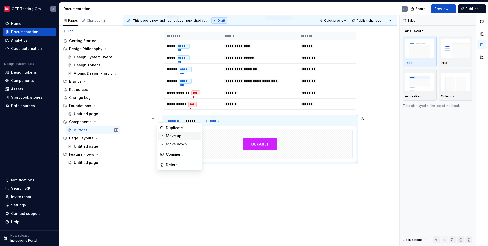
click at [174, 136] on div "Move up" at bounding box center [182, 136] width 33 height 5
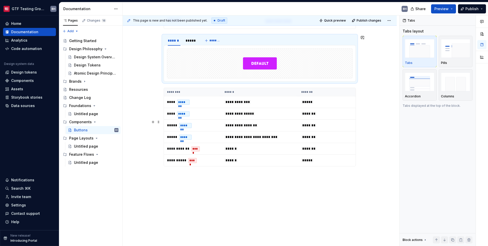
scroll to position [670, 0]
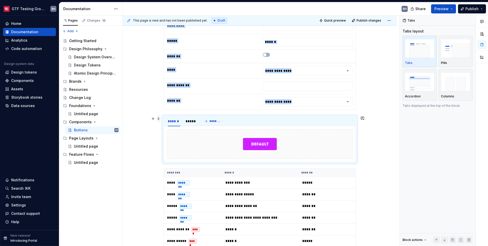
click at [159, 120] on span at bounding box center [158, 118] width 4 height 7
click at [166, 136] on div "Move up" at bounding box center [182, 136] width 33 height 5
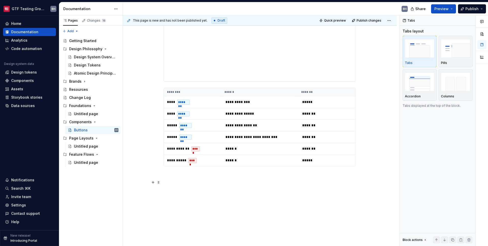
scroll to position [417, 0]
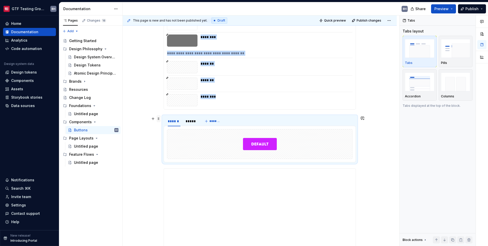
click at [159, 121] on span at bounding box center [158, 118] width 4 height 7
click at [165, 134] on div "Move up" at bounding box center [179, 136] width 43 height 8
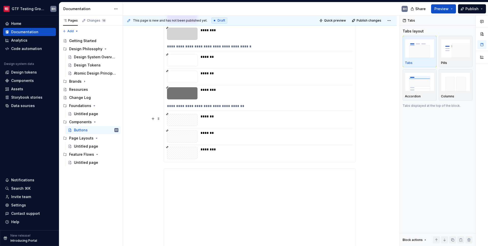
scroll to position [51, 0]
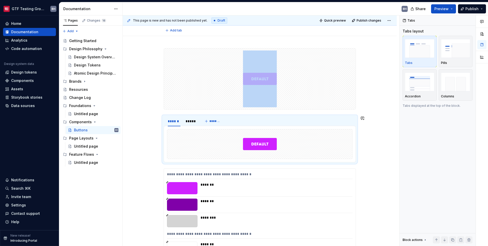
type textarea "*"
click at [174, 118] on html "GTF Testing Grounds BH Home Documentation Analytics Code automation Design syst…" at bounding box center [244, 123] width 488 height 246
click at [188, 158] on div "Delete tab" at bounding box center [197, 159] width 33 height 5
click at [191, 121] on button "*******" at bounding box center [197, 121] width 20 height 7
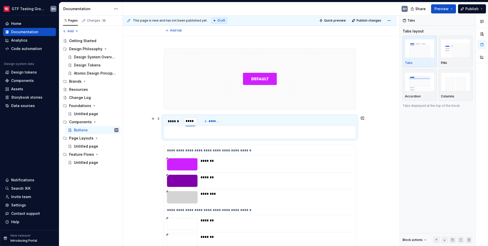
type input "*****"
click at [173, 121] on div "******" at bounding box center [174, 121] width 13 height 5
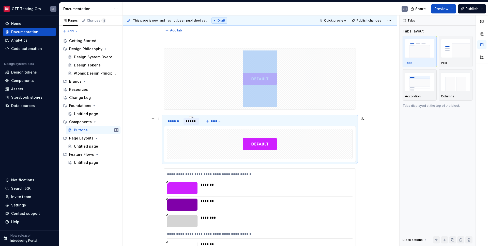
click at [187, 120] on div "*****" at bounding box center [190, 121] width 11 height 5
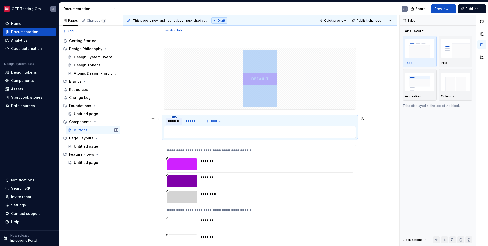
click at [174, 118] on html "GTF Testing Grounds BH Home Documentation Analytics Code automation Design syst…" at bounding box center [244, 123] width 488 height 246
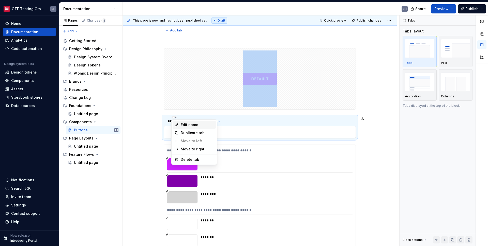
click at [181, 126] on div "Edit name" at bounding box center [197, 124] width 33 height 5
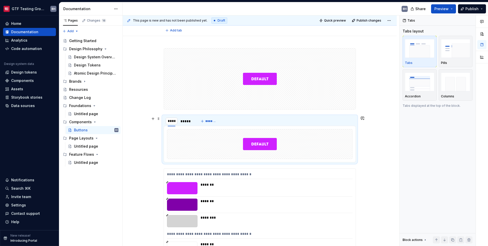
type input "*****"
click at [190, 124] on div "*****" at bounding box center [188, 121] width 15 height 7
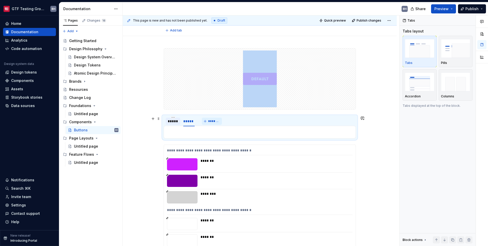
click at [209, 122] on span "*******" at bounding box center [213, 121] width 11 height 4
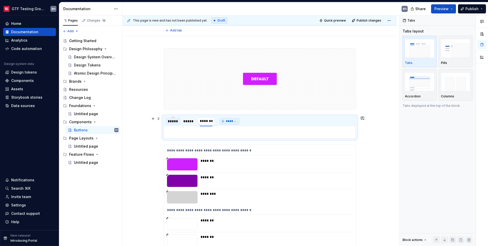
scroll to position [0, 0]
type input "**********"
click at [166, 122] on div "*****" at bounding box center [173, 121] width 14 height 7
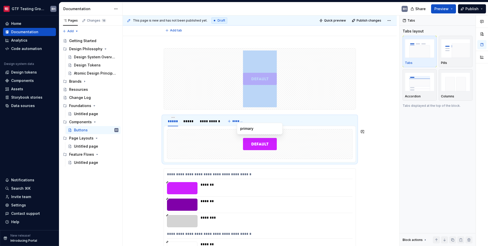
click at [188, 135] on div at bounding box center [259, 143] width 185 height 29
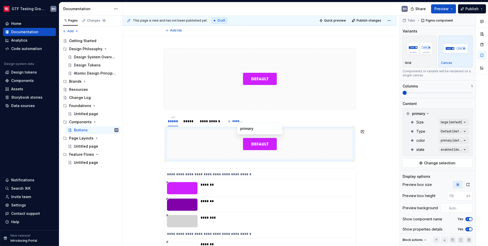
type textarea "*"
click at [191, 121] on div "*****" at bounding box center [188, 121] width 11 height 5
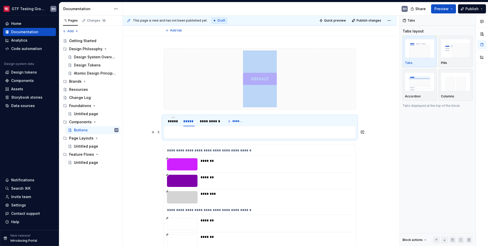
click at [220, 135] on p at bounding box center [259, 132] width 185 height 6
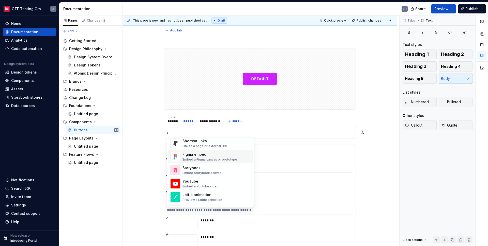
scroll to position [225, 0]
click at [206, 157] on div "Figma embed Embed a Figma canvas or prototype" at bounding box center [209, 157] width 55 height 10
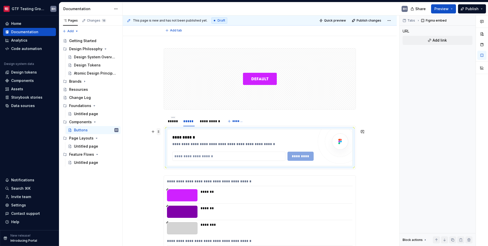
click at [159, 132] on span at bounding box center [158, 131] width 4 height 7
click at [176, 175] on div "Delete" at bounding box center [182, 177] width 33 height 5
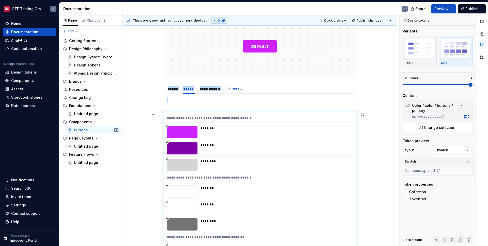
scroll to position [81, 0]
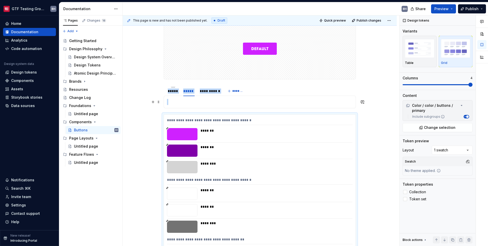
click at [188, 101] on p at bounding box center [259, 102] width 185 height 6
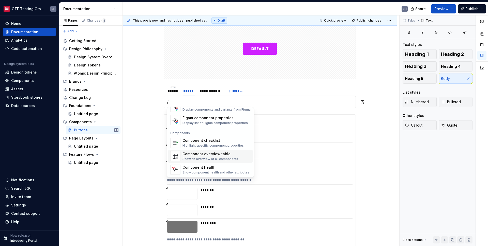
scroll to position [492, 0]
click at [194, 156] on div "Component overview table" at bounding box center [210, 154] width 56 height 5
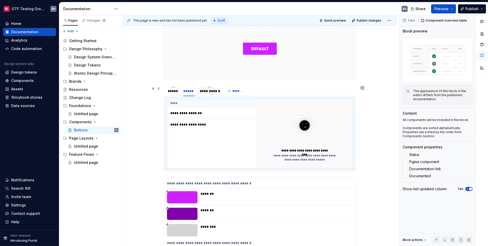
click at [209, 91] on div "**********" at bounding box center [209, 91] width 19 height 5
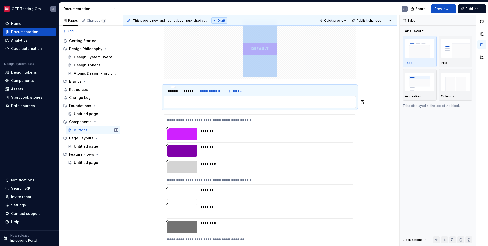
click at [199, 101] on p at bounding box center [259, 102] width 185 height 6
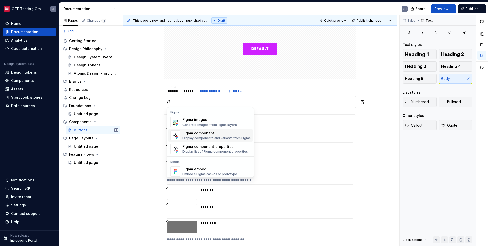
click at [195, 138] on div "Display components and variants from Figma" at bounding box center [216, 138] width 68 height 4
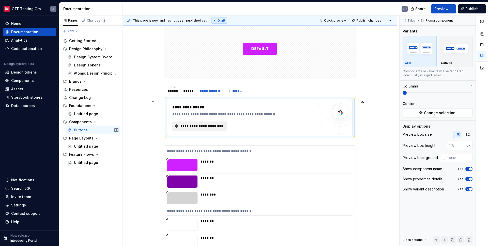
click at [198, 128] on span "**********" at bounding box center [202, 126] width 44 height 5
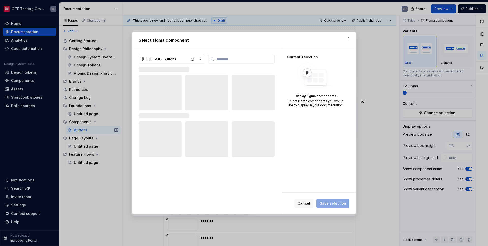
scroll to position [81, 0]
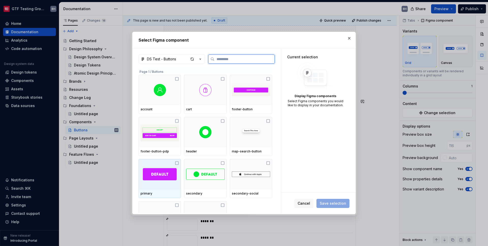
click at [161, 177] on img at bounding box center [160, 174] width 34 height 12
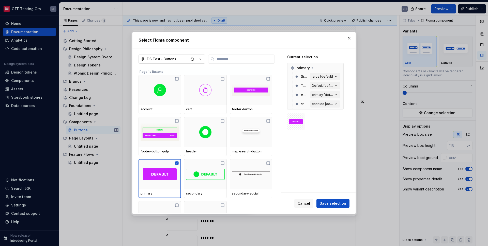
click at [200, 57] on icon "button" at bounding box center [200, 59] width 5 height 5
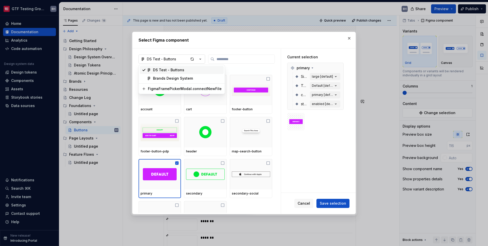
click at [200, 57] on div "Select Figma component DS Test - Buttons Page 1 / Buttons account cart footer-b…" at bounding box center [244, 123] width 488 height 246
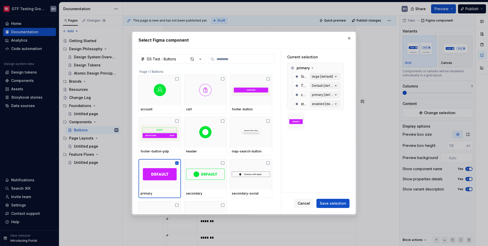
click at [340, 210] on div "Cancel Save selection" at bounding box center [318, 203] width 74 height 21
click at [339, 205] on span "Save selection" at bounding box center [332, 203] width 26 height 5
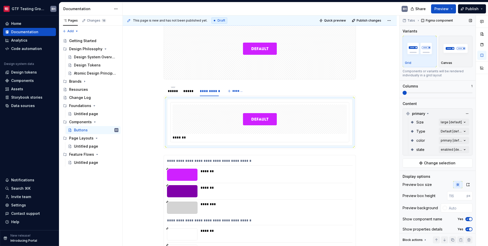
click at [468, 221] on span "button" at bounding box center [469, 219] width 3 height 3
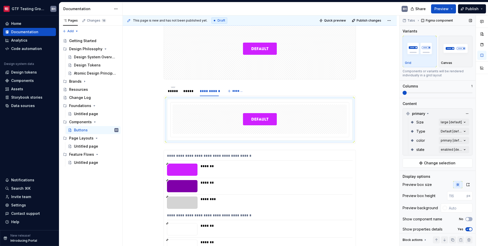
click at [468, 229] on span "button" at bounding box center [469, 229] width 3 height 3
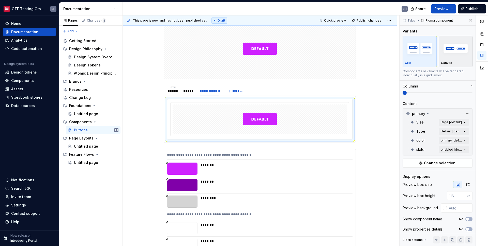
click at [457, 56] on img "button" at bounding box center [455, 48] width 29 height 19
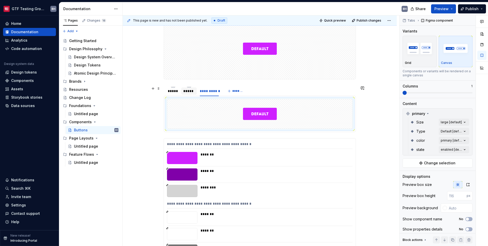
click at [187, 90] on div "*****" at bounding box center [188, 91] width 11 height 5
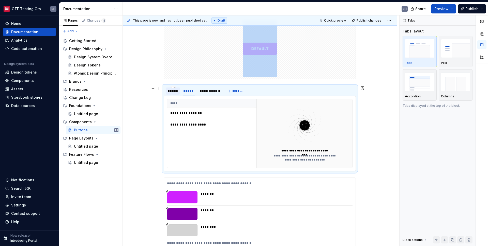
click at [175, 92] on div "*****" at bounding box center [173, 91] width 10 height 5
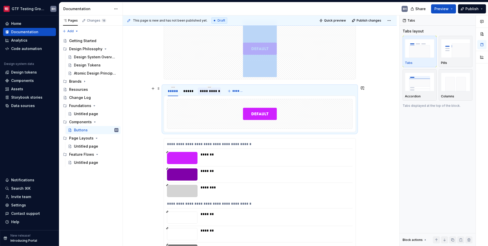
click at [216, 92] on div "**********" at bounding box center [209, 91] width 19 height 5
click at [189, 92] on div "*****" at bounding box center [188, 91] width 11 height 5
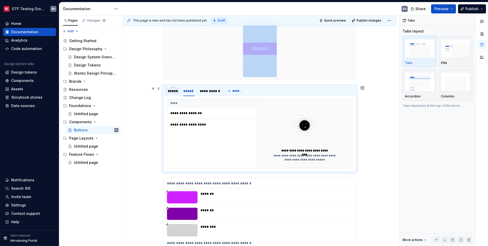
click at [169, 92] on div "*****" at bounding box center [173, 91] width 10 height 5
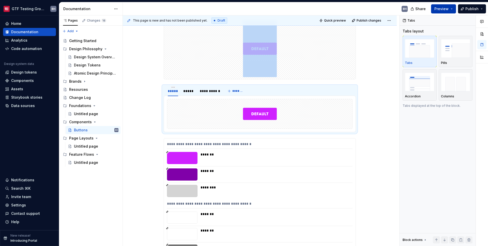
click at [443, 8] on span "Preview" at bounding box center [441, 8] width 14 height 5
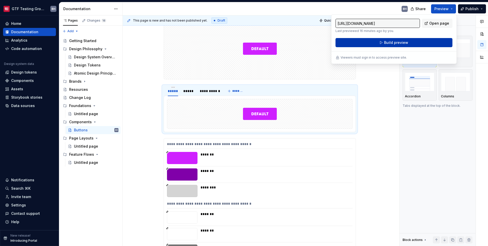
click at [412, 43] on button "Build preview" at bounding box center [393, 42] width 117 height 9
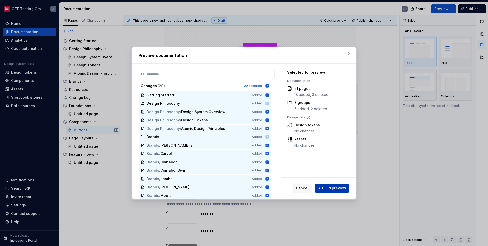
click at [336, 188] on span "Build preview" at bounding box center [334, 188] width 24 height 5
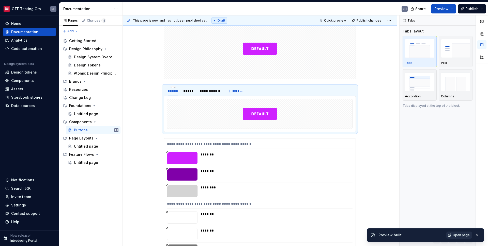
click at [459, 237] on span "Open page" at bounding box center [460, 235] width 17 height 4
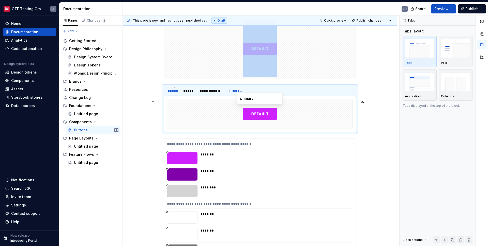
click at [262, 116] on img at bounding box center [260, 113] width 34 height 25
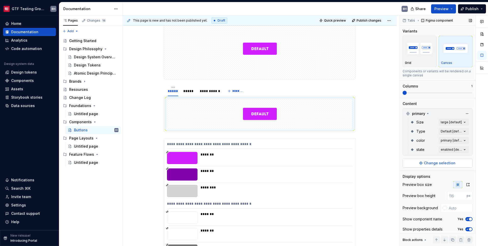
click at [431, 163] on span "Change selection" at bounding box center [439, 163] width 31 height 5
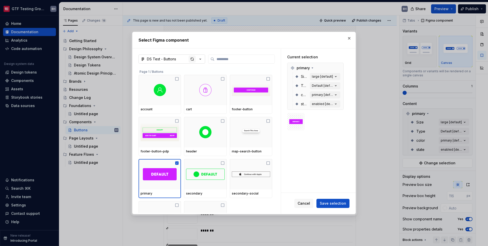
click at [191, 59] on div "button" at bounding box center [191, 59] width 7 height 7
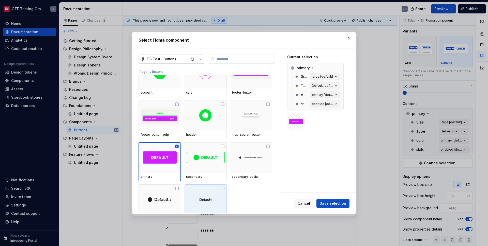
scroll to position [74, 0]
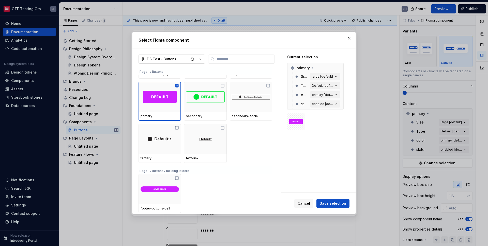
click at [201, 61] on icon "button" at bounding box center [200, 59] width 5 height 5
click at [201, 61] on div "Select Figma component DS Test - Buttons Page 1 / Buttons footer-button-pdp hea…" at bounding box center [244, 123] width 488 height 246
click at [306, 201] on span "Cancel" at bounding box center [303, 203] width 12 height 5
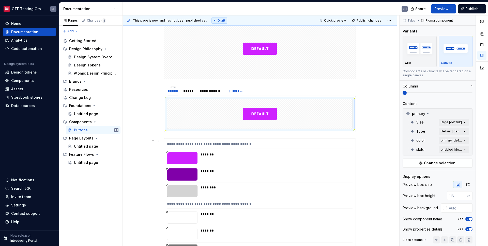
scroll to position [81, 0]
click at [31, 106] on div "Data sources" at bounding box center [23, 105] width 24 height 5
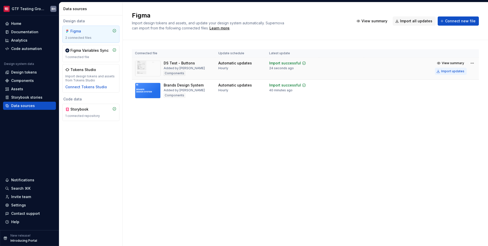
click at [447, 71] on div "Import updates" at bounding box center [452, 71] width 23 height 4
click at [23, 32] on div "Documentation" at bounding box center [24, 31] width 27 height 5
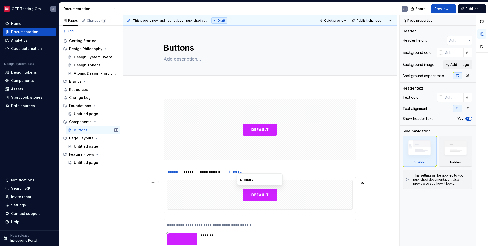
click at [228, 195] on div at bounding box center [259, 194] width 185 height 29
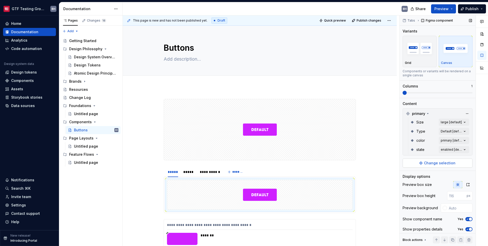
click at [447, 166] on button "Change selection" at bounding box center [437, 163] width 70 height 9
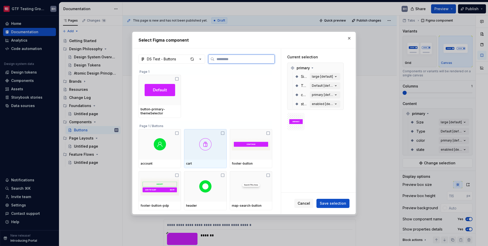
type textarea "*"
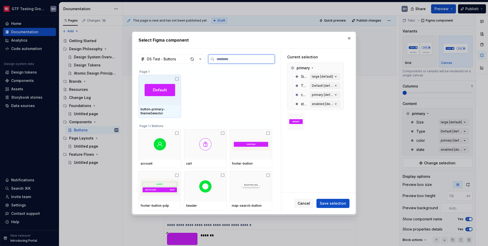
click at [160, 104] on div at bounding box center [159, 90] width 42 height 30
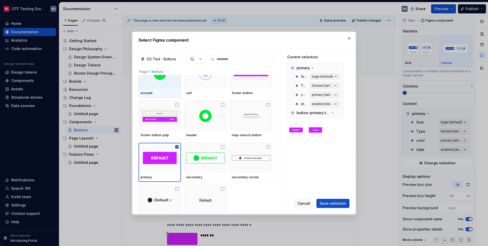
scroll to position [69, 0]
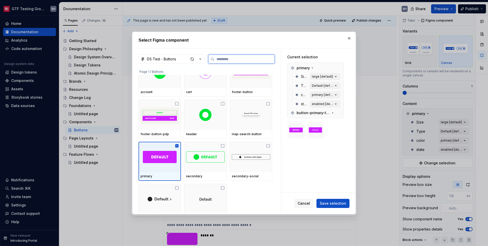
click at [177, 145] on icon at bounding box center [176, 145] width 3 height 3
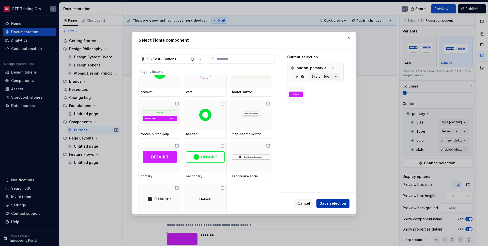
click at [344, 204] on span "Save selection" at bounding box center [332, 203] width 26 height 5
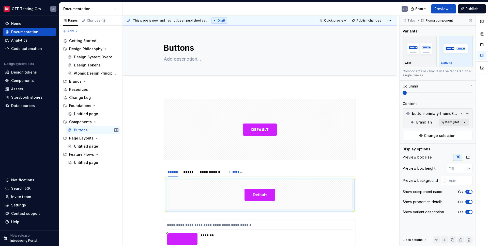
click at [461, 123] on div "Comments Open comments No comments yet Select ‘Comment’ from the block context …" at bounding box center [443, 130] width 88 height 231
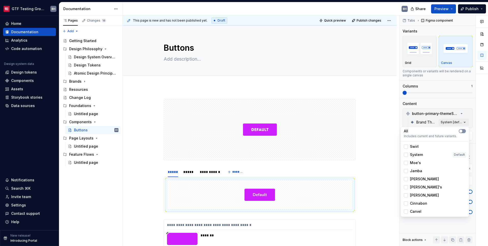
click at [461, 131] on span "button" at bounding box center [460, 131] width 3 height 3
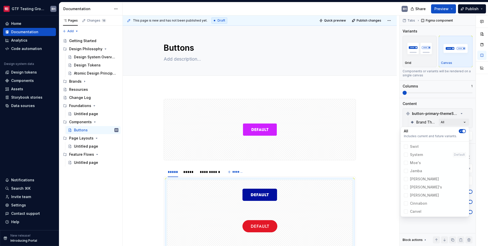
click at [463, 133] on span "button" at bounding box center [463, 131] width 3 height 3
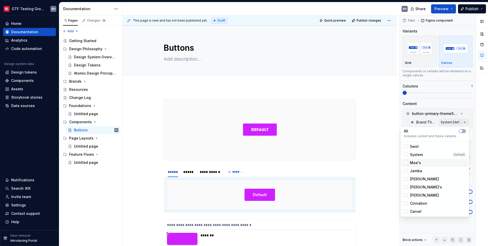
click at [418, 167] on div "Moe's" at bounding box center [434, 163] width 66 height 8
click at [185, 172] on html "GTF Testing Grounds BH Home Documentation Analytics Code automation Design syst…" at bounding box center [244, 123] width 488 height 246
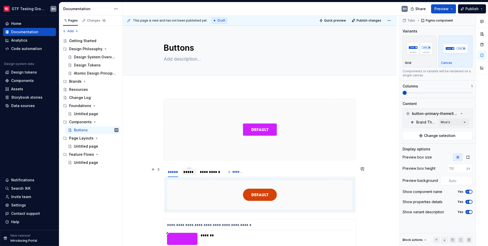
click at [187, 172] on div "*****" at bounding box center [188, 172] width 11 height 5
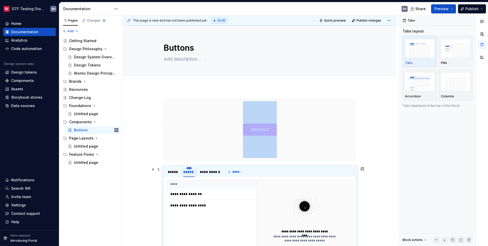
click at [189, 169] on html "GTF Testing Grounds BH Home Documentation Analytics Code automation Design syst…" at bounding box center [244, 123] width 488 height 246
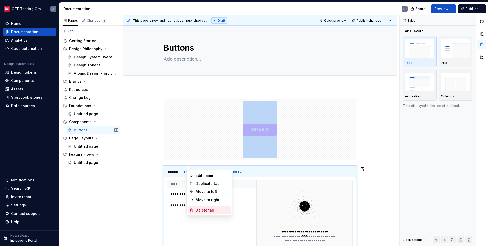
click at [201, 210] on div "Delete tab" at bounding box center [212, 210] width 33 height 5
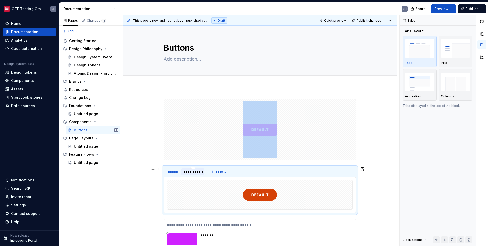
click at [195, 173] on div "**********" at bounding box center [192, 172] width 19 height 5
click at [193, 169] on html "GTF Testing Grounds BH Home Documentation Analytics Code automation Design syst…" at bounding box center [244, 123] width 488 height 246
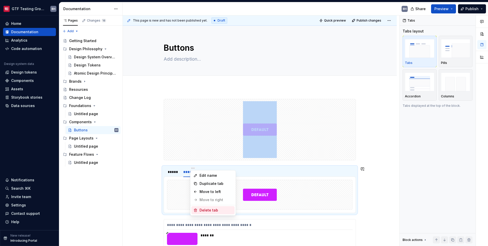
click at [205, 208] on div "Delete tab" at bounding box center [215, 210] width 33 height 5
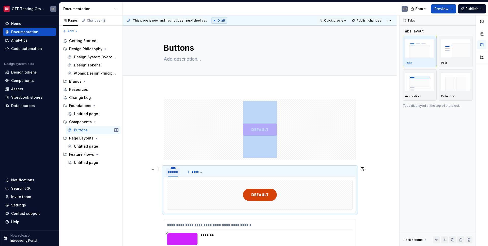
click at [173, 168] on html "GTF Testing Grounds BH Home Documentation Analytics Code automation Design syst…" at bounding box center [244, 123] width 488 height 246
click at [182, 183] on div "Duplicate tab" at bounding box center [196, 183] width 33 height 5
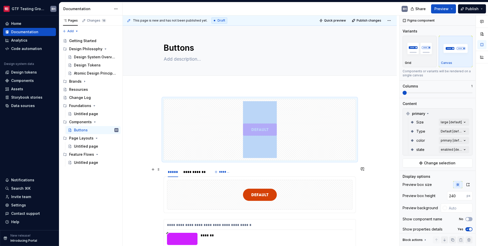
click at [193, 169] on html "GTF Testing Grounds BH Home Documentation Analytics Code automation Design syst…" at bounding box center [244, 123] width 488 height 246
click at [199, 182] on div "Duplicate tab" at bounding box center [214, 184] width 43 height 8
click at [194, 169] on html "GTF Testing Grounds BH Home Documentation Analytics Code automation Design syst…" at bounding box center [244, 123] width 488 height 246
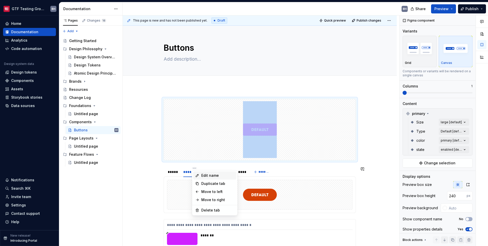
click at [198, 174] on icon at bounding box center [197, 175] width 3 height 3
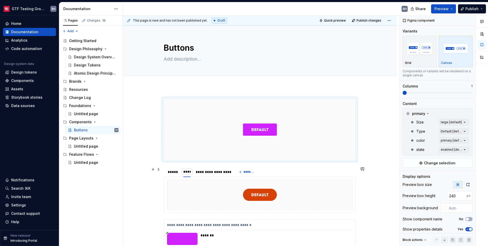
type input "*****"
click at [218, 172] on div "**********" at bounding box center [215, 172] width 34 height 5
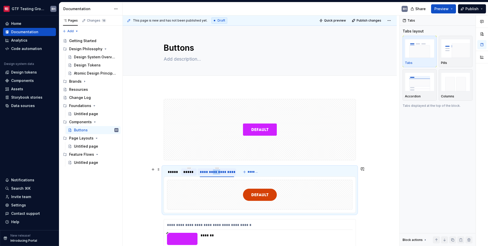
click at [218, 172] on div "**********" at bounding box center [217, 172] width 34 height 5
type input "**********"
click at [210, 168] on html "GTF Testing Grounds BH Home Documentation Analytics Code automation Design syst…" at bounding box center [244, 123] width 488 height 246
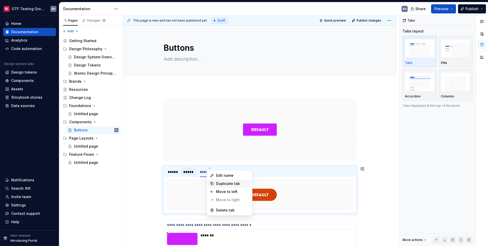
click at [215, 183] on div "Duplicate tab" at bounding box center [229, 184] width 43 height 8
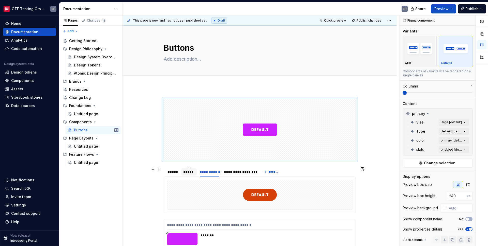
click at [238, 169] on html "GTF Testing Grounds BH Home Documentation Analytics Code automation Design syst…" at bounding box center [244, 123] width 488 height 246
type textarea "*"
click at [245, 182] on div "Duplicate tab" at bounding box center [259, 184] width 43 height 8
click at [231, 172] on div "**********" at bounding box center [239, 172] width 31 height 5
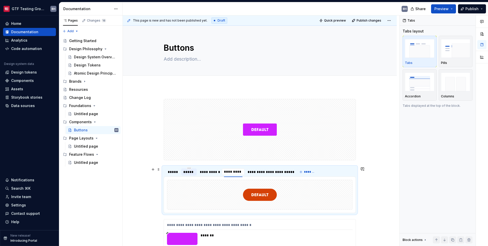
type input "**********"
click at [260, 172] on div "**********" at bounding box center [272, 172] width 43 height 5
type input "**********"
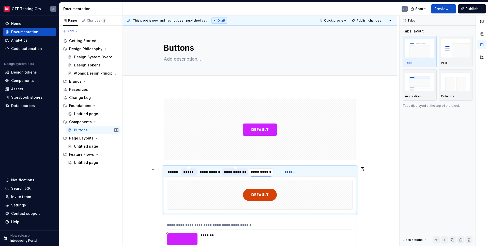
scroll to position [0, 0]
click at [262, 168] on html "GTF Testing Grounds BH Home Documentation Analytics Code automation Design syst…" at bounding box center [244, 123] width 488 height 246
click at [271, 182] on div "Duplicate tab" at bounding box center [285, 183] width 33 height 5
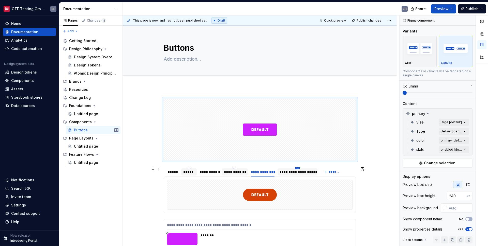
click at [298, 169] on html "GTF Testing Grounds BH Home Documentation Analytics Code automation Design syst…" at bounding box center [244, 123] width 488 height 246
click at [307, 185] on div "Duplicate tab" at bounding box center [320, 183] width 33 height 5
click at [297, 173] on div "**********" at bounding box center [297, 172] width 36 height 5
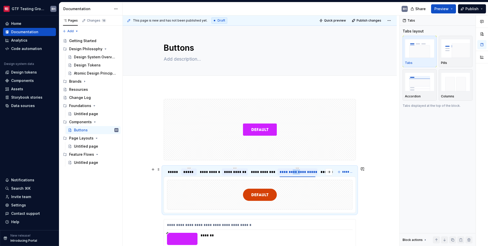
click at [297, 173] on div "**********" at bounding box center [297, 172] width 36 height 5
type input "********"
click at [319, 173] on div "**********" at bounding box center [324, 172] width 47 height 5
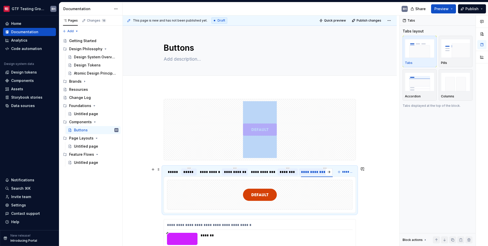
click at [319, 173] on div "**********" at bounding box center [324, 172] width 47 height 5
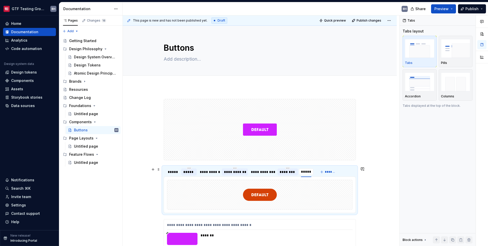
type input "******"
click at [305, 168] on html "GTF Testing Grounds BH Home Documentation Analytics Code automation Design syst…" at bounding box center [244, 123] width 488 height 246
click at [311, 182] on icon at bounding box center [309, 184] width 4 height 4
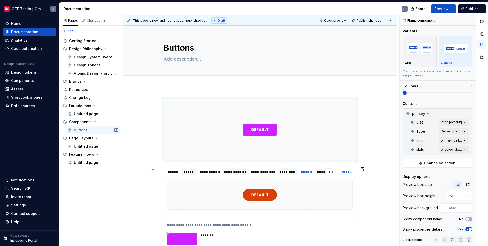
click at [321, 172] on div "**********" at bounding box center [328, 172] width 23 height 5
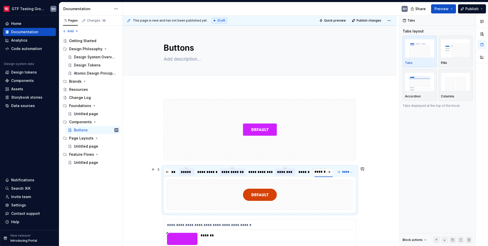
scroll to position [0, 0]
type input "*"
type input "**********"
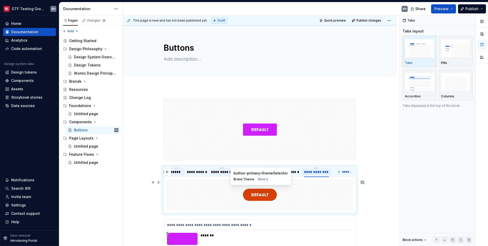
click at [298, 192] on div at bounding box center [259, 194] width 185 height 29
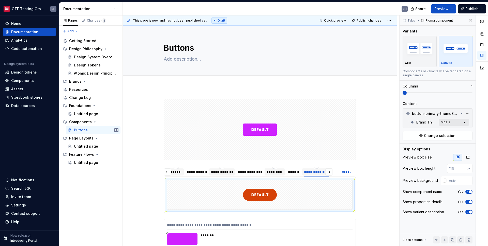
click at [466, 121] on div "Comments Open comments No comments yet Select ‘Comment’ from the block context …" at bounding box center [443, 130] width 88 height 231
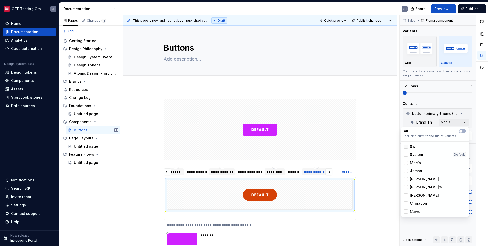
click at [407, 147] on div at bounding box center [405, 147] width 4 height 4
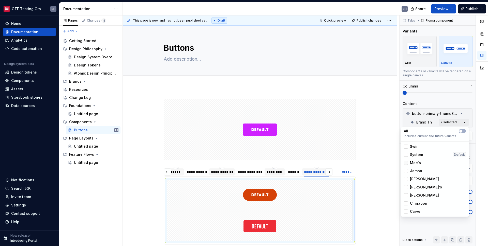
click at [406, 163] on icon at bounding box center [406, 163] width 0 height 0
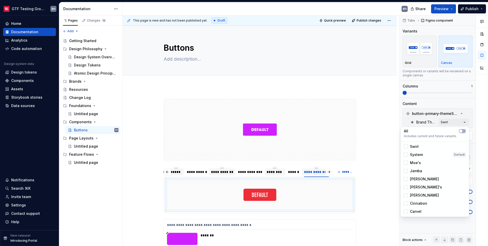
click at [290, 172] on html "GTF Testing Grounds BH Home Documentation Analytics Code automation Design syst…" at bounding box center [244, 123] width 488 height 246
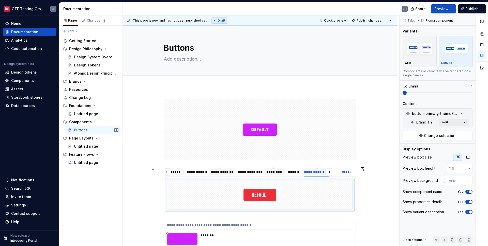
click at [293, 171] on div "******" at bounding box center [293, 172] width 11 height 5
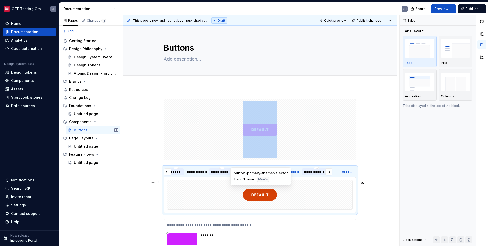
click at [301, 193] on div at bounding box center [259, 194] width 185 height 29
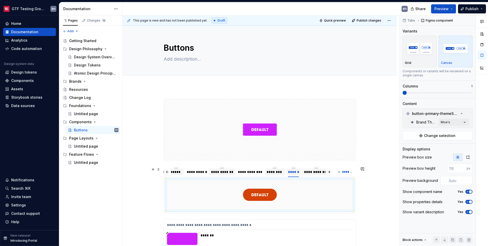
click at [294, 173] on div "******" at bounding box center [293, 172] width 11 height 5
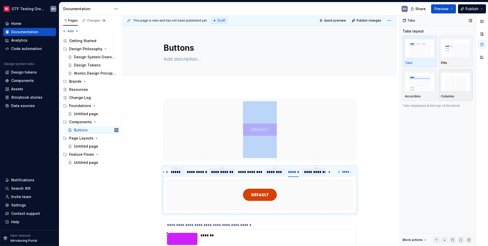
click at [450, 80] on img "button" at bounding box center [455, 82] width 29 height 19
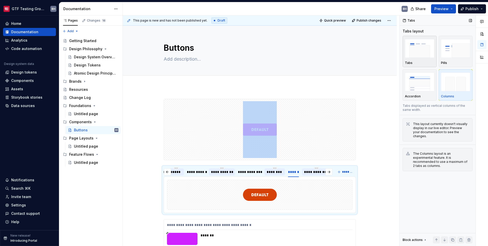
click at [419, 56] on img "button" at bounding box center [418, 48] width 29 height 19
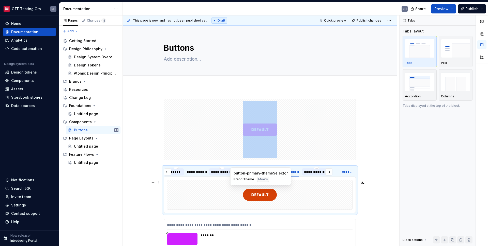
click at [272, 193] on img at bounding box center [260, 194] width 34 height 25
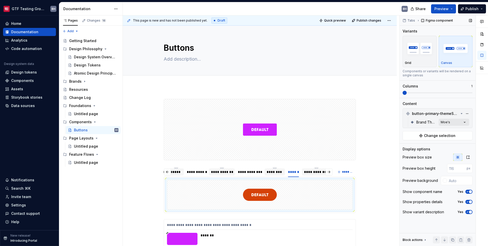
click at [461, 122] on div "Comments Open comments No comments yet Select ‘Comment’ from the block context …" at bounding box center [443, 130] width 88 height 231
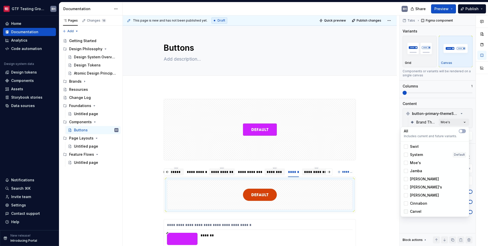
click at [407, 212] on div at bounding box center [405, 212] width 4 height 4
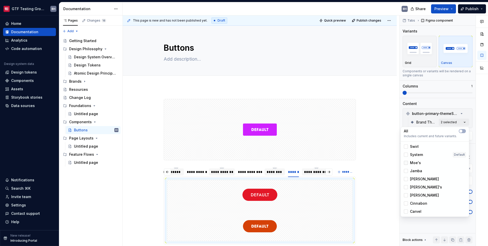
click at [406, 163] on icon at bounding box center [406, 163] width 0 height 0
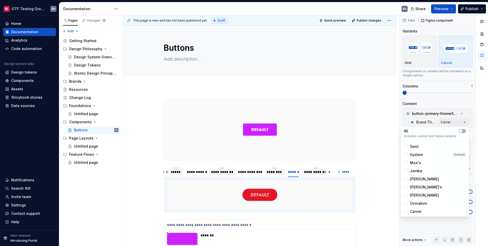
click at [276, 173] on html "GTF Testing Grounds BH Home Documentation Analytics Code automation Design syst…" at bounding box center [244, 123] width 488 height 246
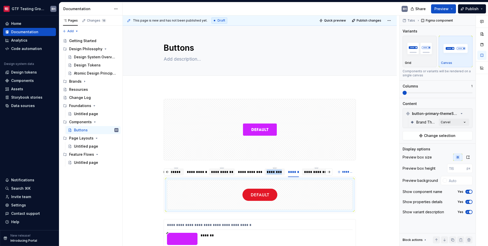
click at [276, 173] on div "********" at bounding box center [274, 172] width 16 height 5
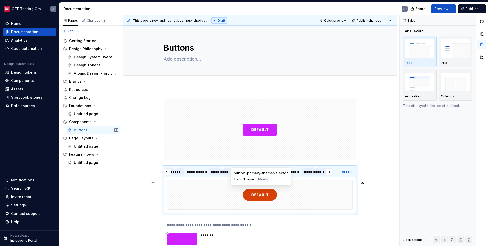
click at [298, 198] on div at bounding box center [259, 194] width 185 height 29
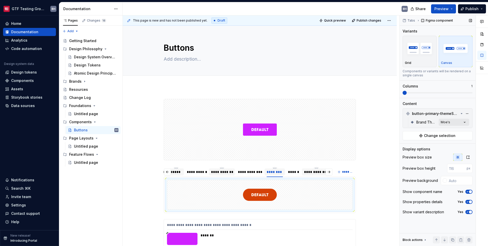
click at [452, 124] on div "Comments Open comments No comments yet Select ‘Comment’ from the block context …" at bounding box center [443, 130] width 88 height 231
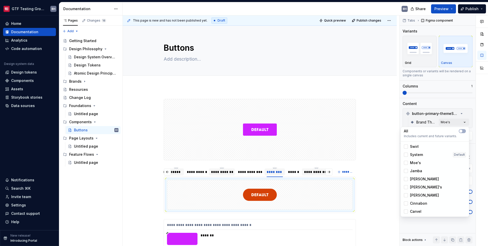
click at [421, 204] on span "Cinnabon" at bounding box center [418, 203] width 17 height 5
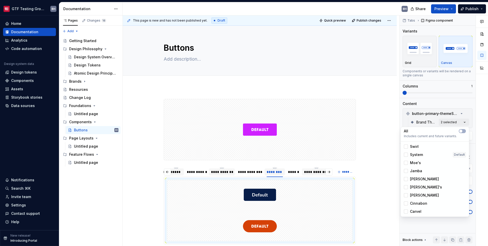
click at [408, 165] on div "Moe's" at bounding box center [411, 162] width 17 height 5
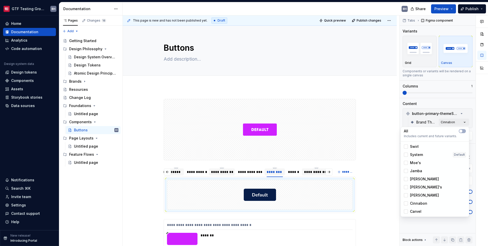
click at [252, 170] on html "GTF Testing Grounds BH Home Documentation Analytics Code automation Design syst…" at bounding box center [244, 123] width 488 height 246
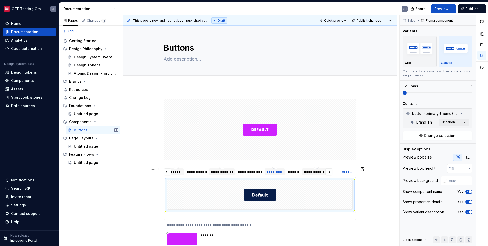
click at [252, 172] on div "**********" at bounding box center [250, 172] width 24 height 5
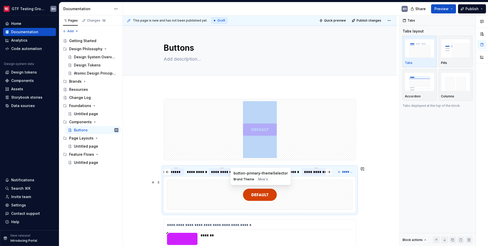
click at [303, 200] on div at bounding box center [259, 194] width 185 height 29
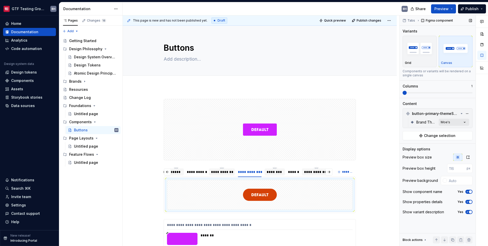
click at [449, 123] on div "Comments Open comments No comments yet Select ‘Comment’ from the block context …" at bounding box center [443, 130] width 88 height 231
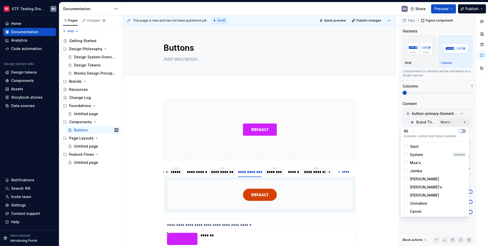
click at [421, 193] on span "Auntie Anne" at bounding box center [424, 195] width 29 height 5
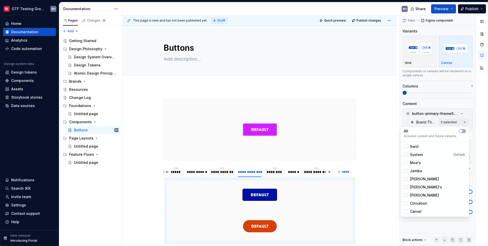
click at [415, 162] on span "Moe's" at bounding box center [415, 162] width 11 height 5
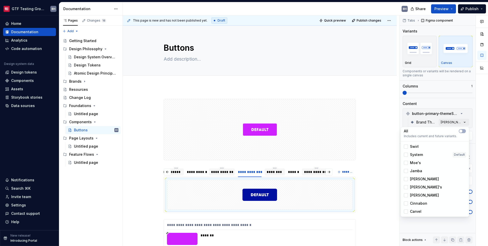
click at [346, 189] on html "GTF Testing Grounds BH Home Documentation Analytics Code automation Design syst…" at bounding box center [244, 123] width 488 height 246
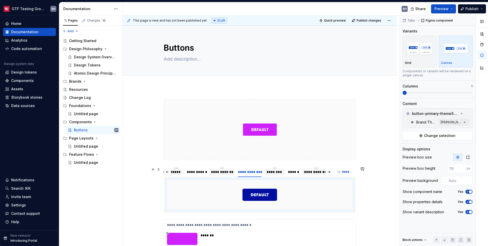
click at [226, 172] on div "**********" at bounding box center [222, 172] width 22 height 5
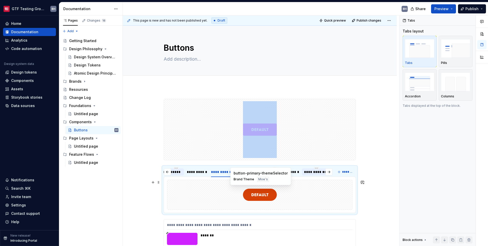
click at [301, 199] on div at bounding box center [259, 194] width 185 height 29
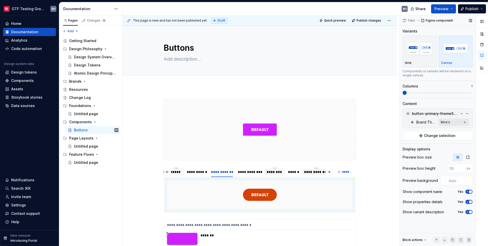
click at [452, 122] on div "Comments Open comments No comments yet Select ‘Comment’ from the block context …" at bounding box center [443, 130] width 88 height 231
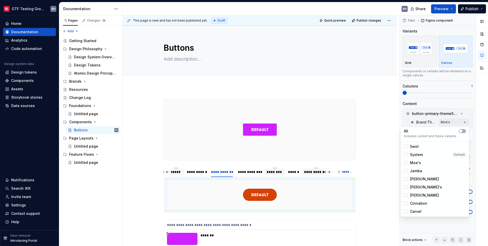
click at [421, 186] on span "[PERSON_NAME]'s" at bounding box center [426, 187] width 32 height 5
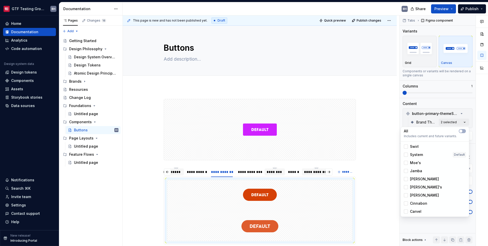
click at [415, 164] on span "Moe's" at bounding box center [415, 162] width 11 height 5
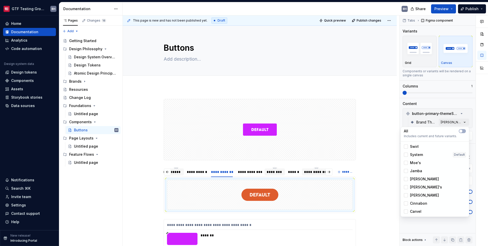
click at [313, 197] on html "GTF Testing Grounds BH Home Documentation Analytics Code automation Design syst…" at bounding box center [244, 123] width 488 height 246
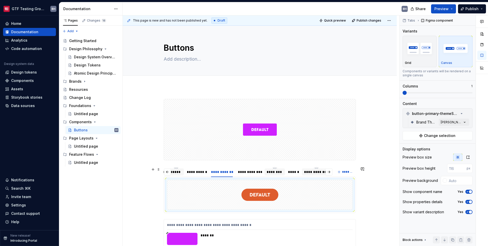
click at [196, 170] on div "**********" at bounding box center [196, 172] width 19 height 5
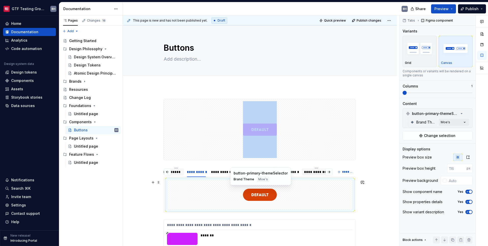
click at [332, 207] on div at bounding box center [259, 194] width 185 height 29
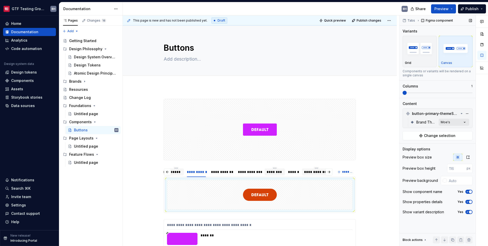
click at [450, 123] on div "Comments Open comments No comments yet Select ‘Comment’ from the block context …" at bounding box center [443, 130] width 88 height 231
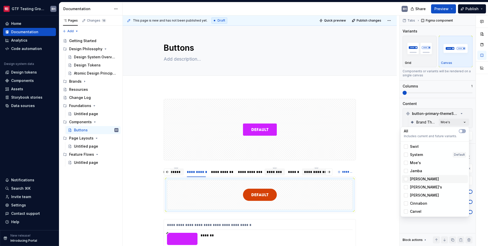
click at [430, 181] on div "[PERSON_NAME]" at bounding box center [434, 179] width 62 height 5
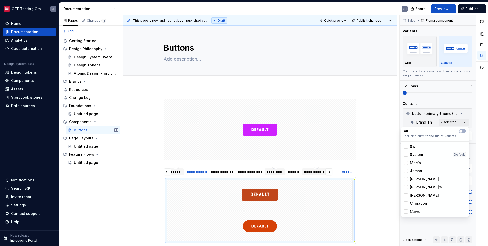
click at [413, 162] on span "Moe's" at bounding box center [415, 162] width 11 height 5
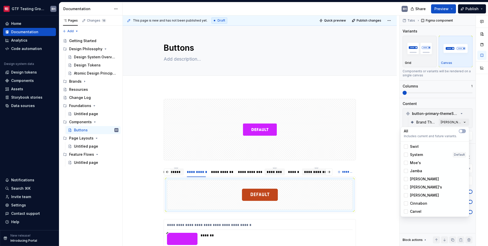
click at [297, 184] on html "GTF Testing Grounds BH Home Documentation Analytics Code automation Design syst…" at bounding box center [244, 123] width 488 height 246
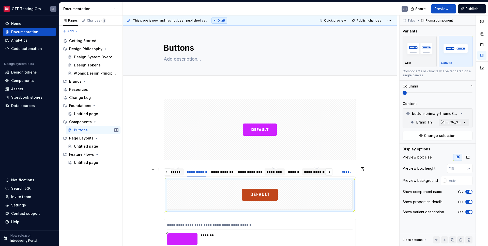
click at [177, 175] on div "*****" at bounding box center [175, 172] width 15 height 7
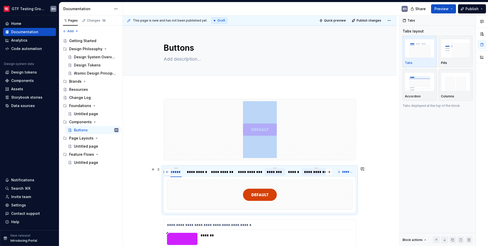
click at [167, 173] on button "button" at bounding box center [167, 172] width 7 height 7
click at [167, 173] on div "*****" at bounding box center [173, 172] width 14 height 7
click at [195, 173] on div "*****" at bounding box center [188, 172] width 15 height 7
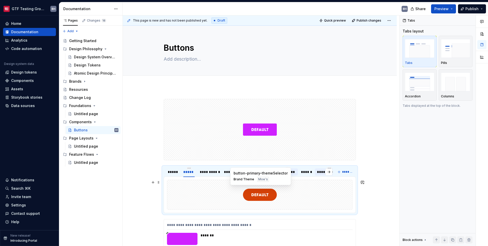
click at [218, 192] on div at bounding box center [259, 194] width 185 height 29
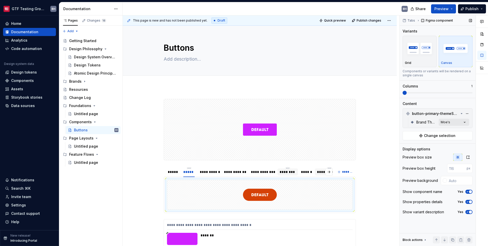
click at [460, 123] on div "Comments Open comments No comments yet Select ‘Comment’ from the block context …" at bounding box center [443, 130] width 88 height 231
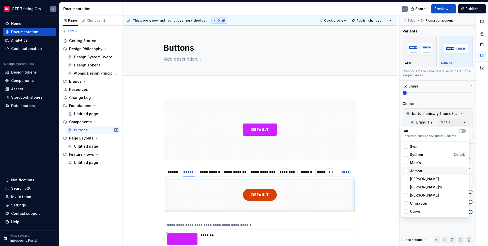
click at [419, 171] on span "Jamba" at bounding box center [416, 171] width 12 height 5
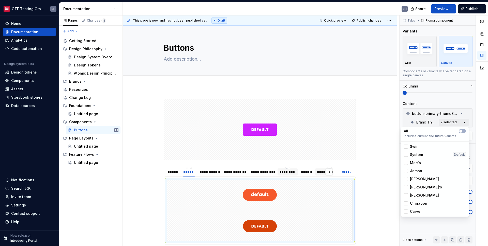
click at [416, 163] on span "Moe's" at bounding box center [415, 162] width 11 height 5
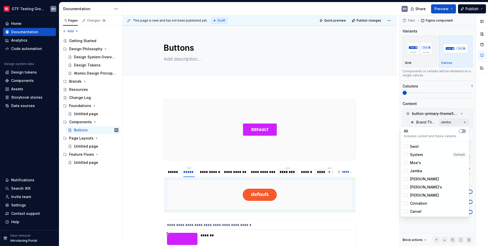
click at [298, 201] on html "GTF Testing Grounds BH Home Documentation Analytics Code automation Design syst…" at bounding box center [244, 123] width 488 height 246
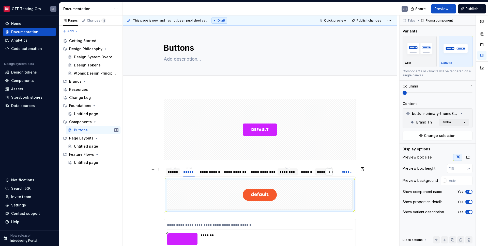
click at [172, 174] on div "*****" at bounding box center [173, 172] width 10 height 5
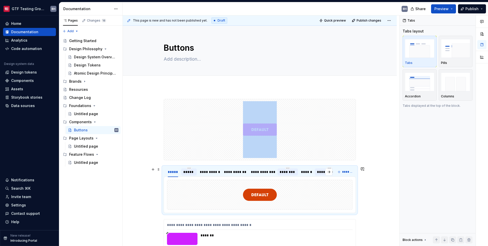
click at [193, 173] on div "*****" at bounding box center [188, 172] width 11 height 5
click at [203, 172] on div "**********" at bounding box center [209, 172] width 19 height 5
click at [228, 173] on div "**********" at bounding box center [235, 172] width 22 height 5
click at [259, 174] on div "**********" at bounding box center [263, 172] width 24 height 5
click at [290, 175] on div "********" at bounding box center [287, 172] width 20 height 7
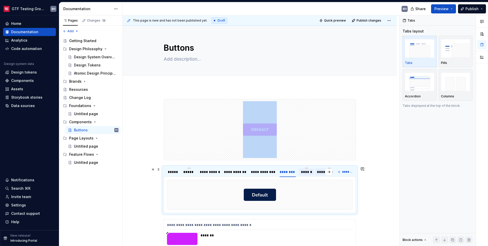
click at [304, 173] on div "******" at bounding box center [306, 172] width 11 height 5
click at [320, 173] on div "**********" at bounding box center [329, 172] width 25 height 5
click at [330, 173] on button "button" at bounding box center [328, 172] width 7 height 7
click at [168, 173] on button "button" at bounding box center [167, 172] width 7 height 7
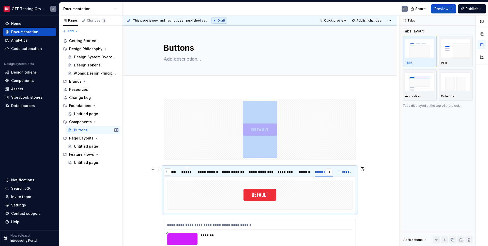
scroll to position [0, 0]
click at [169, 173] on div "*****" at bounding box center [173, 172] width 10 height 5
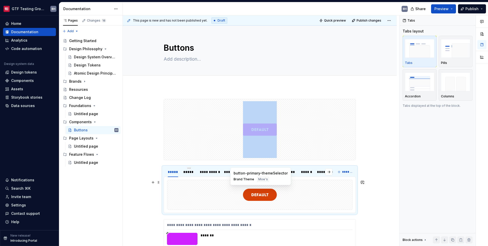
click at [338, 202] on div at bounding box center [259, 194] width 185 height 29
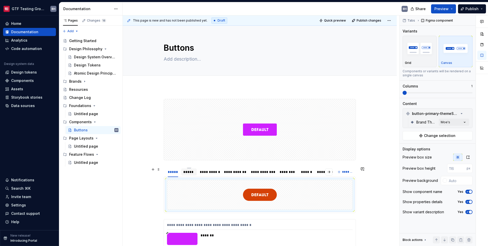
click at [192, 172] on div "*****" at bounding box center [188, 172] width 11 height 5
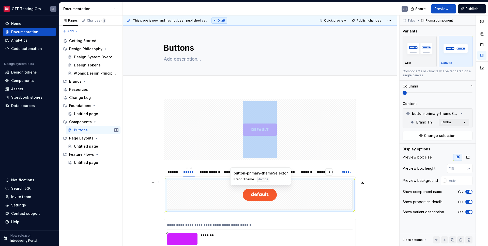
click at [207, 196] on div at bounding box center [259, 194] width 185 height 29
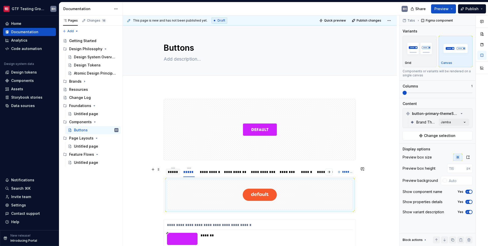
click at [172, 172] on div "*****" at bounding box center [173, 172] width 10 height 5
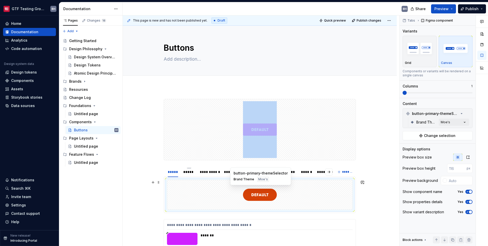
click at [183, 193] on div at bounding box center [259, 194] width 185 height 29
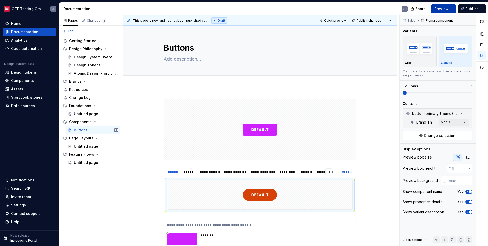
click at [447, 6] on button "Preview" at bounding box center [443, 8] width 25 height 9
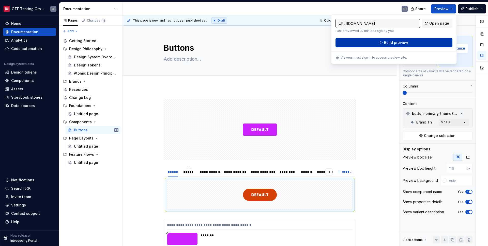
click at [412, 42] on button "Build preview" at bounding box center [393, 42] width 117 height 9
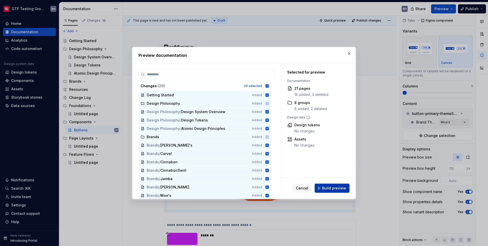
click at [340, 190] on span "Build preview" at bounding box center [334, 188] width 24 height 5
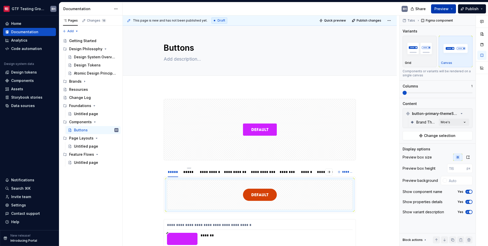
click at [444, 9] on span "Preview" at bounding box center [441, 8] width 14 height 5
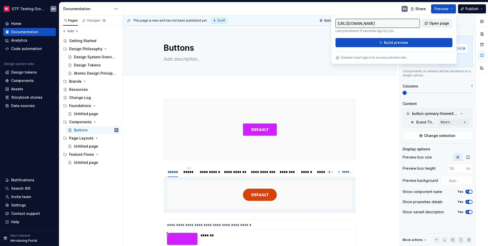
click at [436, 24] on span "Open page" at bounding box center [439, 23] width 20 height 5
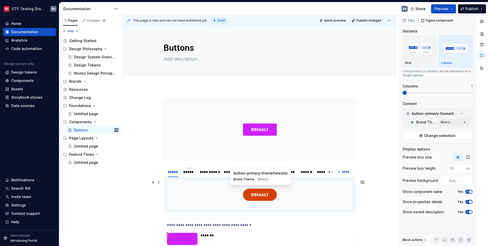
click at [229, 190] on div at bounding box center [259, 194] width 185 height 29
click at [469, 191] on span "button" at bounding box center [469, 191] width 3 height 3
click at [469, 201] on span "button" at bounding box center [469, 202] width 3 height 3
click at [469, 210] on button "Yes" at bounding box center [468, 212] width 7 height 4
click at [189, 174] on div "*****" at bounding box center [188, 172] width 11 height 5
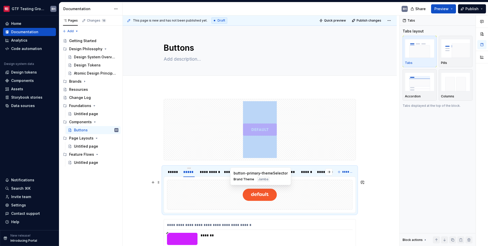
click at [314, 200] on div at bounding box center [259, 194] width 185 height 29
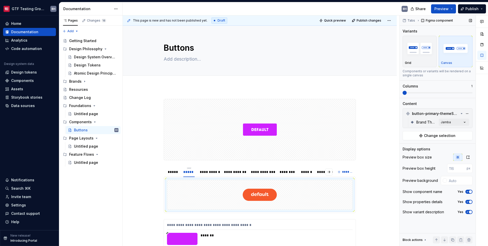
click at [469, 192] on span "button" at bounding box center [469, 191] width 3 height 3
click at [469, 201] on button "Yes" at bounding box center [468, 202] width 7 height 4
click at [469, 212] on span "button" at bounding box center [469, 212] width 3 height 3
click at [203, 172] on div "**********" at bounding box center [209, 172] width 19 height 5
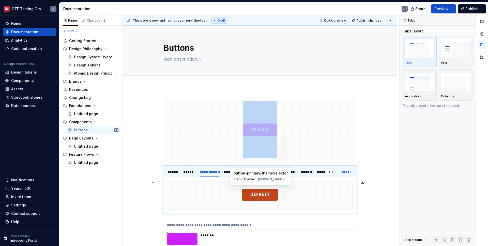
click at [324, 195] on div at bounding box center [259, 194] width 185 height 29
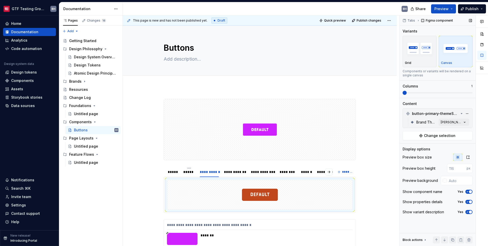
click at [469, 192] on span "button" at bounding box center [469, 191] width 3 height 3
click at [468, 201] on icon "button" at bounding box center [467, 202] width 4 height 3
click at [468, 210] on button "Yes" at bounding box center [468, 212] width 7 height 4
click at [227, 173] on div "**********" at bounding box center [235, 172] width 22 height 5
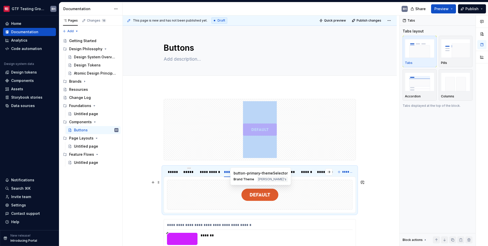
click at [327, 196] on div at bounding box center [259, 194] width 185 height 29
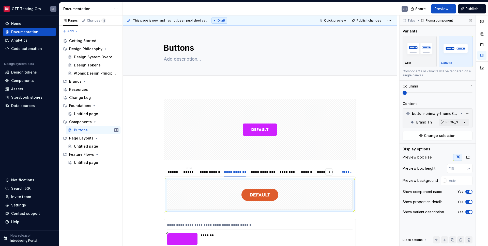
click at [469, 192] on span "button" at bounding box center [469, 191] width 3 height 3
click at [470, 202] on span "button" at bounding box center [469, 202] width 3 height 3
click at [470, 212] on span "button" at bounding box center [469, 212] width 3 height 3
click at [267, 172] on div "**********" at bounding box center [263, 172] width 24 height 5
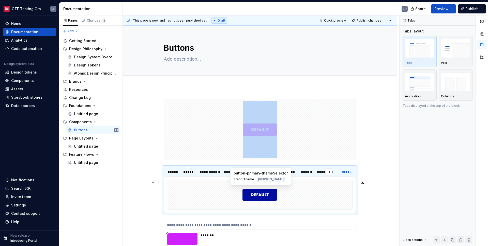
click at [294, 188] on div at bounding box center [259, 194] width 185 height 29
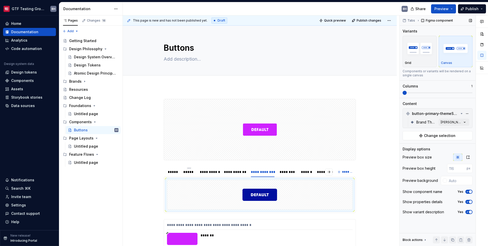
click at [470, 192] on span "button" at bounding box center [469, 191] width 3 height 3
click at [471, 202] on span "button" at bounding box center [469, 202] width 3 height 3
click at [469, 211] on button "Yes" at bounding box center [468, 212] width 7 height 4
click at [297, 174] on div "********" at bounding box center [287, 172] width 20 height 7
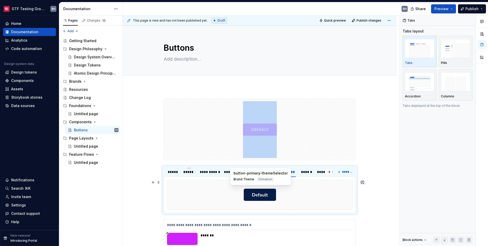
click at [300, 190] on div at bounding box center [259, 194] width 185 height 29
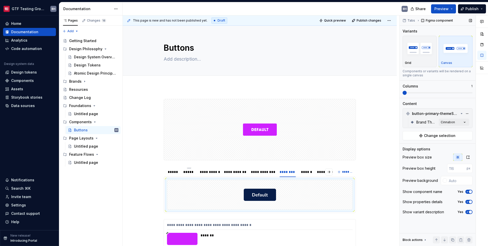
click at [469, 193] on span "button" at bounding box center [469, 191] width 3 height 3
click at [470, 203] on span "button" at bounding box center [469, 202] width 3 height 3
click at [470, 213] on span "button" at bounding box center [469, 212] width 3 height 3
click at [304, 171] on div "******" at bounding box center [306, 172] width 11 height 5
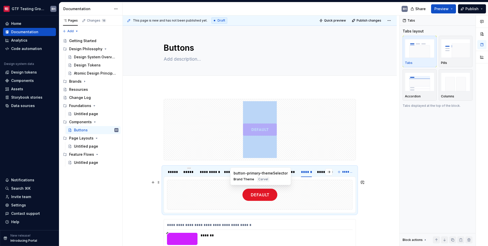
click at [324, 196] on div at bounding box center [259, 194] width 185 height 29
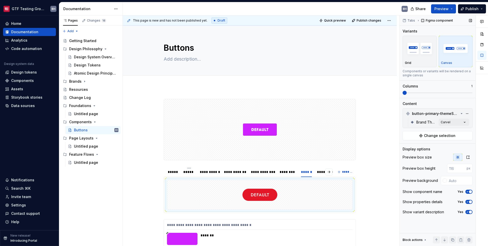
click at [466, 191] on icon "button" at bounding box center [467, 191] width 4 height 3
click at [467, 199] on div "Show properties details Yes" at bounding box center [437, 202] width 70 height 7
click at [468, 203] on icon "button" at bounding box center [467, 202] width 4 height 3
click at [469, 212] on span "button" at bounding box center [469, 212] width 3 height 3
click at [318, 175] on div "**********" at bounding box center [329, 172] width 29 height 7
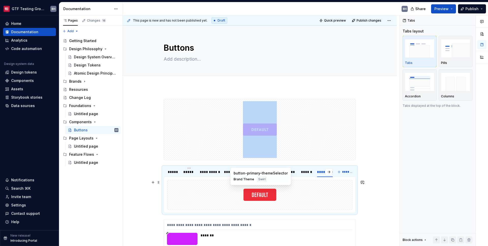
click at [322, 196] on div at bounding box center [259, 194] width 185 height 29
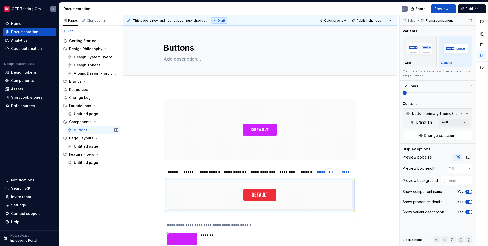
click at [471, 191] on span "button" at bounding box center [469, 191] width 3 height 3
click at [470, 203] on span "button" at bounding box center [469, 202] width 3 height 3
click at [470, 213] on span "button" at bounding box center [469, 212] width 3 height 3
drag, startPoint x: 305, startPoint y: 201, endPoint x: 326, endPoint y: 191, distance: 22.7
click at [306, 201] on div at bounding box center [259, 194] width 185 height 29
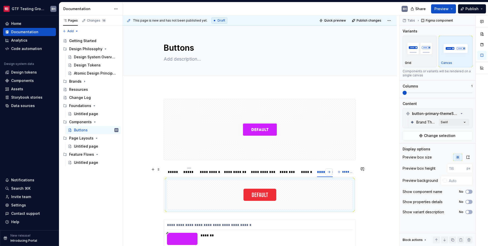
click at [328, 172] on button "button" at bounding box center [328, 172] width 7 height 7
click at [171, 172] on button "button" at bounding box center [167, 172] width 7 height 7
click at [171, 172] on div "*****" at bounding box center [173, 172] width 10 height 5
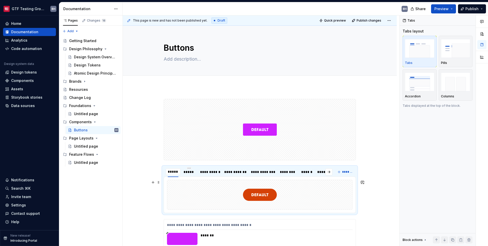
click at [180, 192] on div at bounding box center [259, 194] width 185 height 29
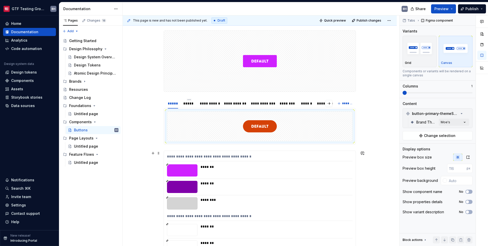
click at [307, 159] on div "**********" at bounding box center [259, 157] width 185 height 7
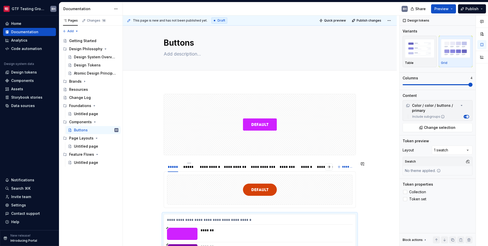
scroll to position [0, 0]
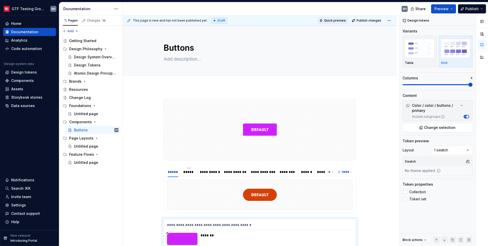
click at [333, 22] on span "Quick preview" at bounding box center [335, 21] width 22 height 4
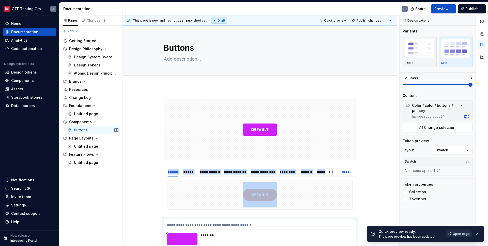
click at [465, 233] on span "Open page" at bounding box center [460, 234] width 17 height 4
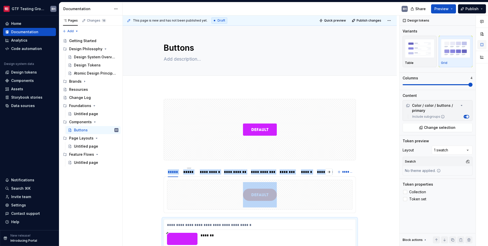
click at [480, 44] on button "button" at bounding box center [481, 44] width 9 height 9
click at [480, 45] on button "button" at bounding box center [481, 44] width 9 height 9
click at [388, 36] on span "Edit header" at bounding box center [379, 34] width 20 height 5
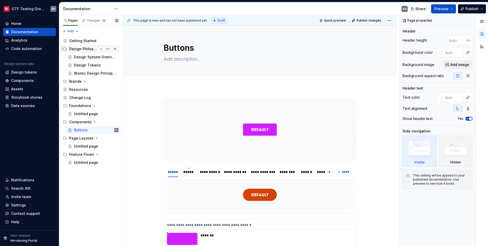
click at [102, 49] on icon "Page tree" at bounding box center [101, 49] width 4 height 4
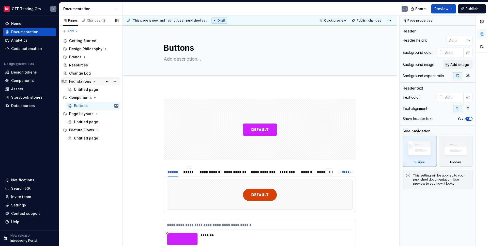
click at [95, 81] on icon "Page tree" at bounding box center [94, 81] width 4 height 4
click at [94, 106] on icon "Page tree" at bounding box center [96, 106] width 4 height 4
click at [95, 115] on icon "Page tree" at bounding box center [97, 114] width 4 height 4
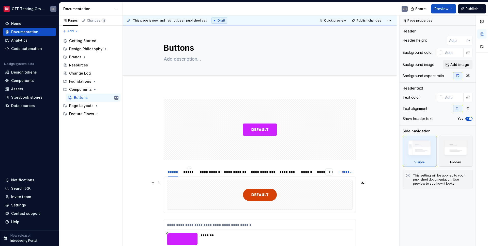
click at [323, 201] on div at bounding box center [259, 194] width 185 height 29
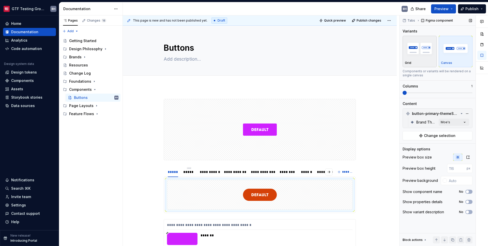
click at [415, 60] on div "Grid" at bounding box center [418, 51] width 29 height 27
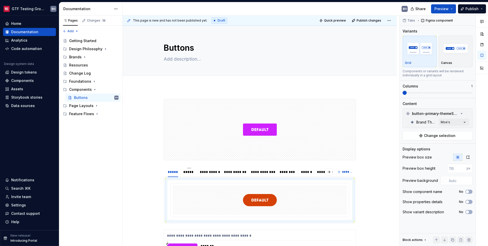
type textarea "*"
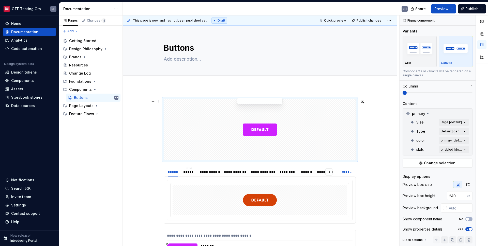
type input "240"
click at [328, 135] on div at bounding box center [259, 129] width 191 height 61
click at [419, 58] on div "button" at bounding box center [418, 48] width 29 height 21
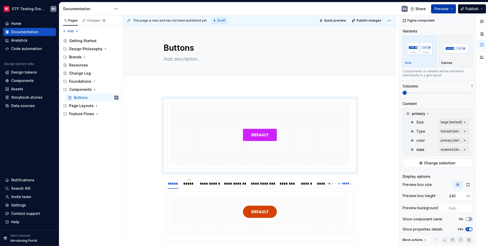
click at [445, 11] on span "Preview" at bounding box center [441, 8] width 14 height 5
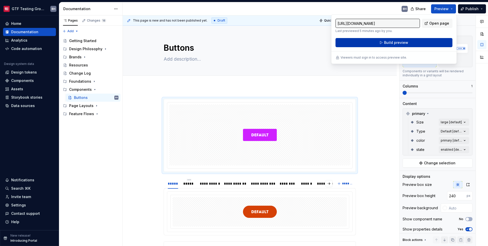
click at [420, 45] on button "Build preview" at bounding box center [393, 42] width 117 height 9
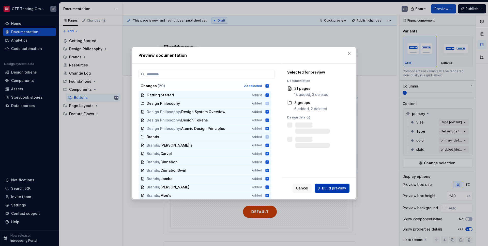
click at [331, 189] on span "Build preview" at bounding box center [334, 188] width 24 height 5
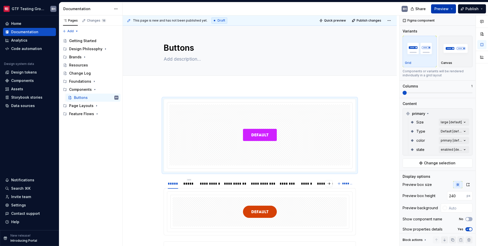
click at [446, 6] on button "Preview" at bounding box center [443, 8] width 25 height 9
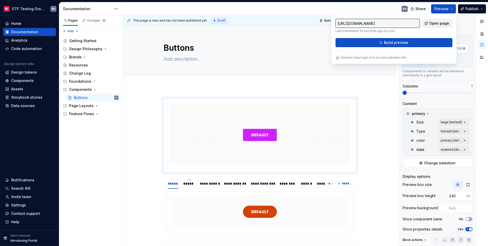
click at [434, 22] on span "Open page" at bounding box center [439, 23] width 20 height 5
type textarea "*"
click at [190, 200] on div at bounding box center [259, 211] width 174 height 29
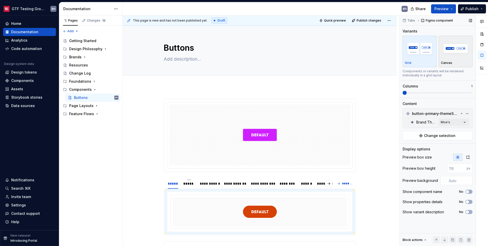
click at [451, 56] on img "button" at bounding box center [455, 48] width 29 height 19
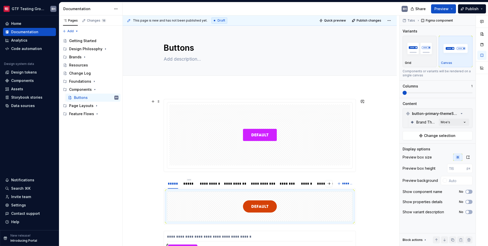
type input "240"
click at [314, 160] on div at bounding box center [259, 135] width 181 height 61
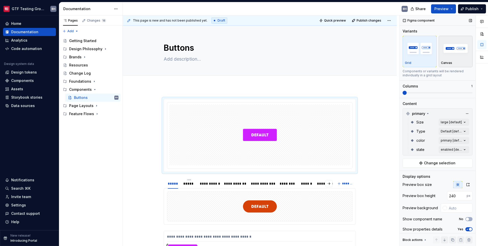
click at [457, 57] on div "button" at bounding box center [455, 48] width 29 height 21
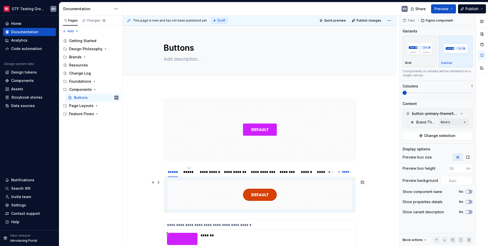
click at [323, 201] on div at bounding box center [259, 194] width 185 height 29
type input "240"
click at [321, 146] on div at bounding box center [259, 129] width 191 height 61
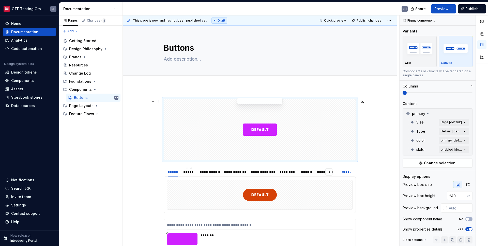
click at [279, 124] on div at bounding box center [259, 129] width 191 height 61
click at [441, 165] on span "Change selection" at bounding box center [439, 163] width 31 height 5
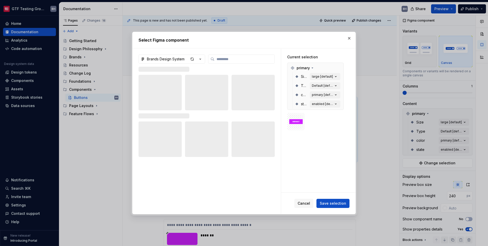
type textarea "*"
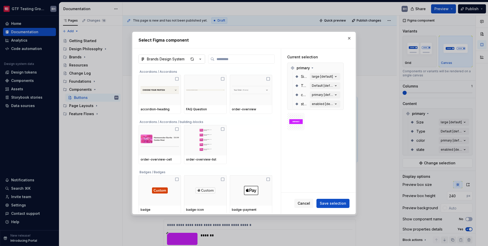
click at [203, 59] on button "Brands Design System" at bounding box center [171, 59] width 67 height 9
click at [191, 71] on div "DS Test - Buttons" at bounding box center [187, 70] width 69 height 5
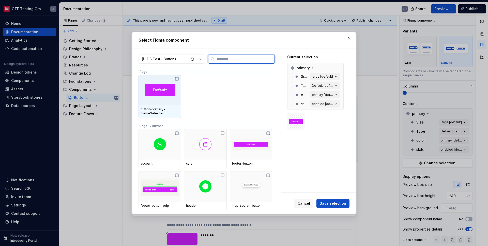
click at [174, 94] on img at bounding box center [159, 90] width 30 height 12
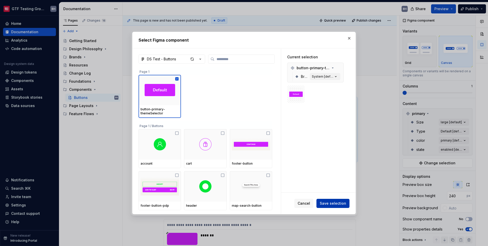
click at [337, 205] on span "Save selection" at bounding box center [332, 203] width 26 height 5
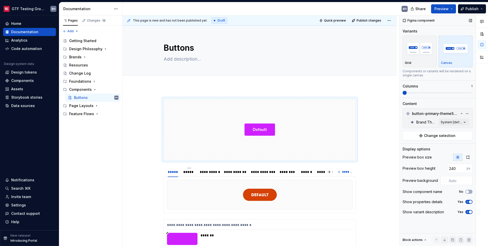
click at [469, 203] on span "button" at bounding box center [469, 202] width 3 height 3
click at [470, 212] on span "button" at bounding box center [469, 212] width 3 height 3
click at [337, 145] on div at bounding box center [259, 129] width 191 height 61
click at [340, 196] on div at bounding box center [259, 194] width 185 height 29
type input "240"
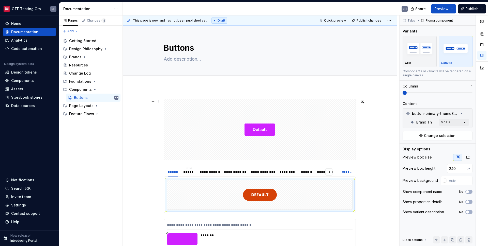
click at [334, 142] on div at bounding box center [259, 129] width 191 height 61
click at [172, 168] on html "GTF Testing Grounds BH Home Documentation Analytics Code automation Design syst…" at bounding box center [244, 123] width 488 height 246
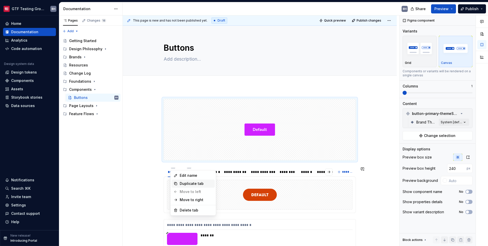
click at [180, 184] on div "Duplicate tab" at bounding box center [196, 183] width 33 height 5
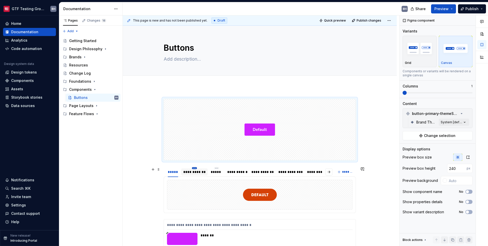
click at [195, 169] on html "GTF Testing Grounds BH Home Documentation Analytics Code automation Design syst…" at bounding box center [244, 123] width 488 height 246
click at [201, 191] on div "Move to left" at bounding box center [214, 192] width 43 height 8
click at [176, 172] on div "**********" at bounding box center [179, 172] width 22 height 5
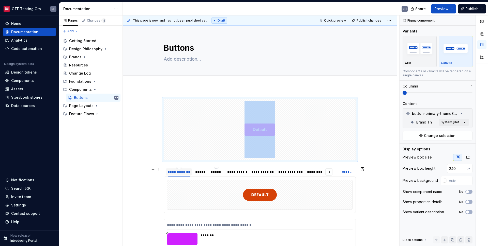
click at [176, 172] on div "**********" at bounding box center [179, 172] width 22 height 5
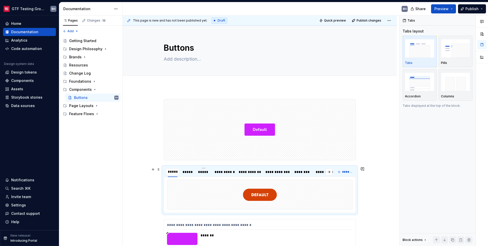
type input "******"
click at [266, 190] on img at bounding box center [260, 194] width 34 height 25
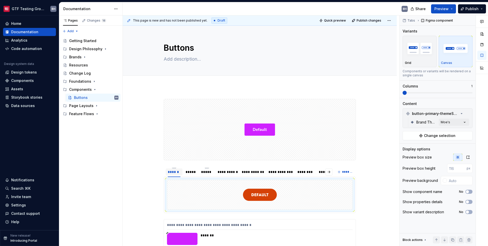
click at [445, 122] on div "Comments Open comments No comments yet Select ‘Comment’ from the block context …" at bounding box center [443, 130] width 88 height 231
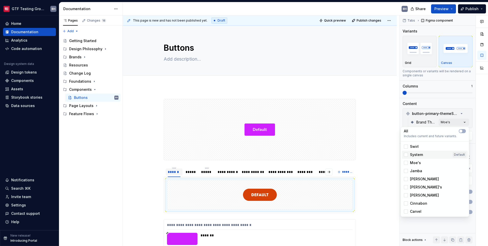
click at [426, 154] on div "System Default" at bounding box center [434, 154] width 62 height 5
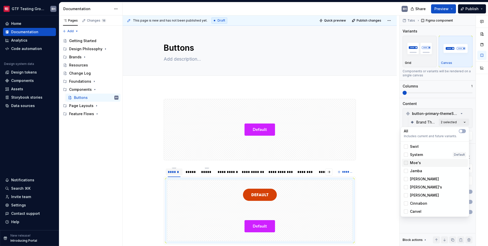
click at [406, 163] on icon at bounding box center [406, 163] width 0 height 0
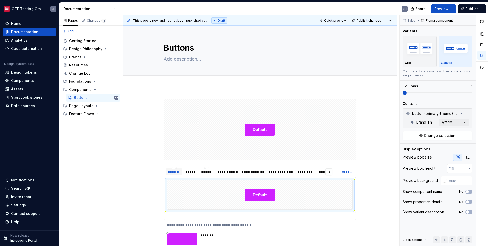
click at [475, 127] on div "Comments Open comments No comments yet Select ‘Comment’ from the block context …" at bounding box center [443, 130] width 88 height 231
click at [314, 129] on div at bounding box center [259, 129] width 191 height 61
type input "240"
click at [158, 101] on span at bounding box center [158, 101] width 4 height 7
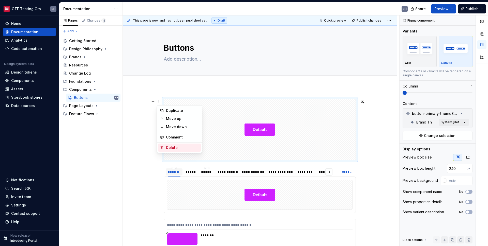
click at [168, 146] on div "Delete" at bounding box center [182, 147] width 33 height 5
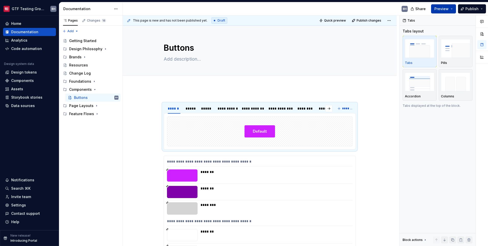
click at [444, 7] on span "Preview" at bounding box center [441, 8] width 14 height 5
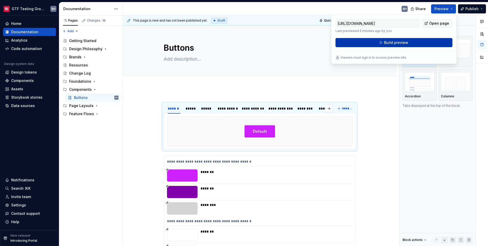
click at [414, 41] on button "Build preview" at bounding box center [393, 42] width 117 height 9
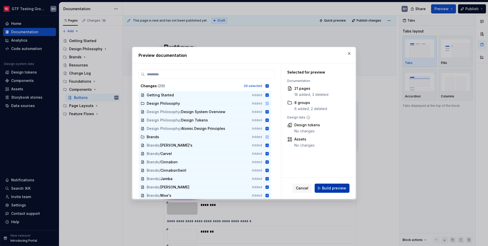
click at [333, 184] on button "Build preview" at bounding box center [331, 188] width 35 height 9
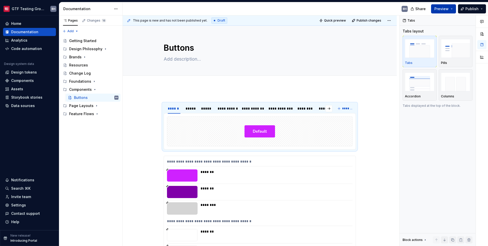
click at [440, 11] on span "Preview" at bounding box center [441, 8] width 14 height 5
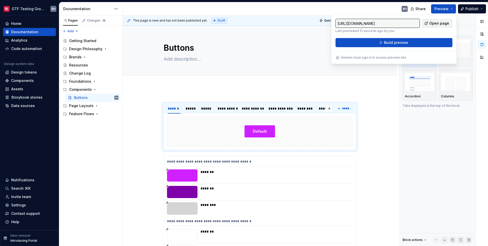
click at [440, 22] on span "Open page" at bounding box center [439, 23] width 20 height 5
type textarea "*"
click at [437, 10] on span "Preview" at bounding box center [441, 8] width 14 height 5
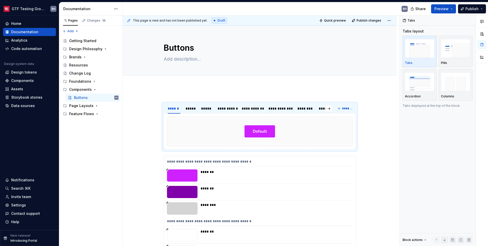
type textarea "*"
